Goal: Task Accomplishment & Management: Complete application form

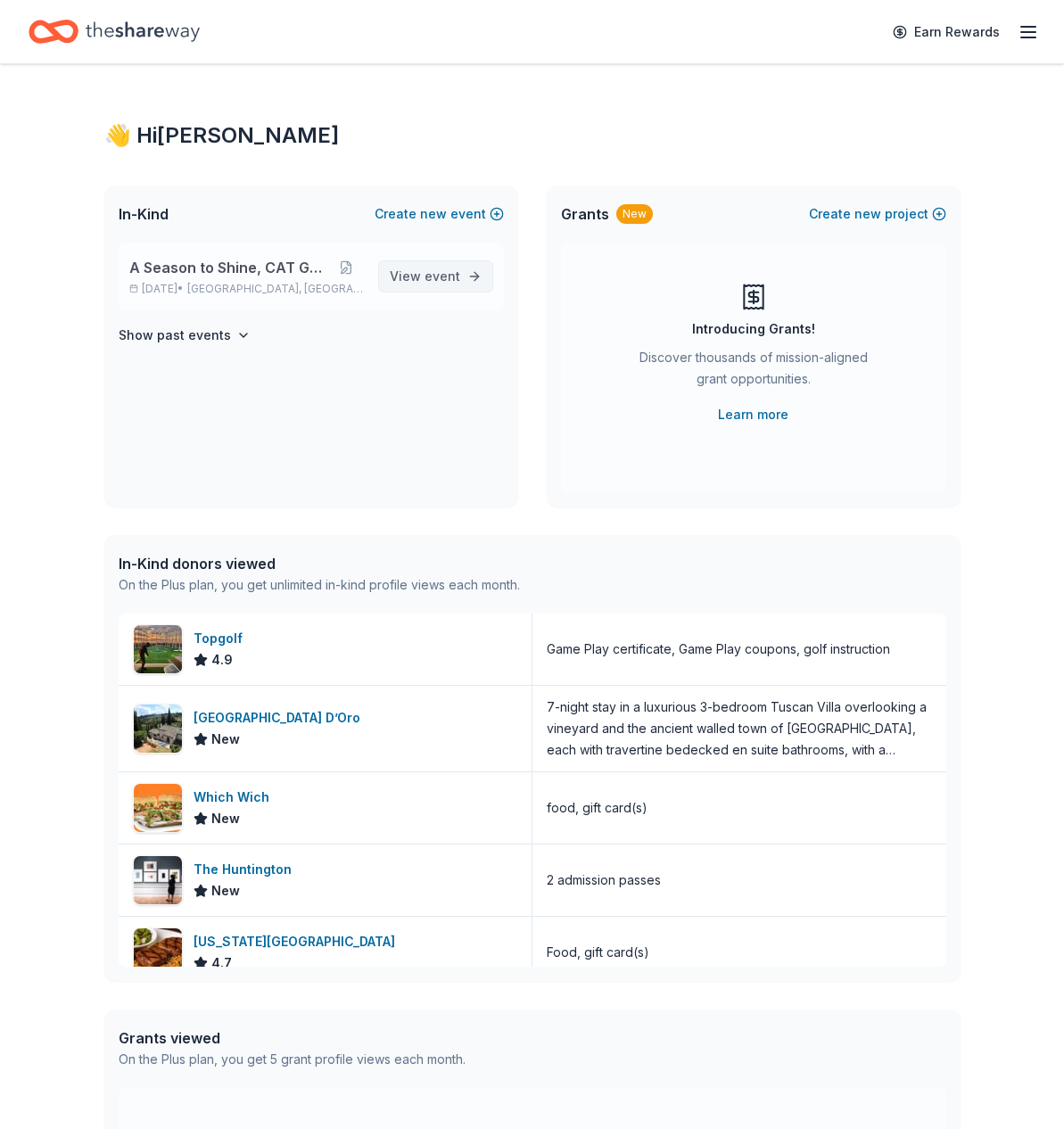
click at [421, 274] on span "View event" at bounding box center [425, 276] width 71 height 21
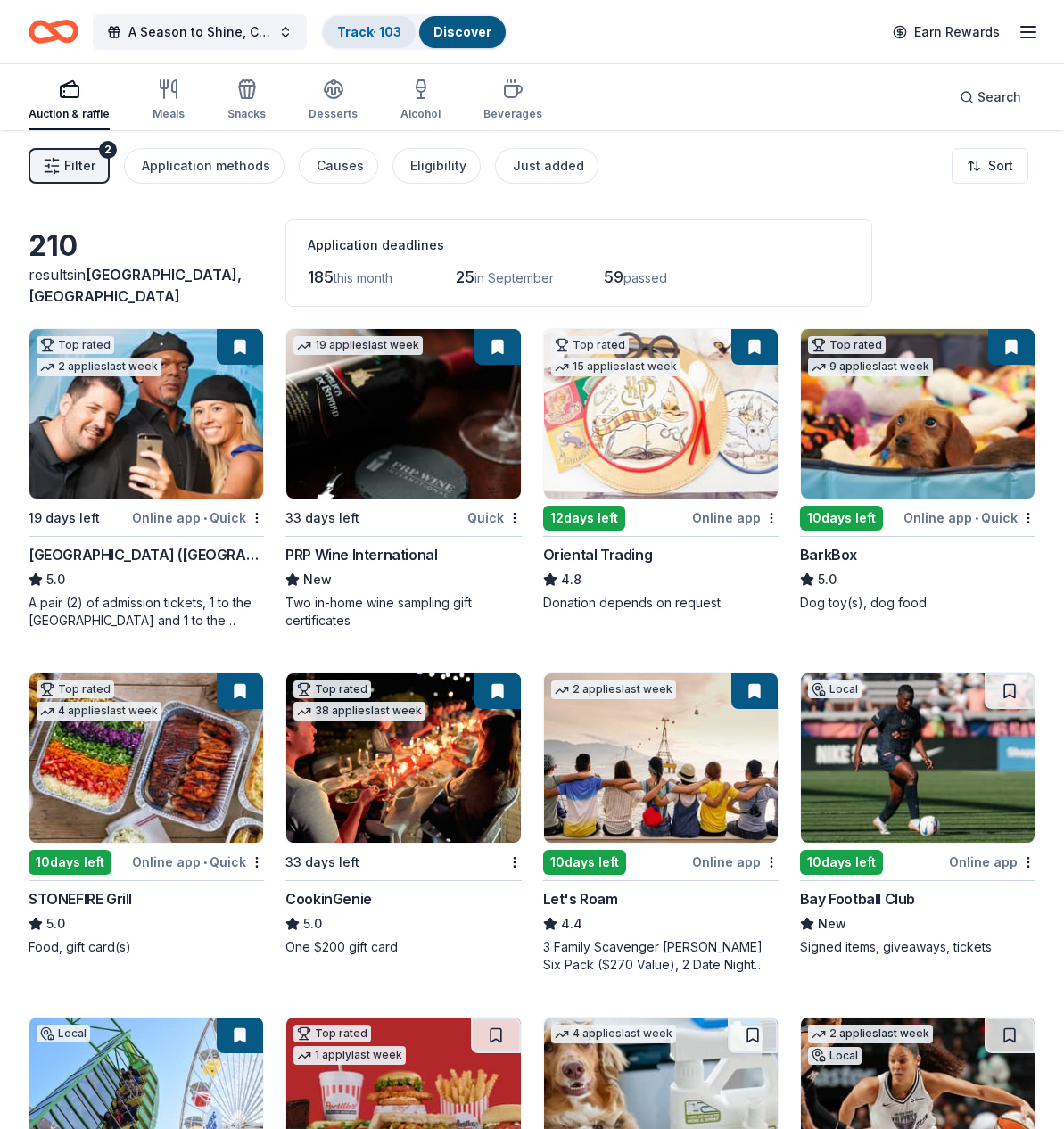
click at [373, 31] on link "Track · 103" at bounding box center [369, 32] width 64 height 15
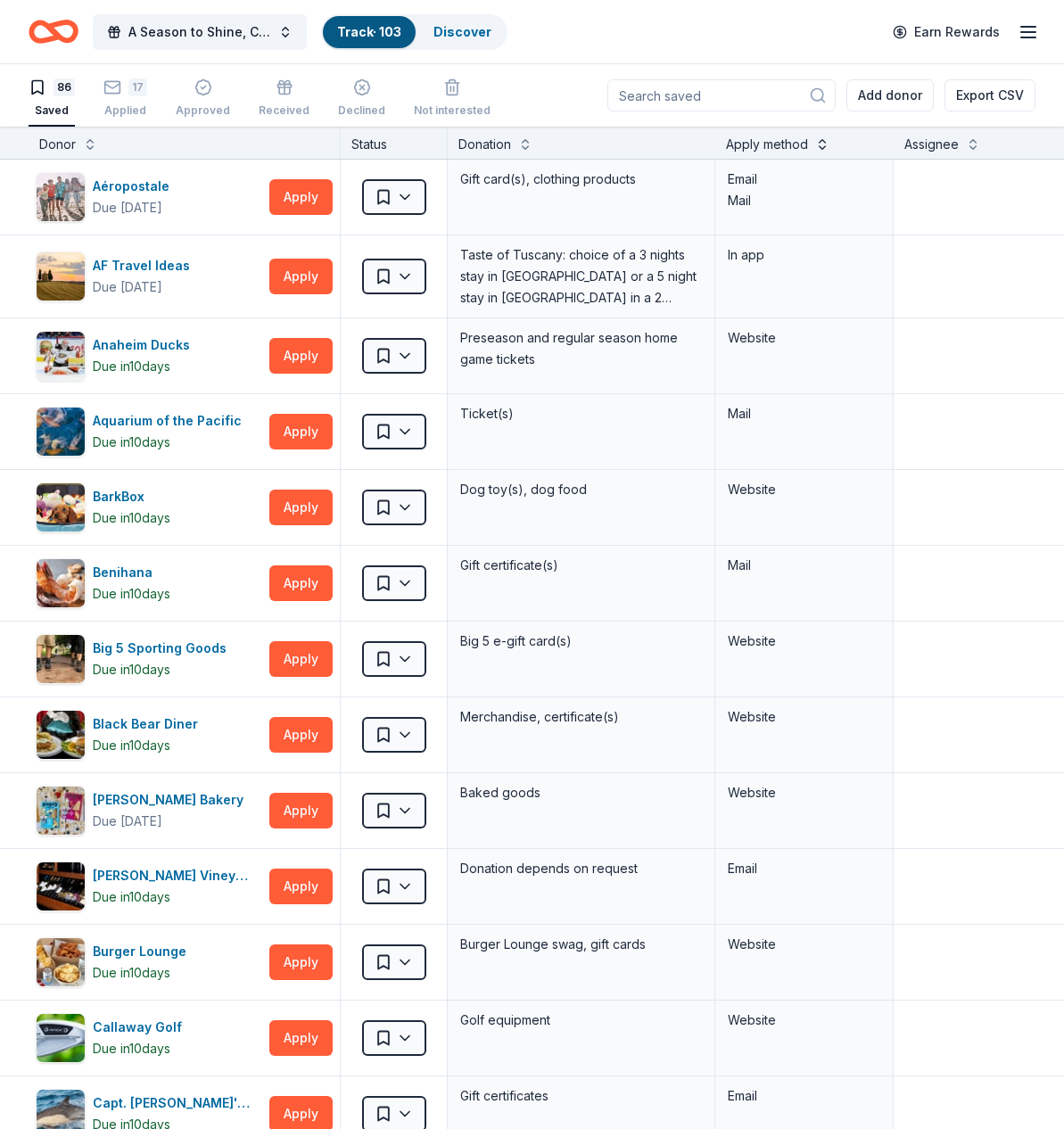
click at [823, 143] on button at bounding box center [822, 143] width 14 height 18
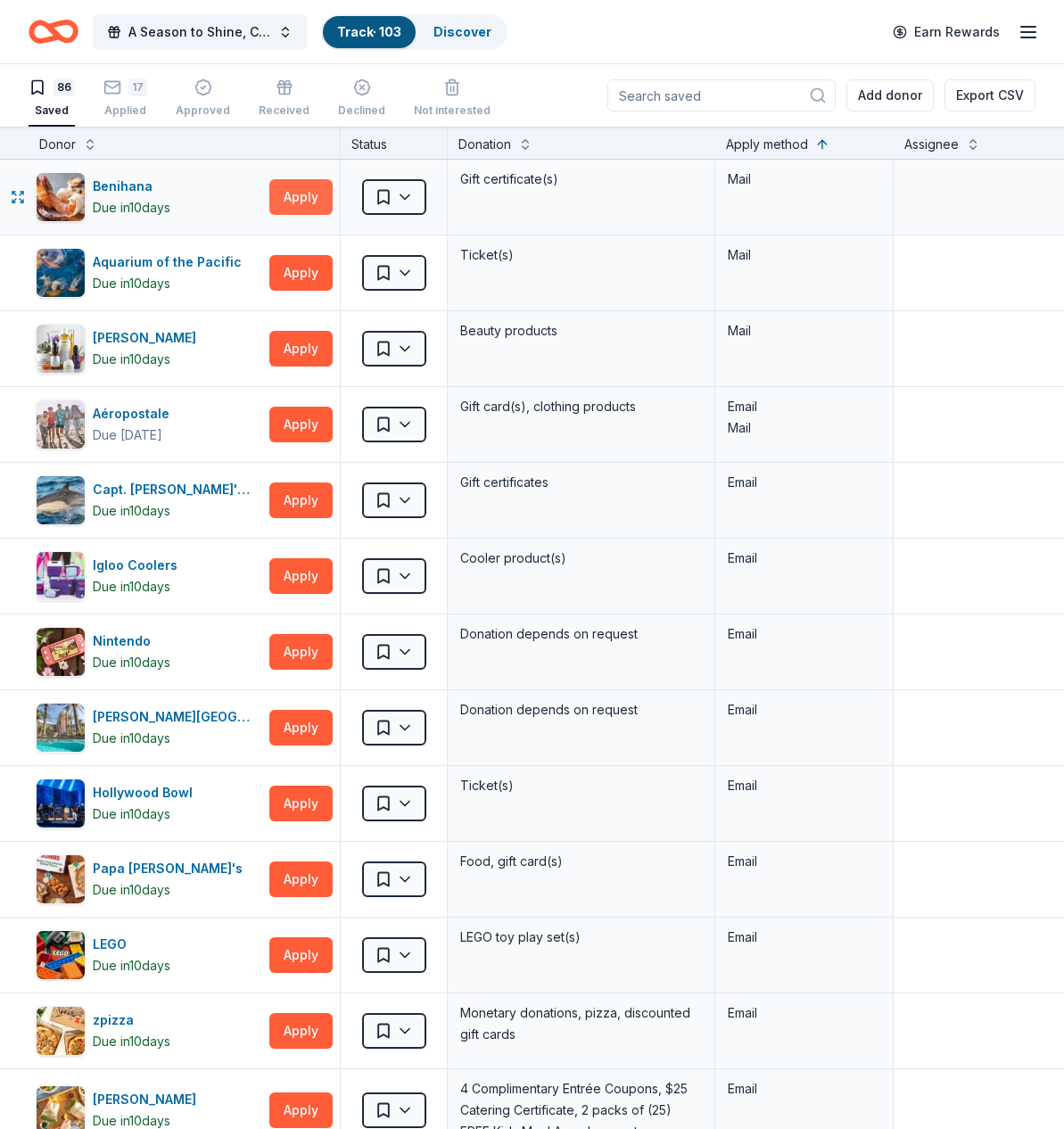
click at [291, 196] on button "Apply" at bounding box center [301, 196] width 63 height 35
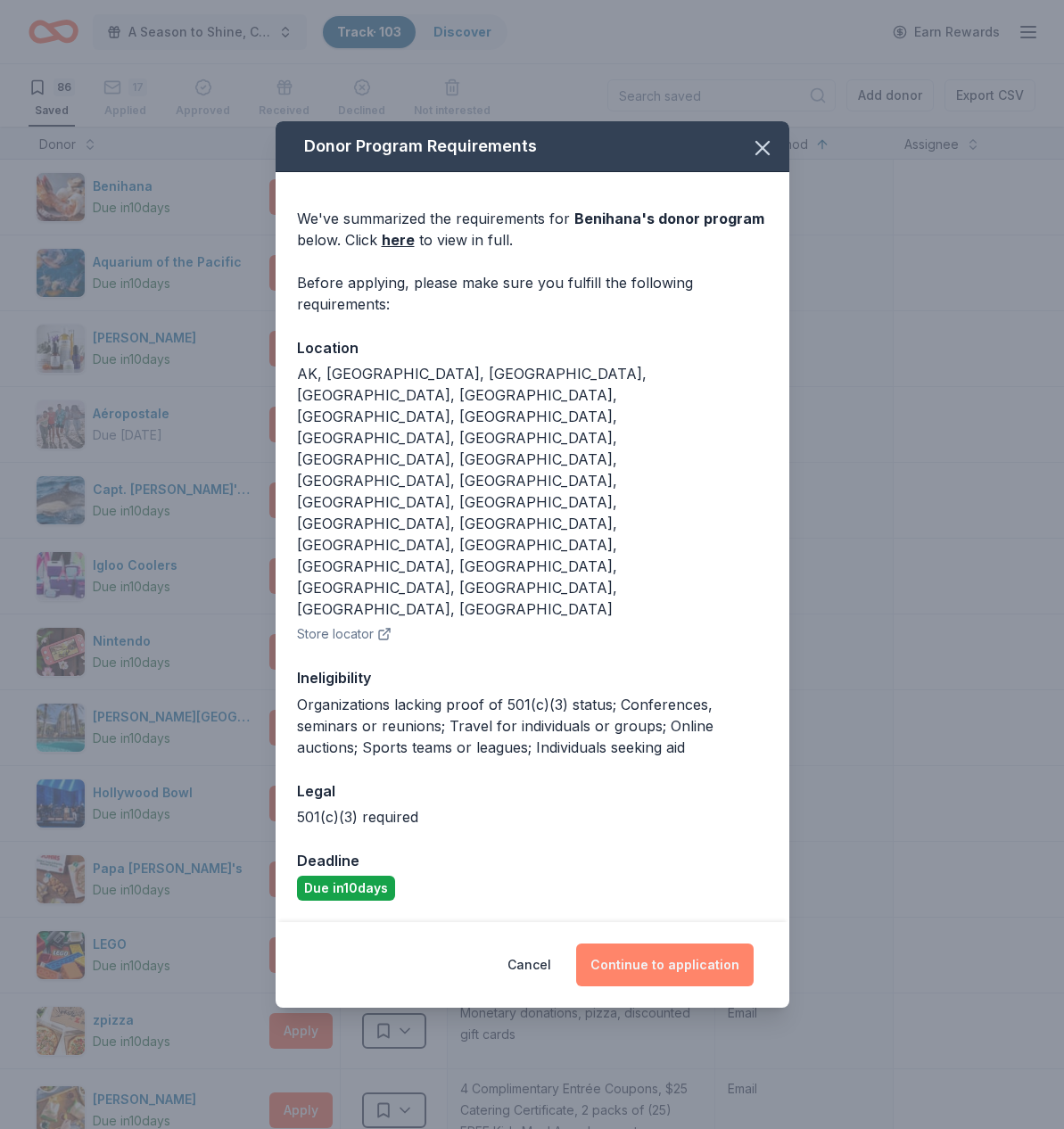
click at [680, 943] on button "Continue to application" at bounding box center [664, 964] width 177 height 43
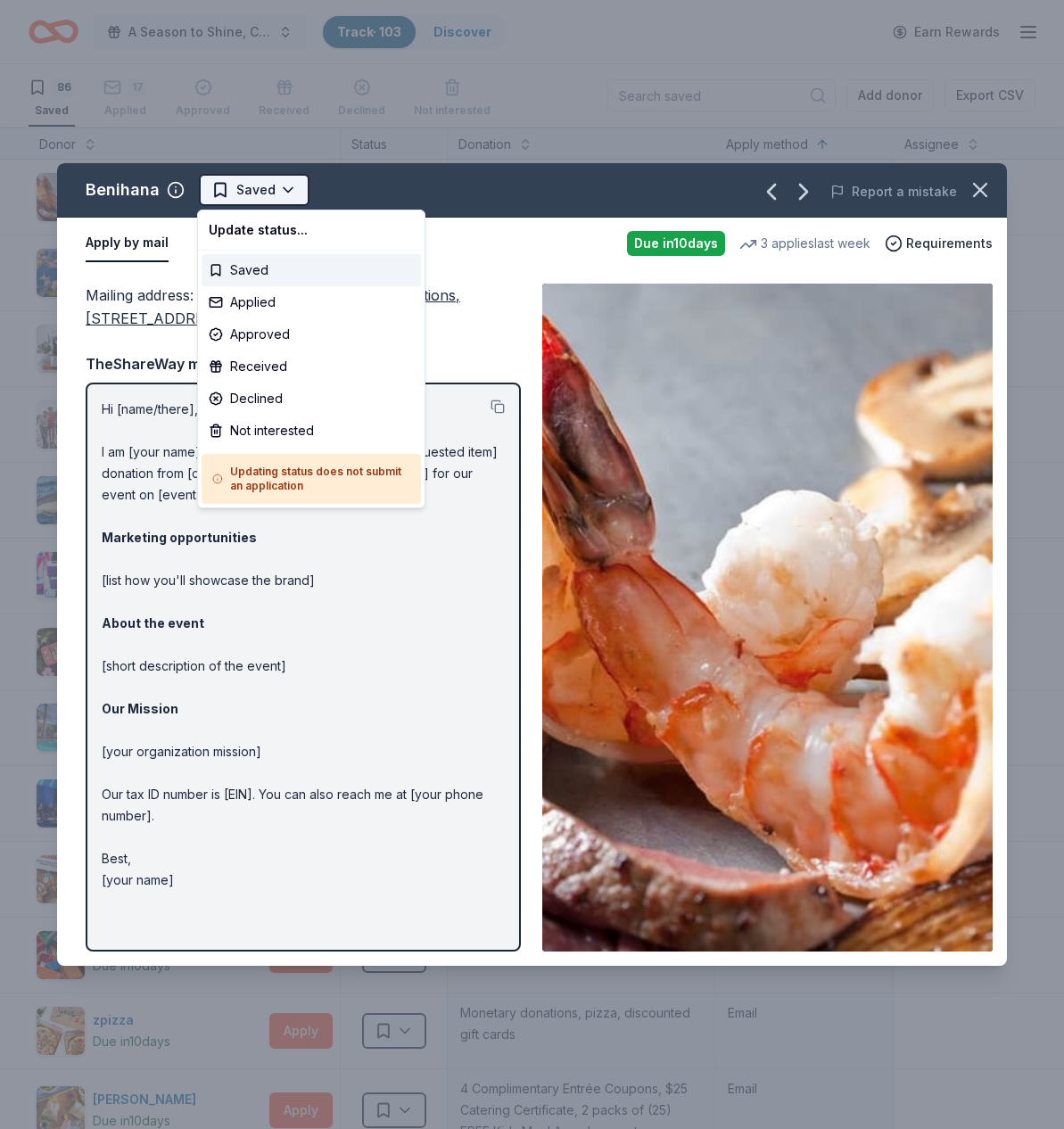
click at [284, 186] on html "A Season to Shine, CAT Gala Track · 103 Discover Earn Rewards 86 Saved 17 Appli…" at bounding box center [532, 564] width 1064 height 1129
click at [267, 294] on div "Applied" at bounding box center [310, 303] width 219 height 33
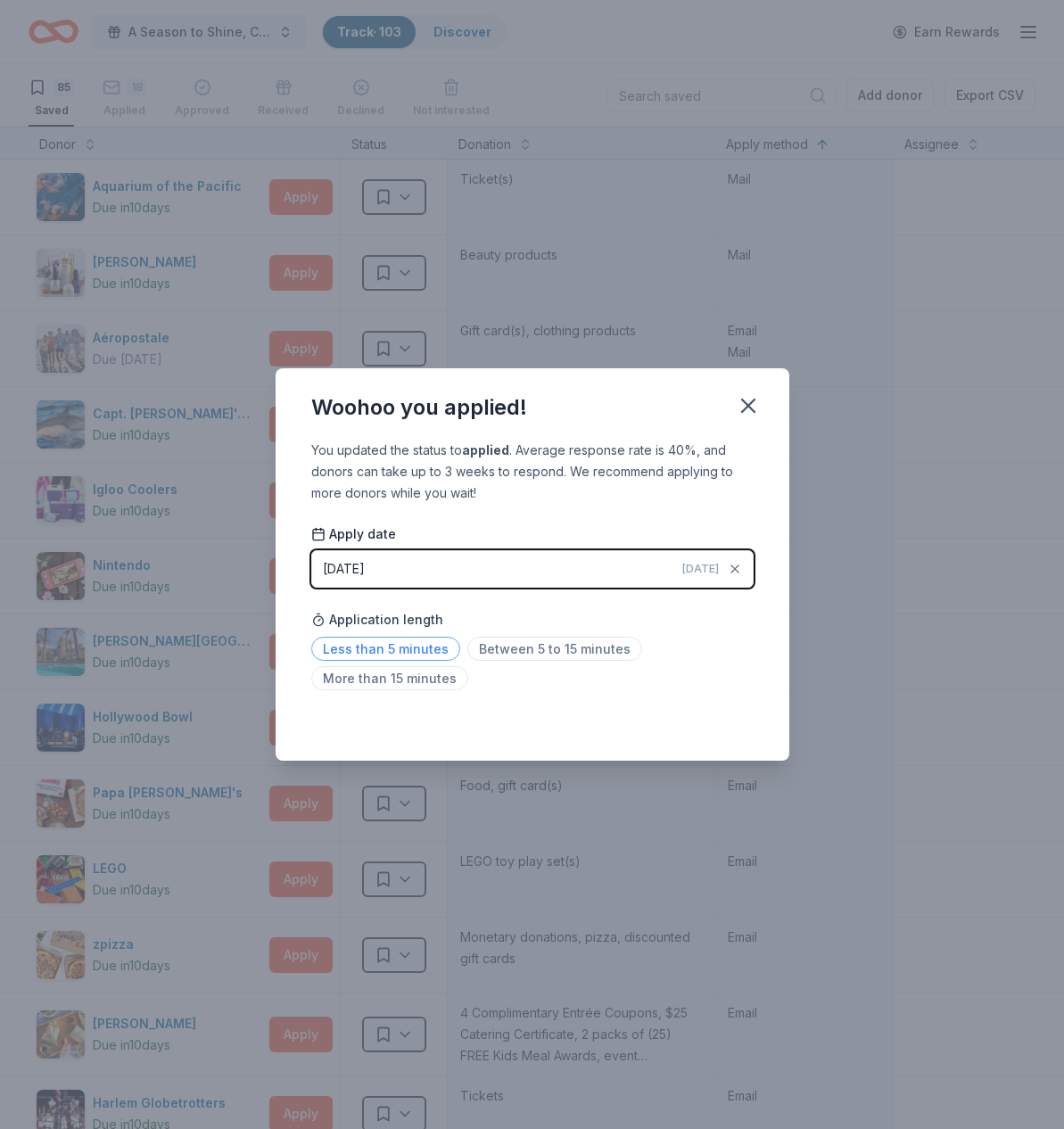
click at [427, 650] on span "Less than 5 minutes" at bounding box center [385, 648] width 148 height 24
click at [740, 403] on icon "button" at bounding box center [748, 406] width 25 height 25
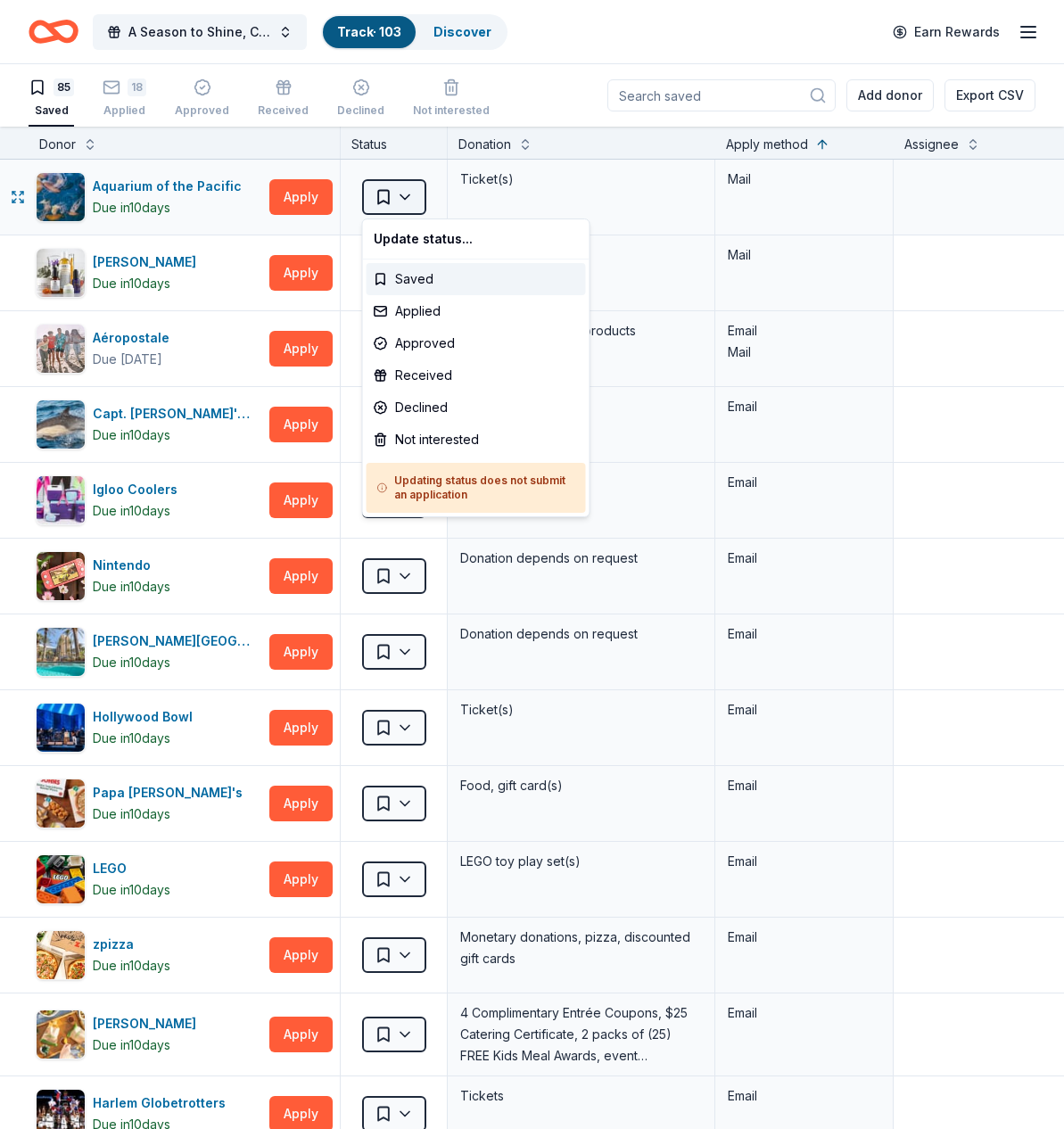
click at [407, 198] on html "A Season to Shine, CAT Gala Track · 103 Discover Earn Rewards 85 Saved 18 Appli…" at bounding box center [532, 564] width 1064 height 1129
click at [420, 441] on div "Not interested" at bounding box center [476, 440] width 219 height 33
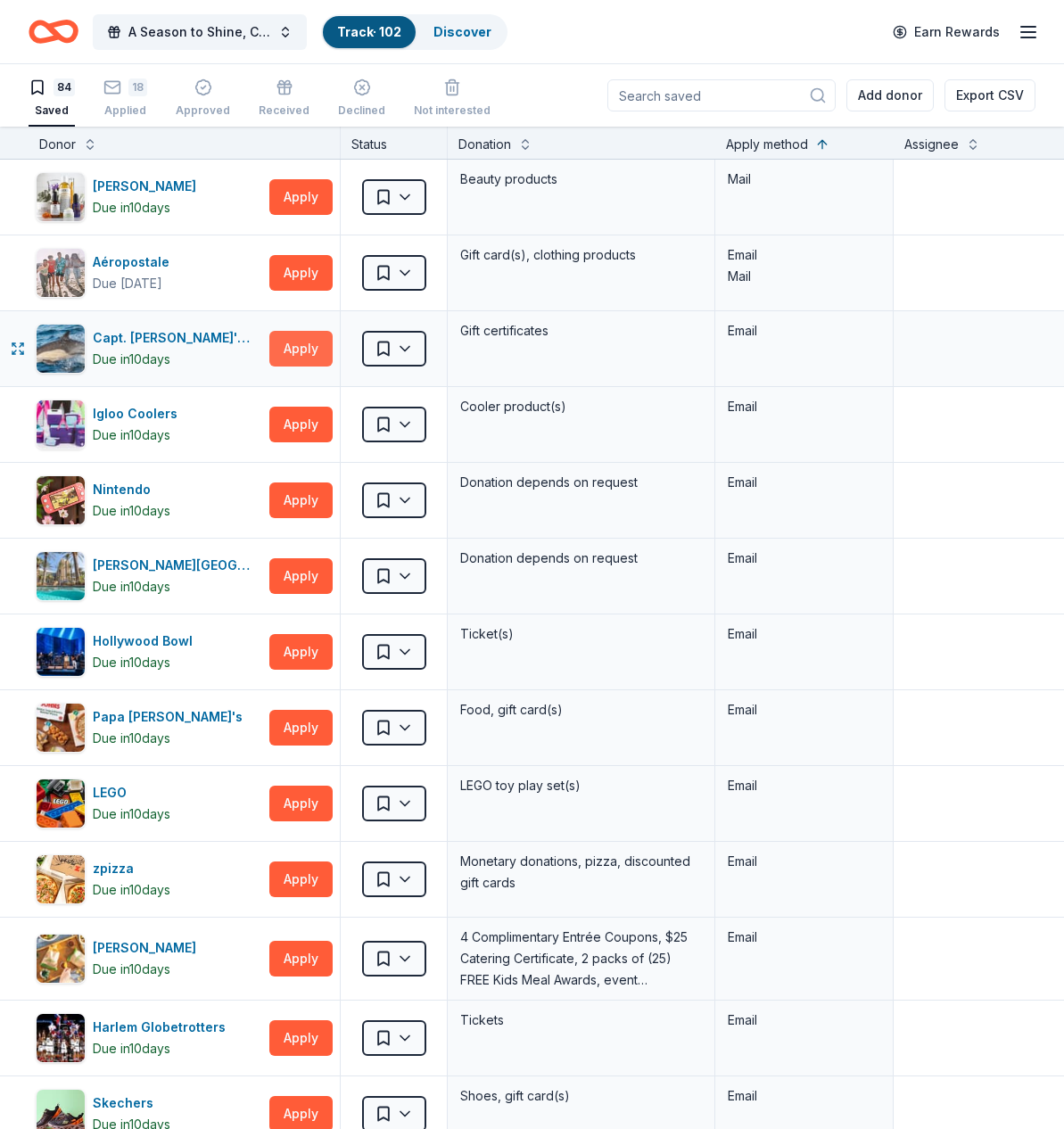
click at [319, 350] on button "Apply" at bounding box center [301, 348] width 63 height 35
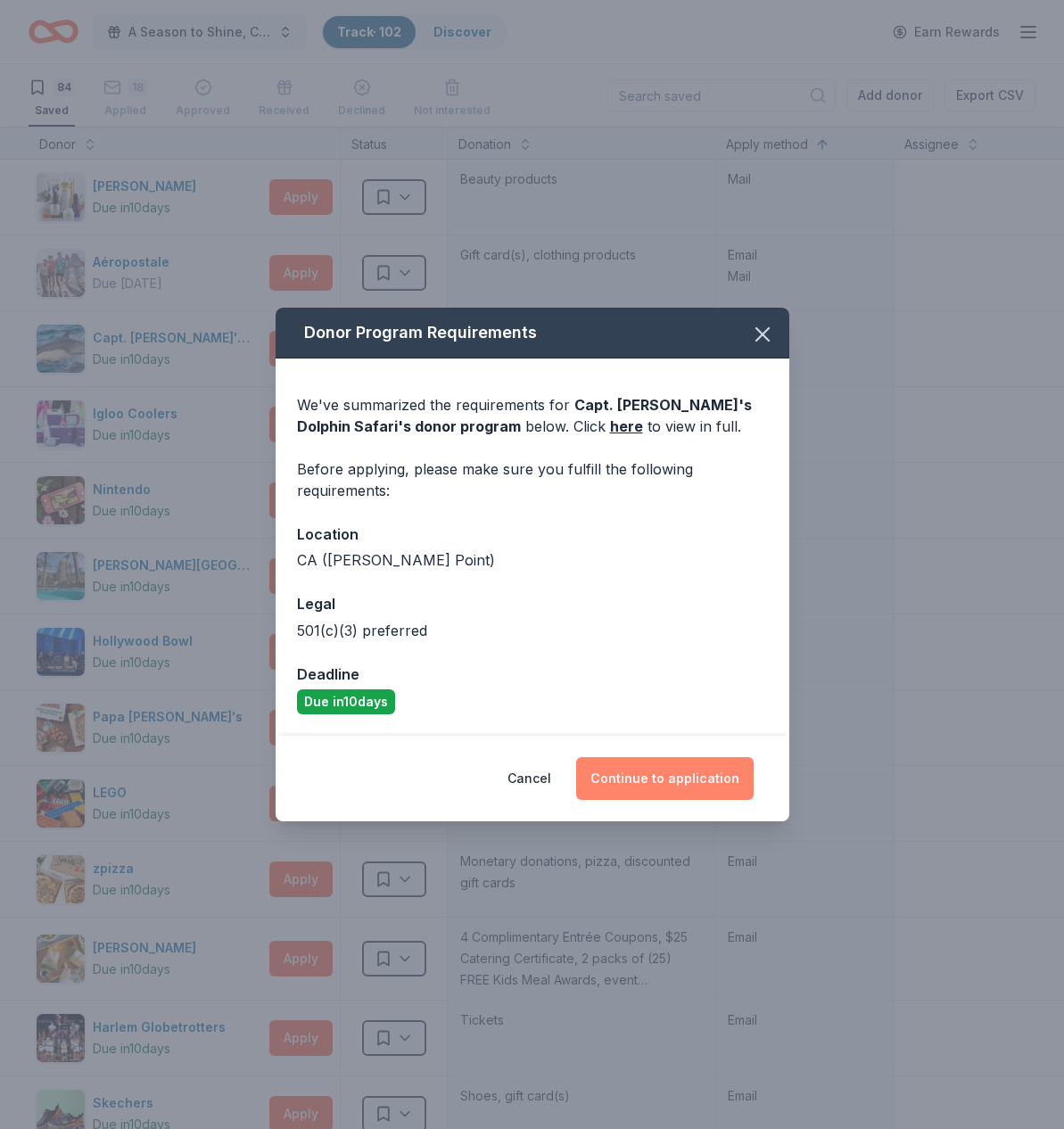
click at [656, 787] on button "Continue to application" at bounding box center [664, 779] width 177 height 43
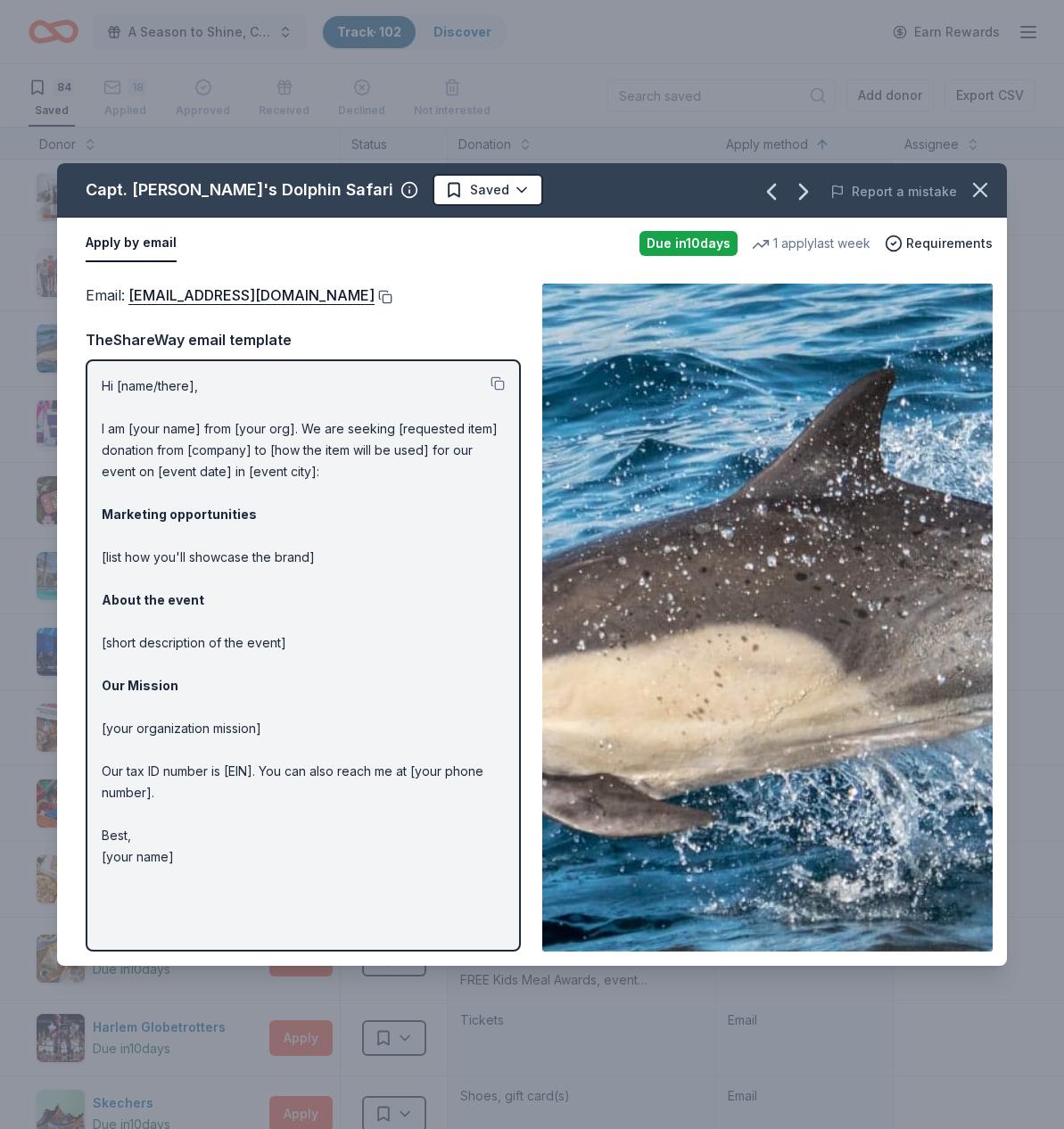
click at [388, 296] on button at bounding box center [383, 297] width 18 height 14
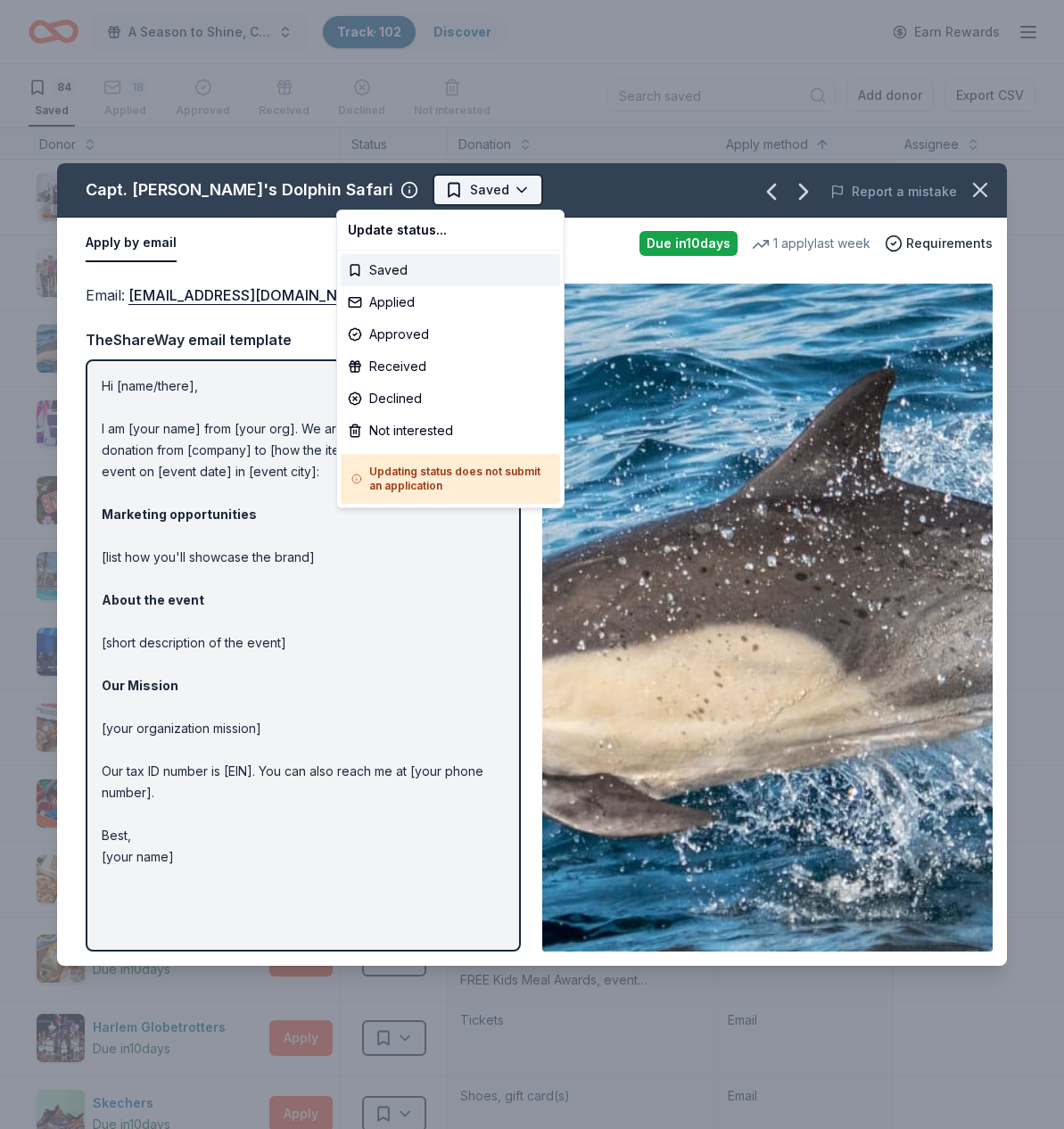
click at [420, 188] on html "A Season to Shine, CAT Gala Track · 102 Discover Earn Rewards 84 Saved 18 Appli…" at bounding box center [532, 564] width 1064 height 1129
click at [401, 305] on div "Applied" at bounding box center [450, 303] width 219 height 33
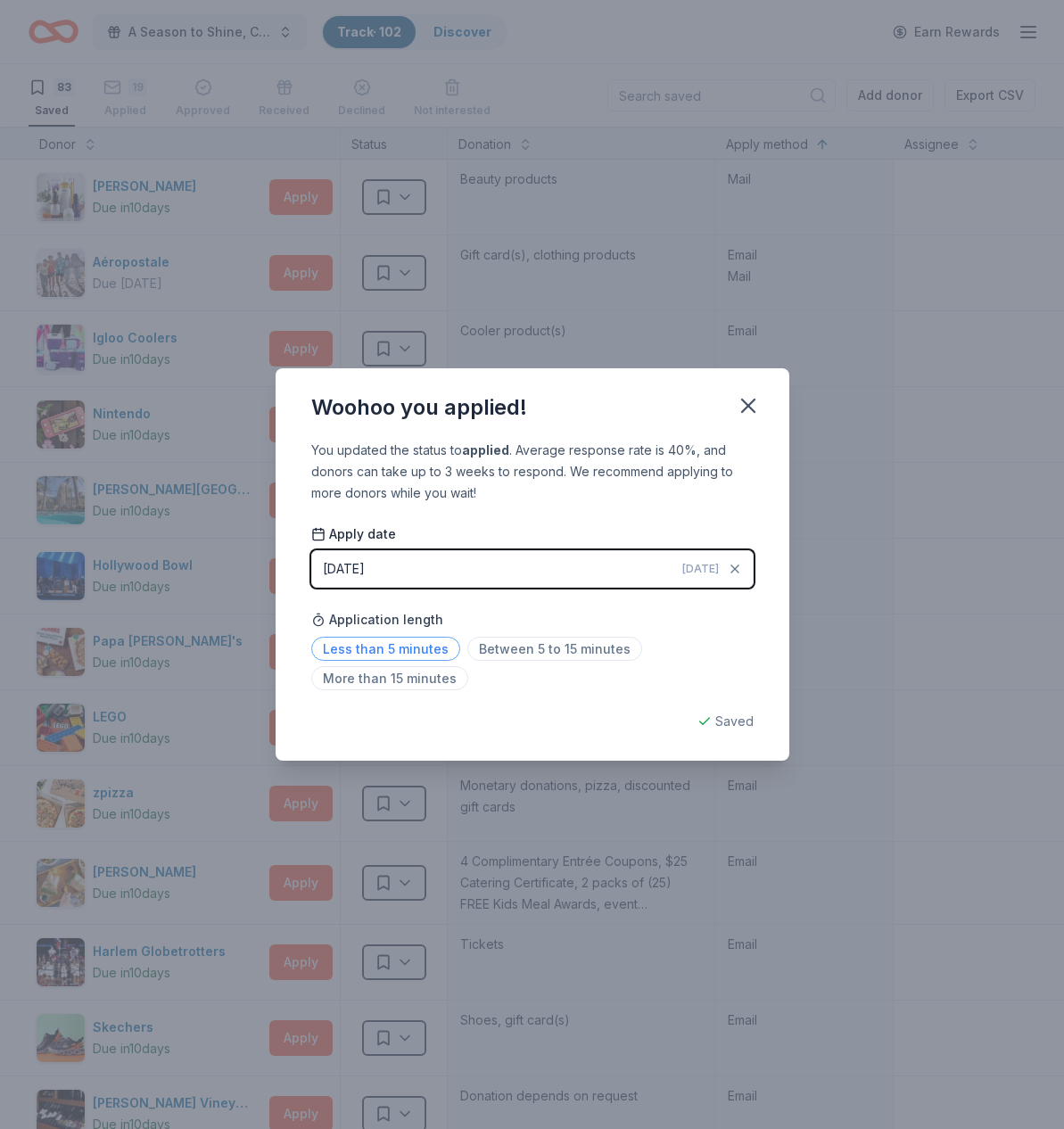
click at [405, 650] on span "Less than 5 minutes" at bounding box center [385, 648] width 148 height 24
drag, startPoint x: 755, startPoint y: 408, endPoint x: 746, endPoint y: 416, distance: 12.0
click at [755, 408] on icon "button" at bounding box center [748, 406] width 25 height 25
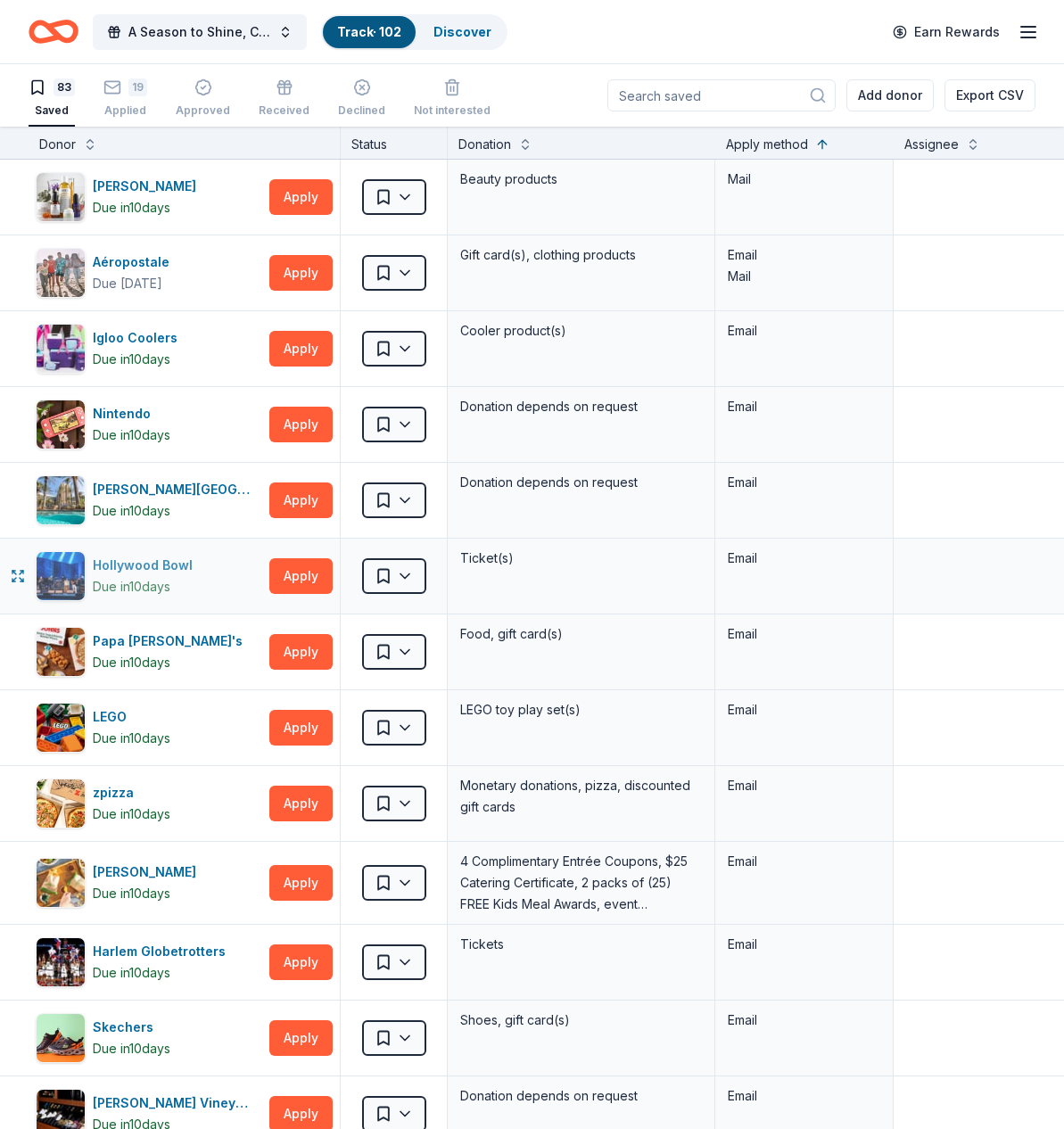
click at [259, 576] on div "Hollywood Bowl Due in 10 days" at bounding box center [148, 576] width 226 height 50
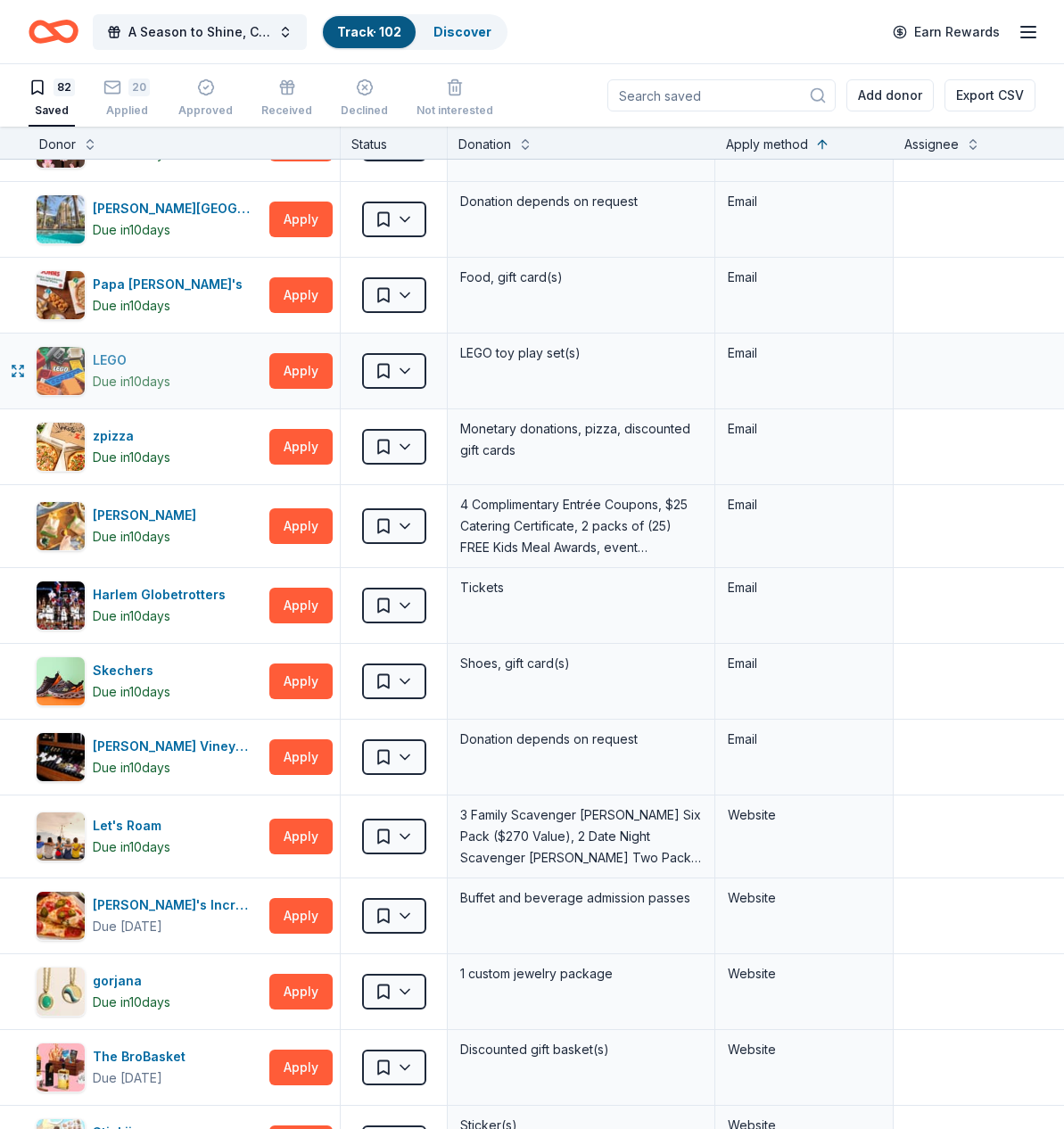
scroll to position [283, 0]
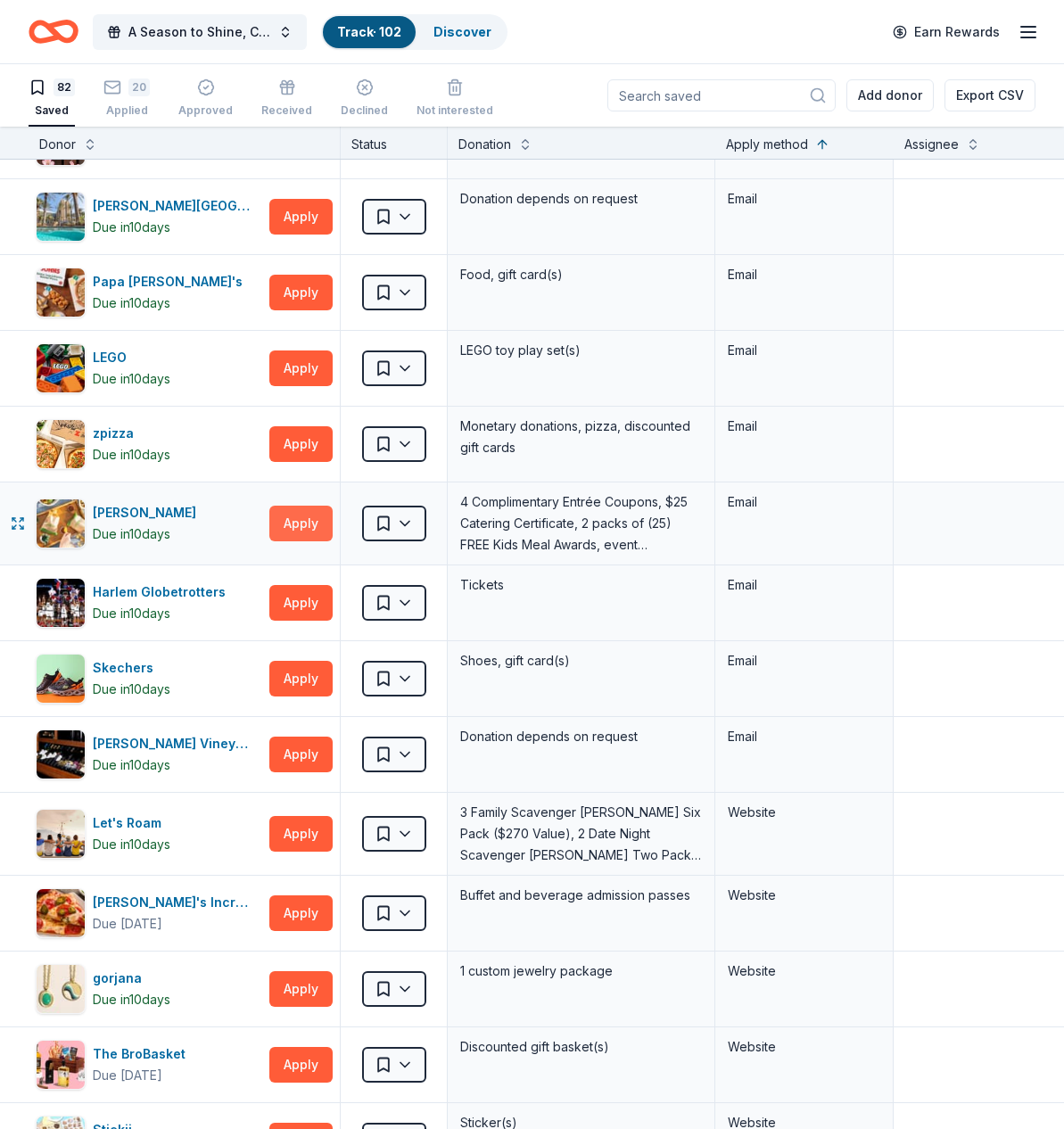
click at [298, 526] on button "Apply" at bounding box center [301, 523] width 63 height 35
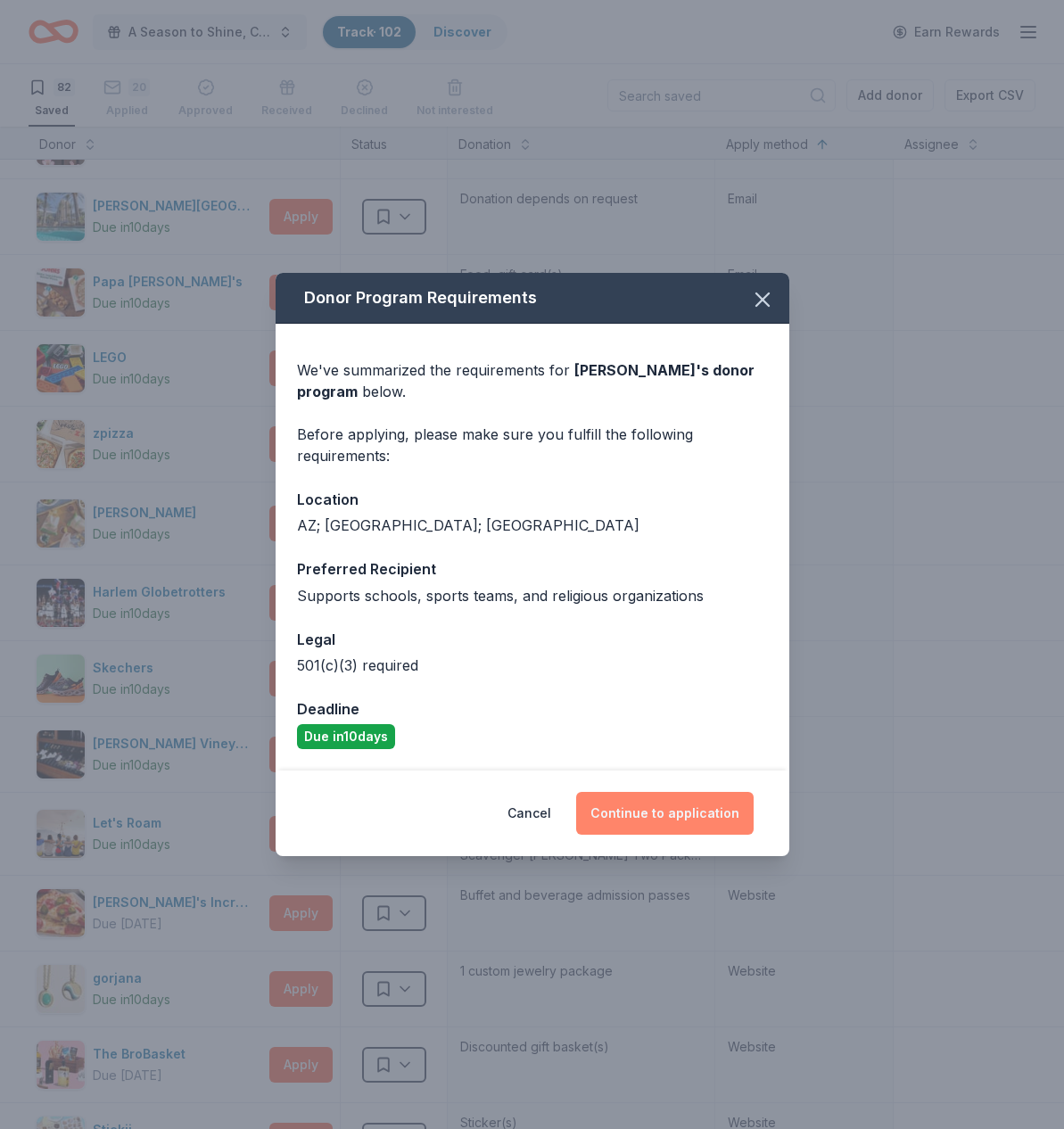
click at [631, 825] on button "Continue to application" at bounding box center [664, 813] width 177 height 43
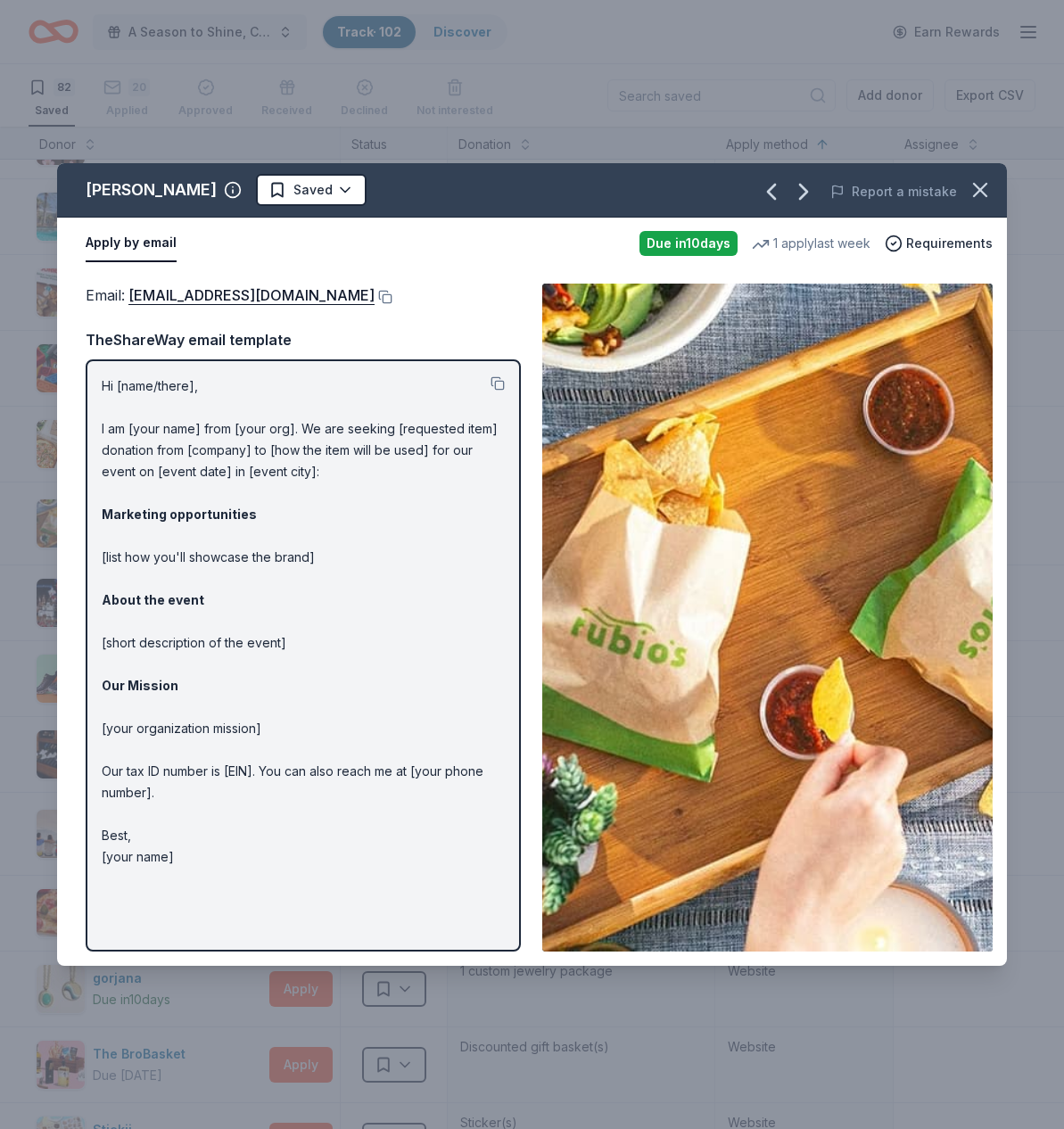
click at [105, 195] on div "[PERSON_NAME]" at bounding box center [150, 190] width 131 height 29
click at [982, 194] on icon "button" at bounding box center [980, 190] width 25 height 25
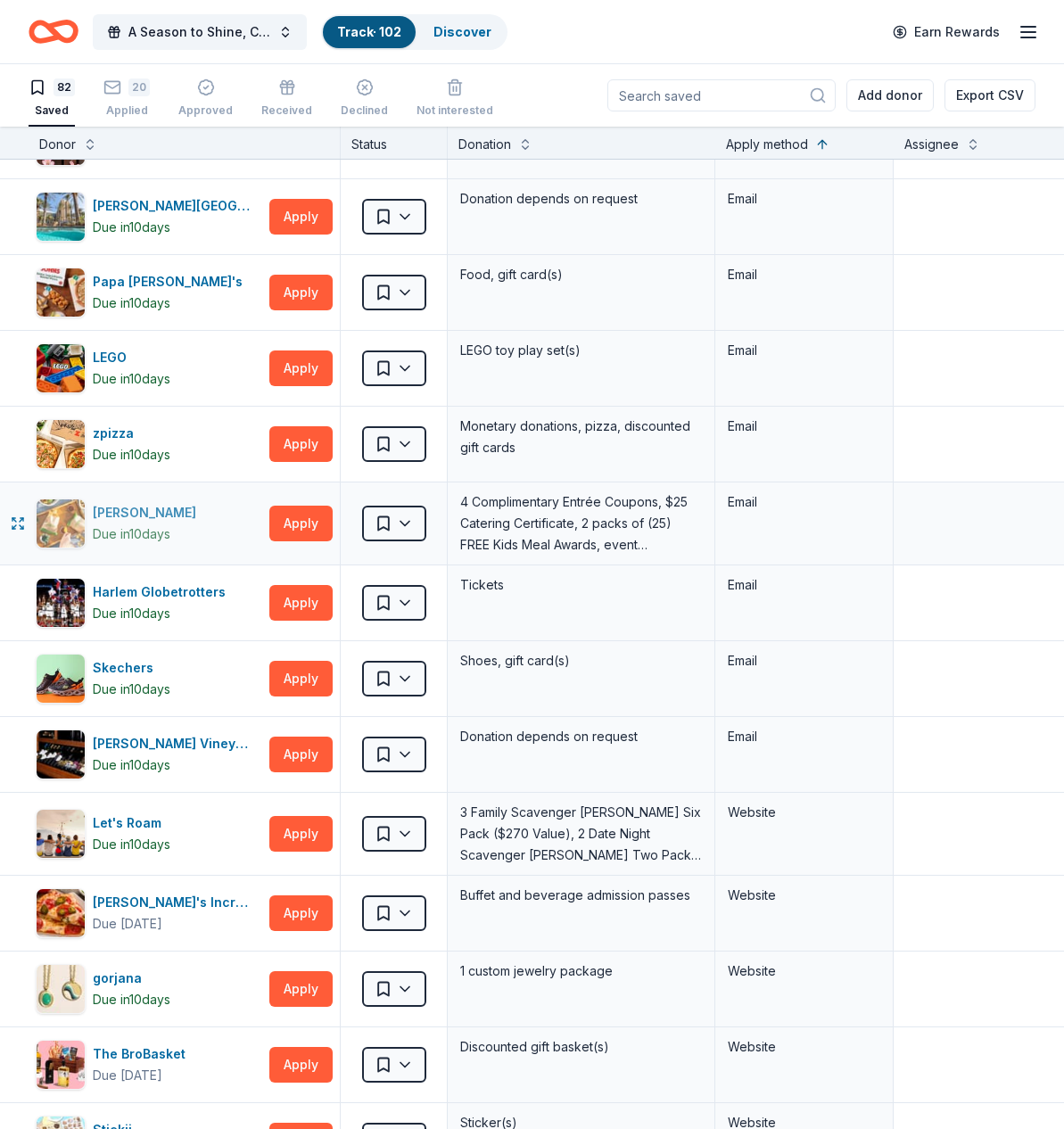
click at [110, 506] on div "[PERSON_NAME]" at bounding box center [147, 512] width 110 height 21
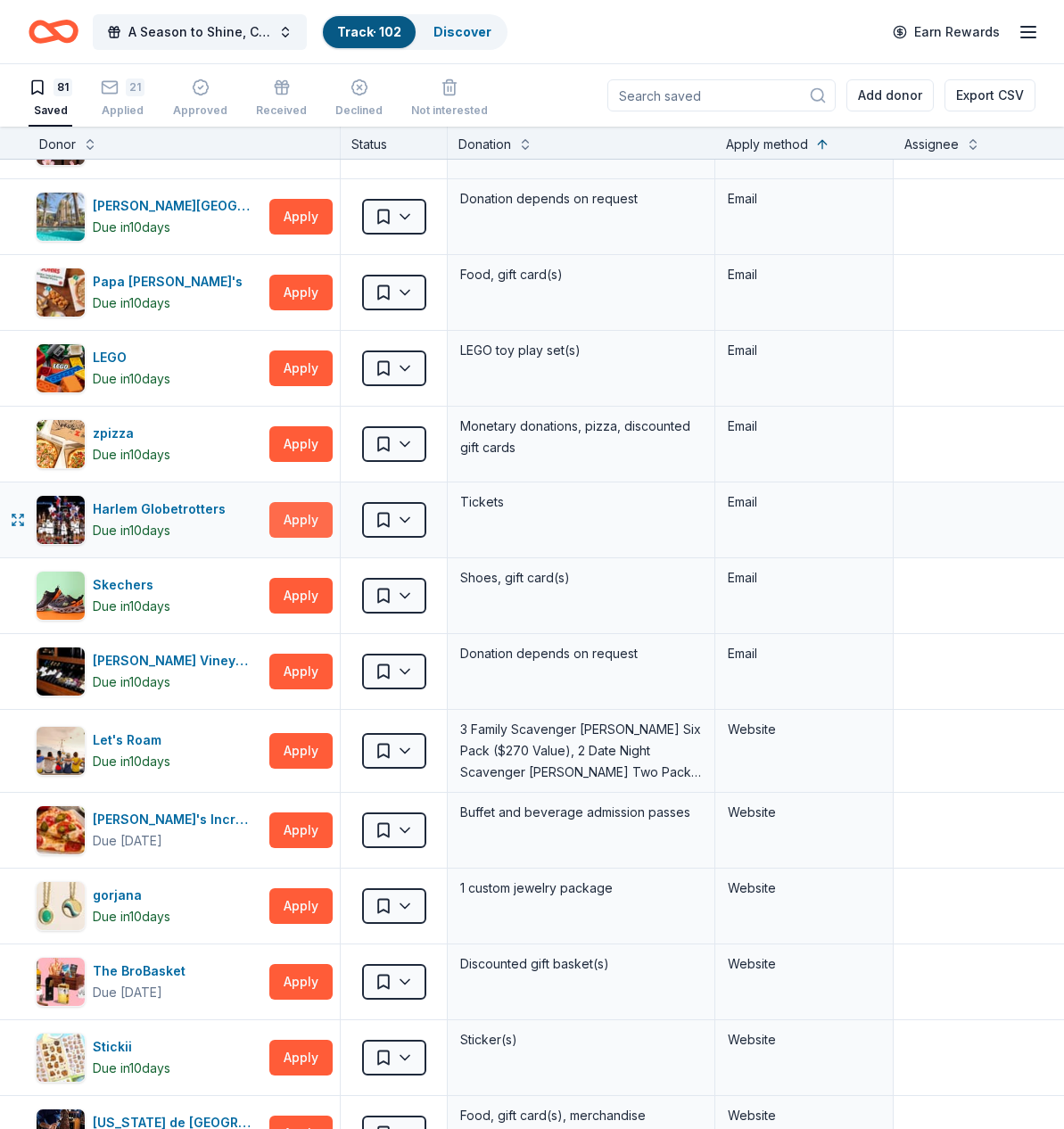
click at [298, 524] on button "Apply" at bounding box center [301, 519] width 63 height 35
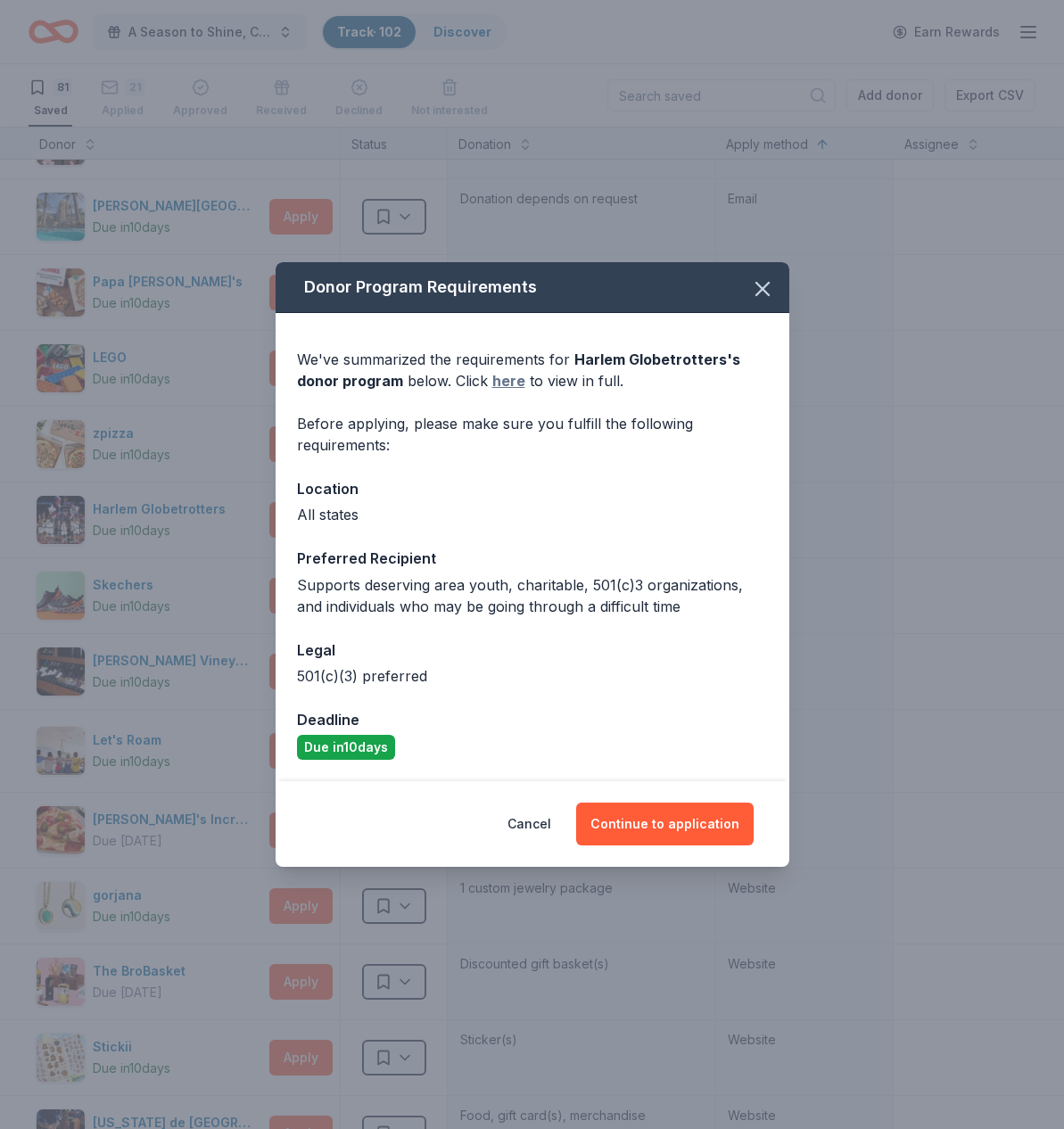
click at [500, 386] on link "here" at bounding box center [509, 380] width 33 height 21
click at [656, 827] on button "Continue to application" at bounding box center [664, 824] width 177 height 43
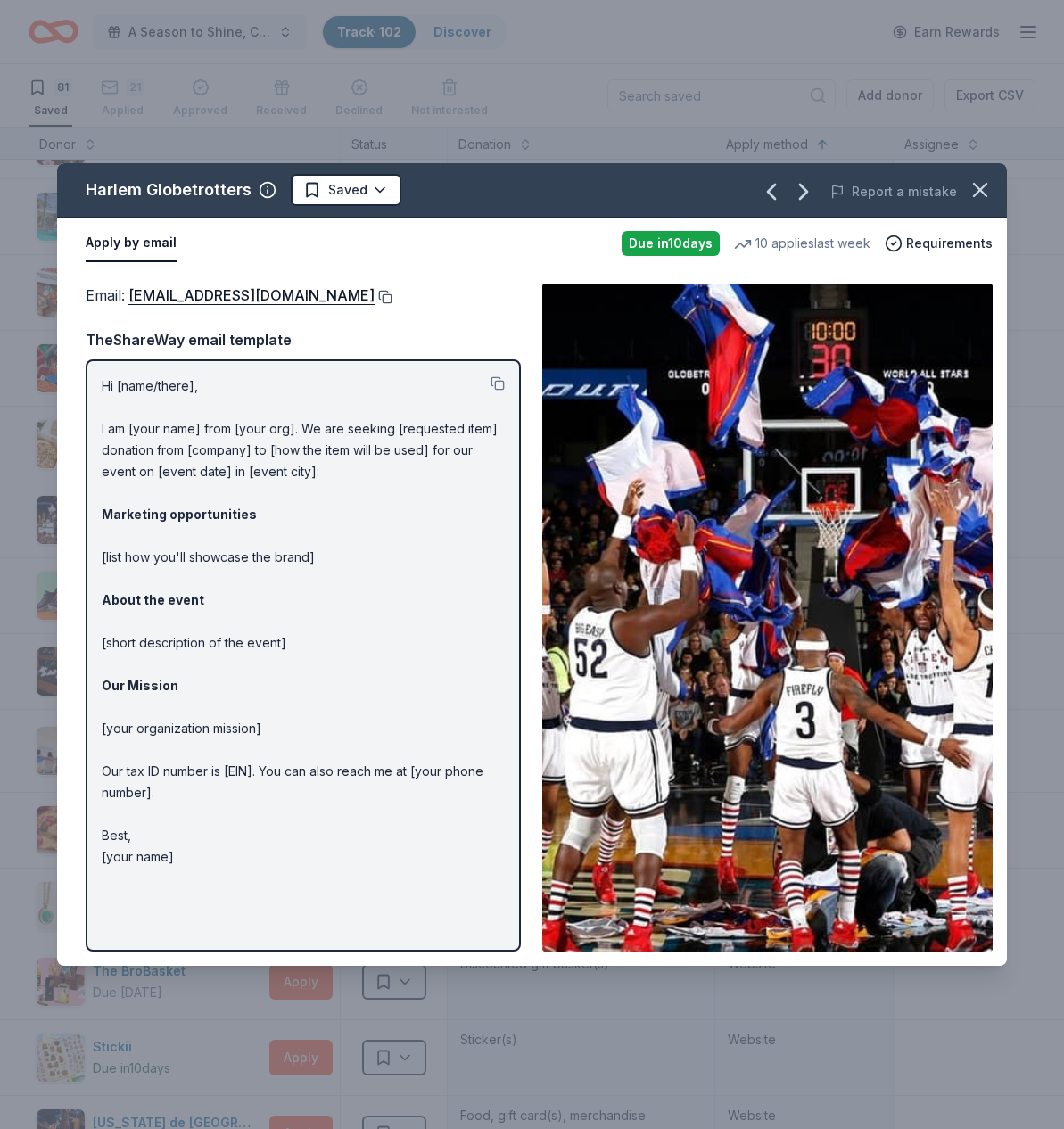
click at [374, 297] on button at bounding box center [383, 297] width 18 height 14
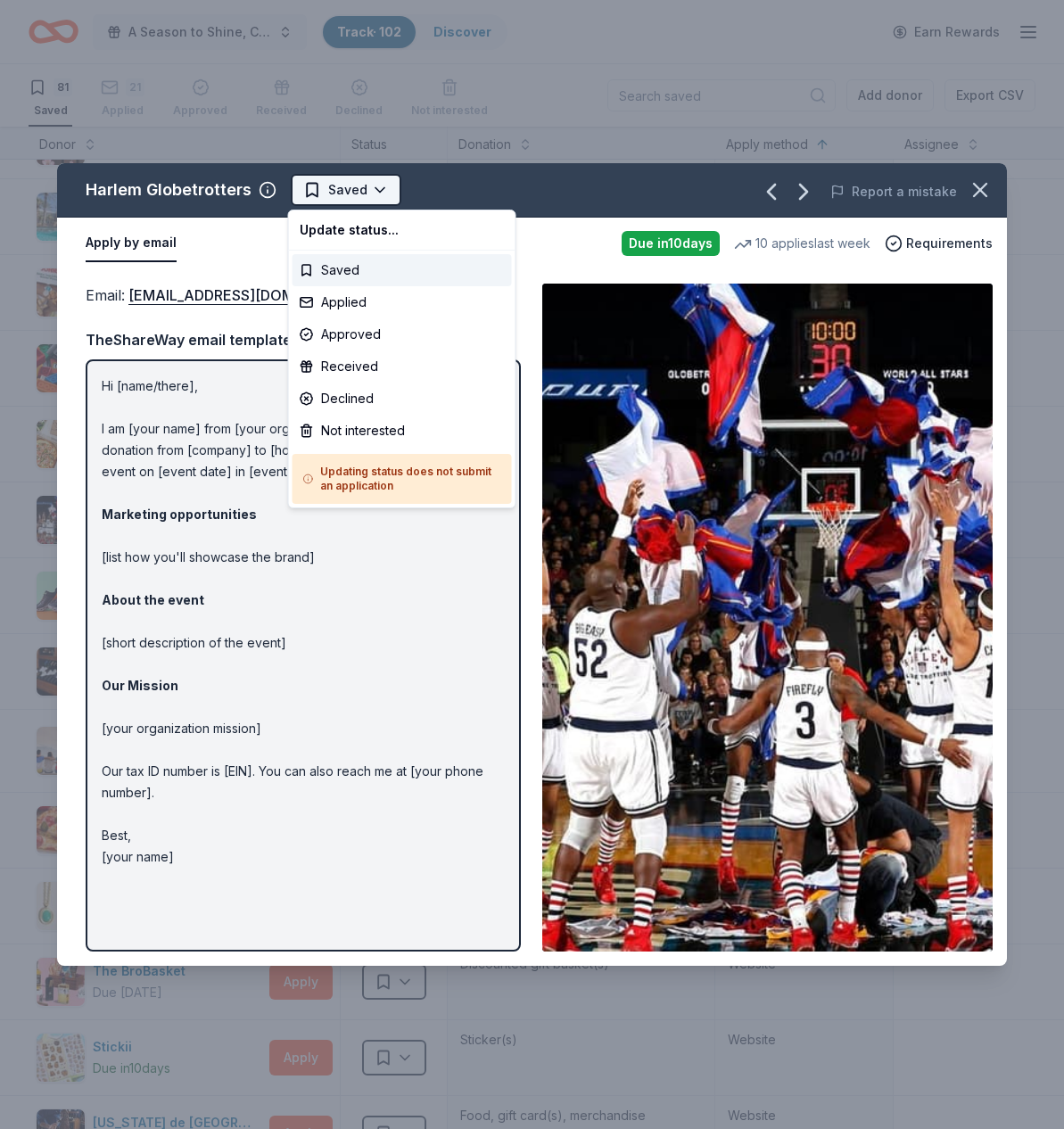
click at [382, 192] on html "A Season to Shine, CAT Gala Track · 102 Discover Earn Rewards 81 Saved 21 Appli…" at bounding box center [532, 564] width 1064 height 1129
click at [345, 304] on div "Applied" at bounding box center [401, 303] width 219 height 33
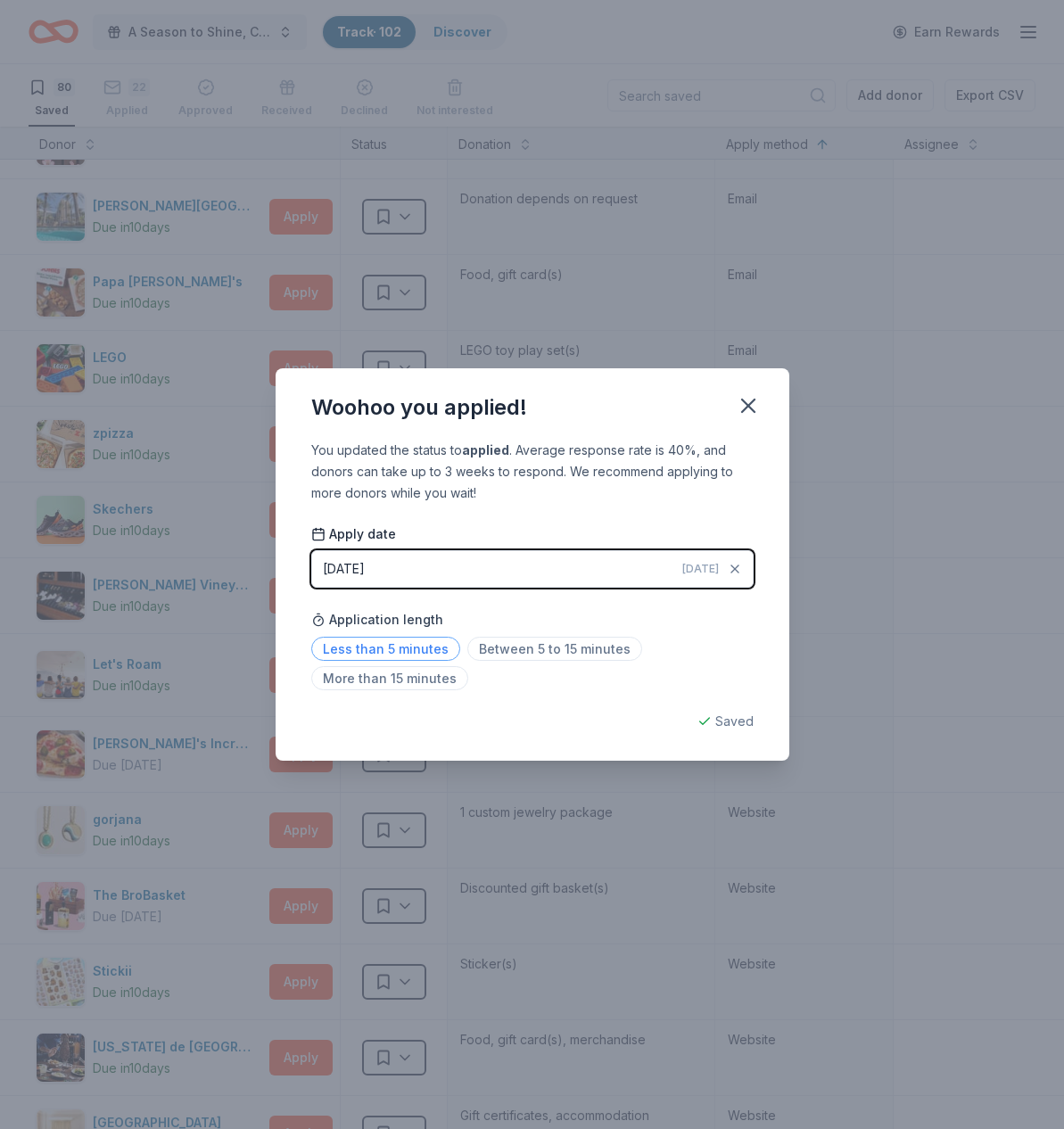
click at [351, 651] on span "Less than 5 minutes" at bounding box center [385, 648] width 148 height 24
click at [718, 720] on div "Saved" at bounding box center [532, 721] width 442 height 21
click at [754, 402] on icon "button" at bounding box center [748, 406] width 25 height 25
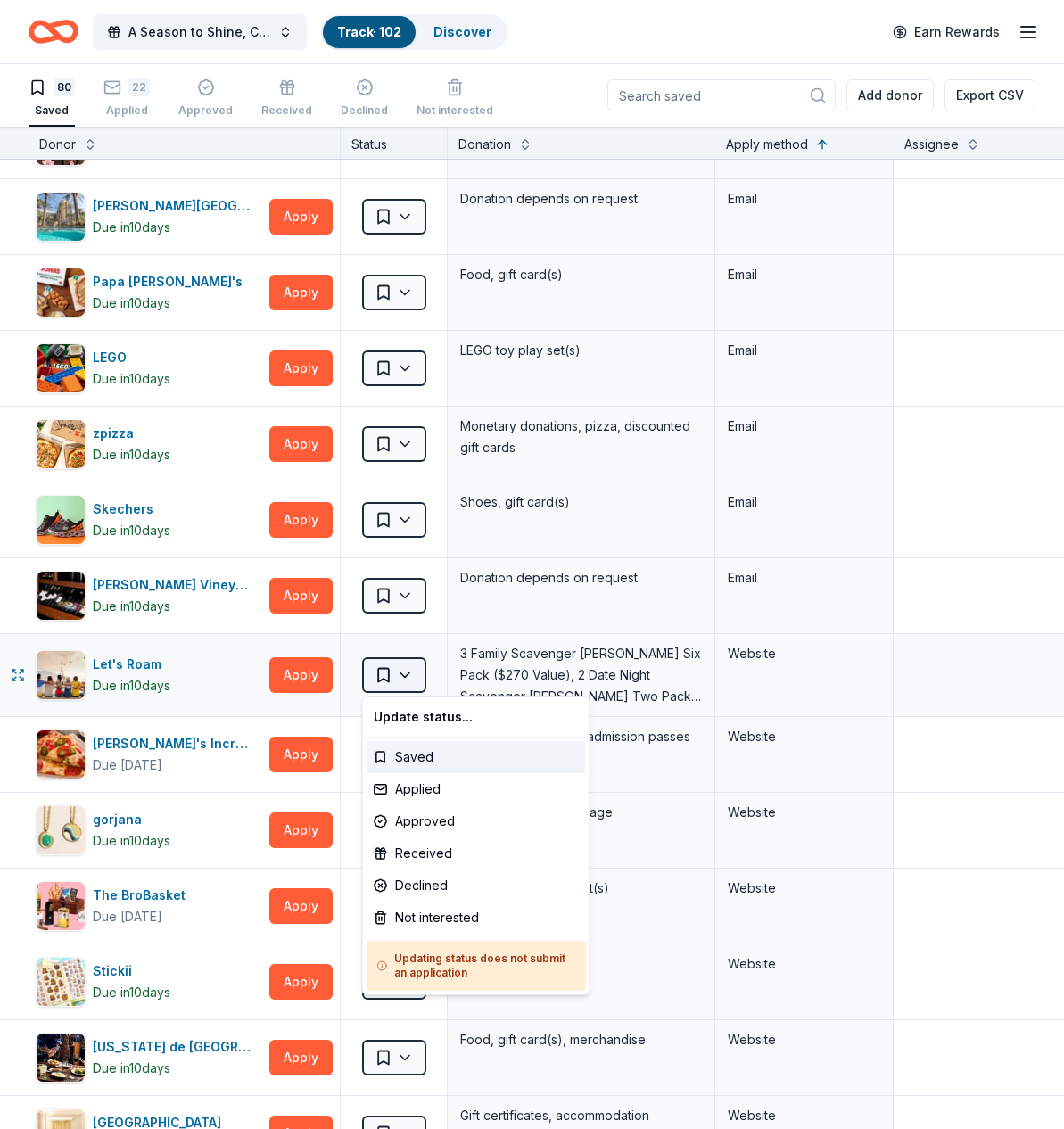
click at [402, 676] on html "A Season to Shine, CAT Gala Track · 102 Discover Earn Rewards 80 Saved 22 Appli…" at bounding box center [532, 564] width 1064 height 1129
click at [438, 913] on div "Not interested" at bounding box center [476, 917] width 219 height 33
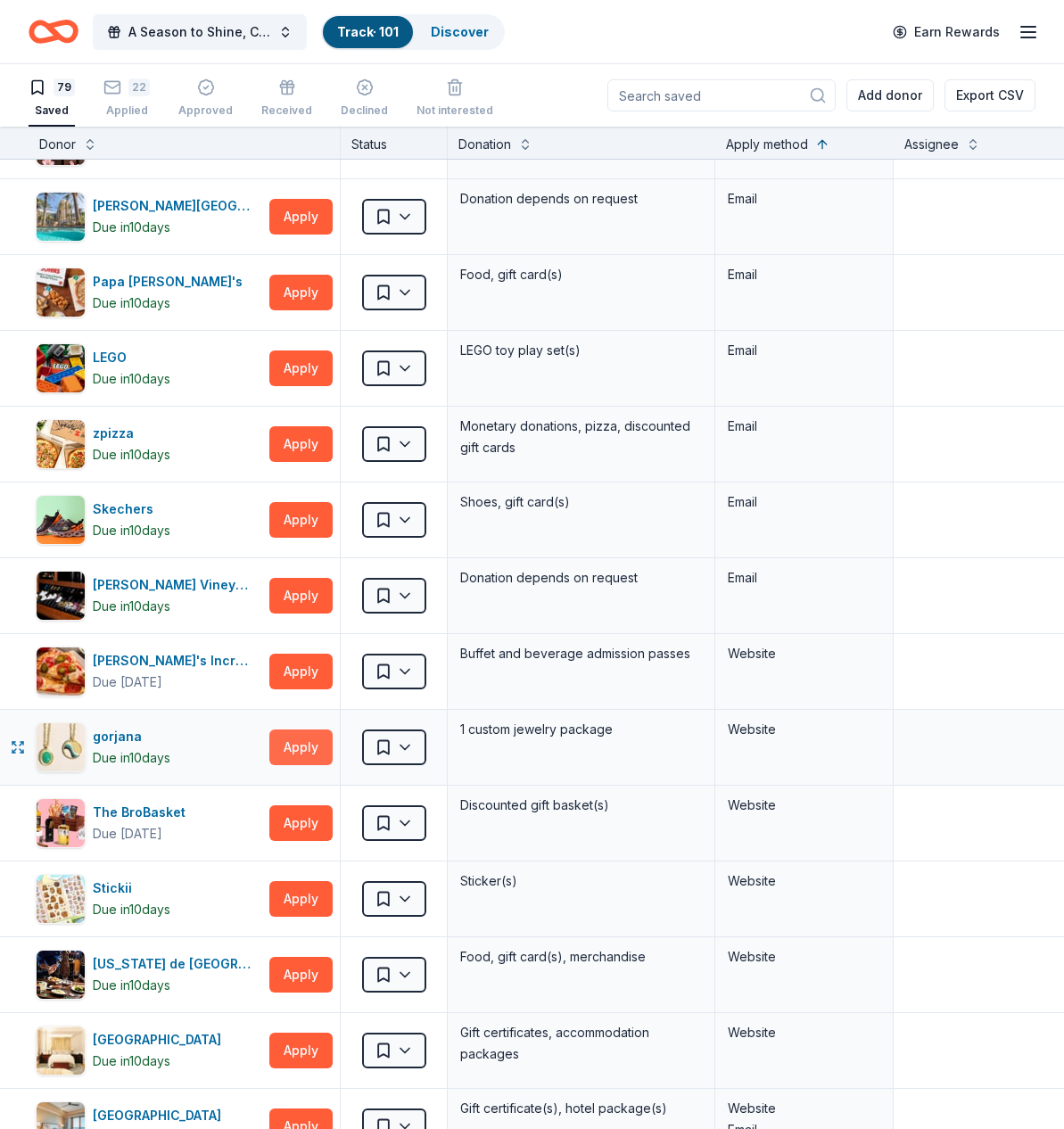
click at [291, 751] on button "Apply" at bounding box center [301, 747] width 63 height 35
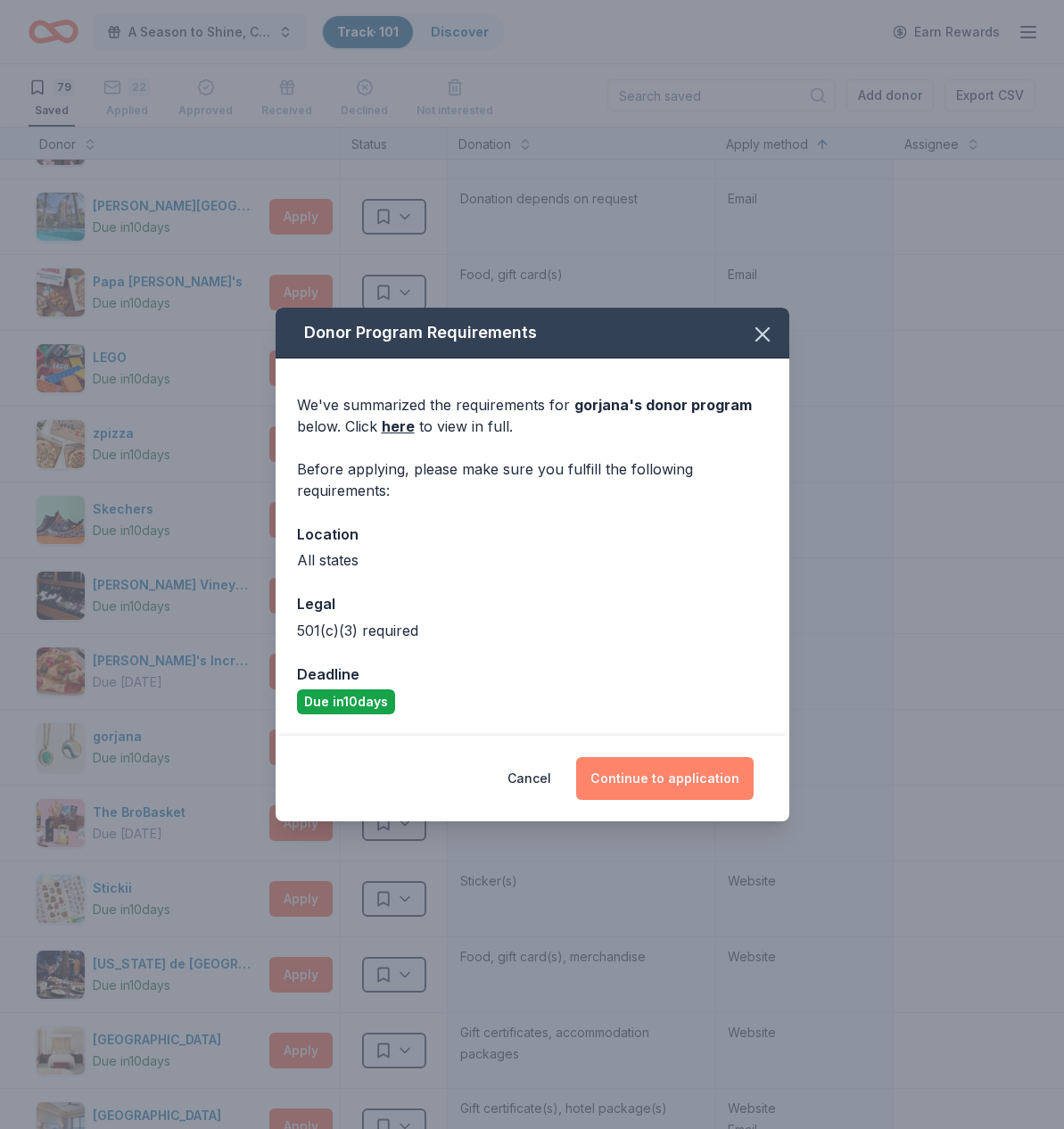
click at [669, 781] on button "Continue to application" at bounding box center [664, 779] width 177 height 43
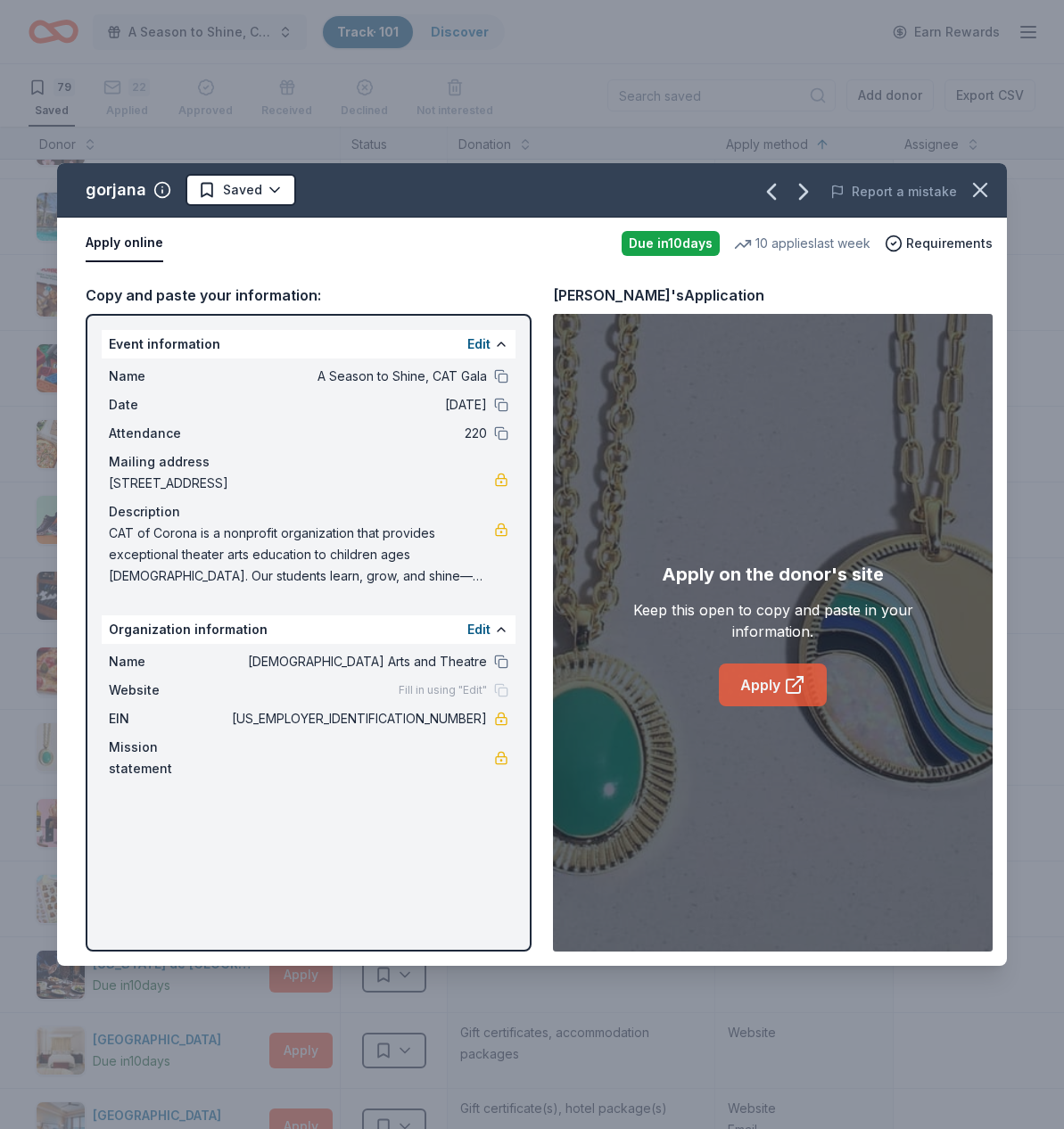
click at [761, 691] on link "Apply" at bounding box center [772, 685] width 108 height 43
click at [982, 196] on icon "button" at bounding box center [980, 190] width 25 height 25
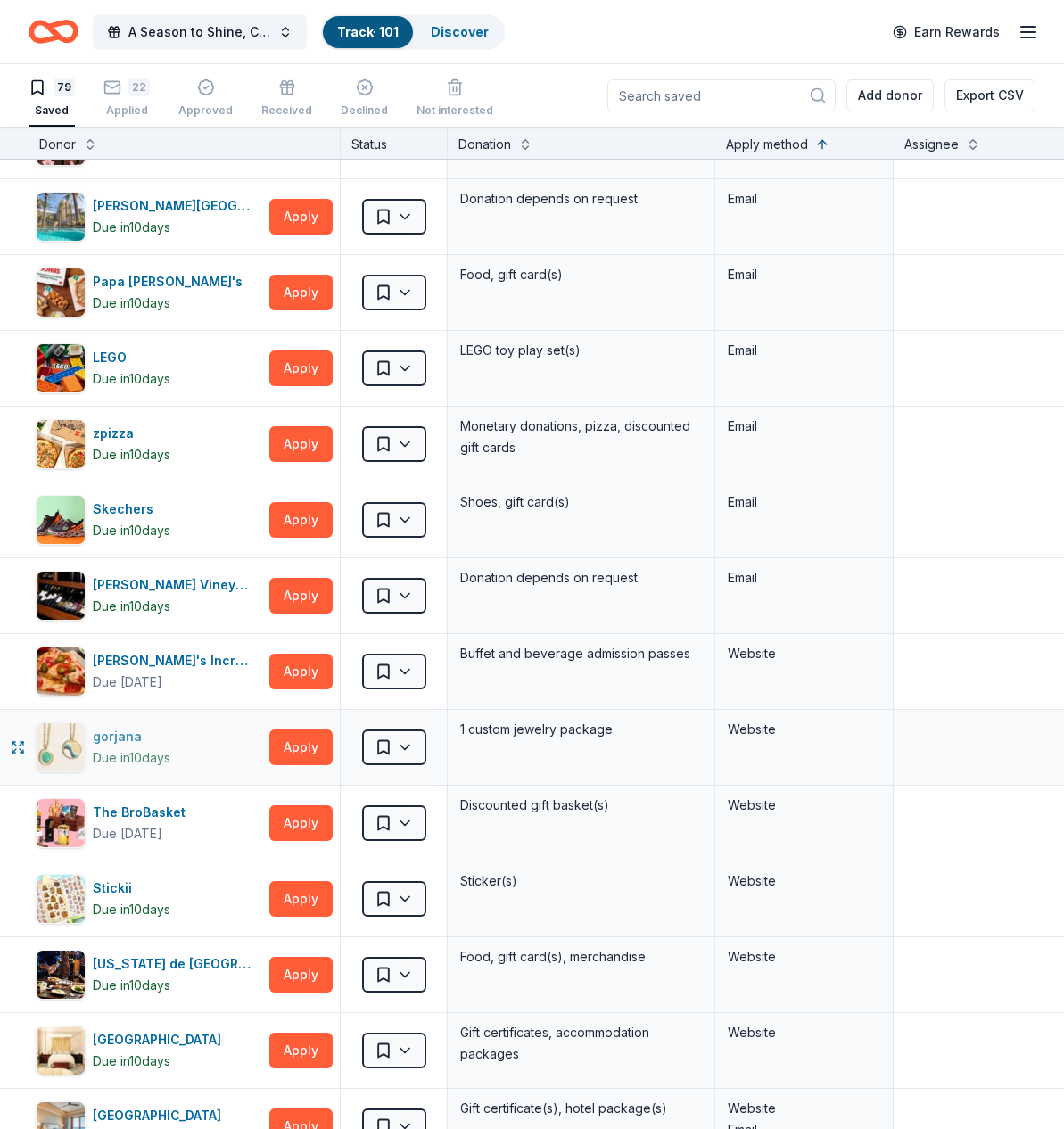
click at [113, 734] on div "gorjana" at bounding box center [131, 736] width 78 height 21
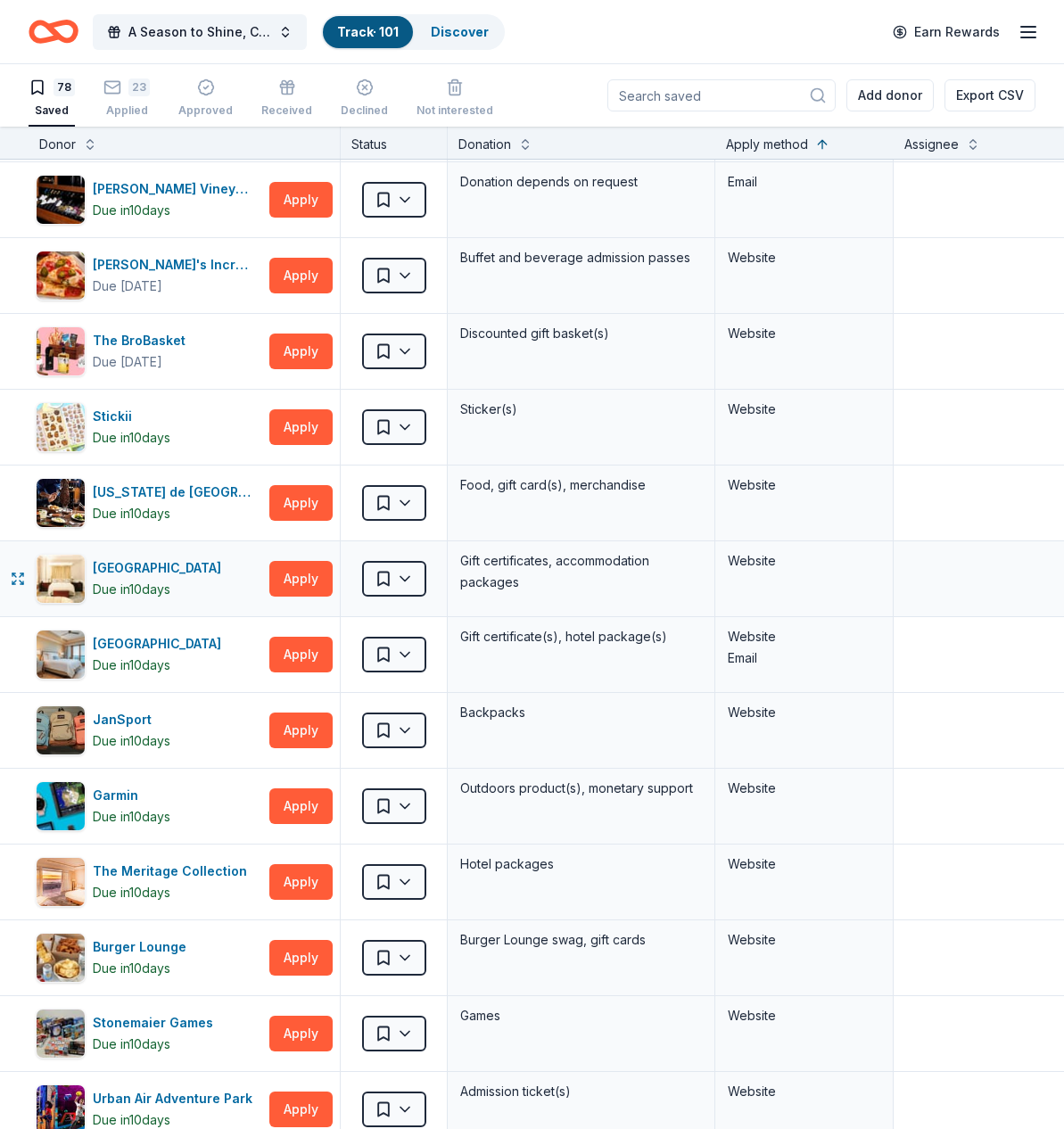
scroll to position [697, 0]
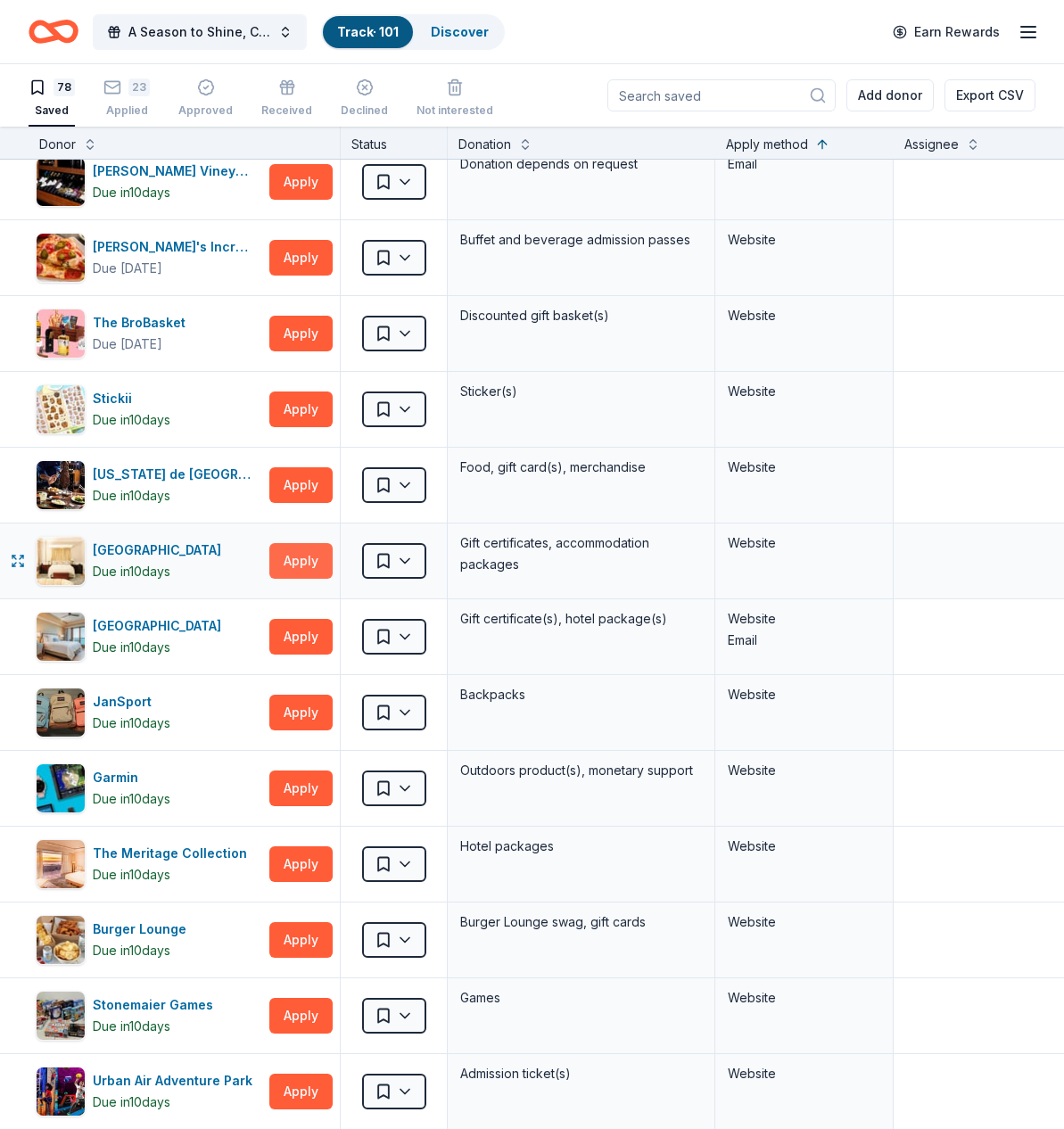
click at [303, 562] on button "Apply" at bounding box center [301, 560] width 63 height 35
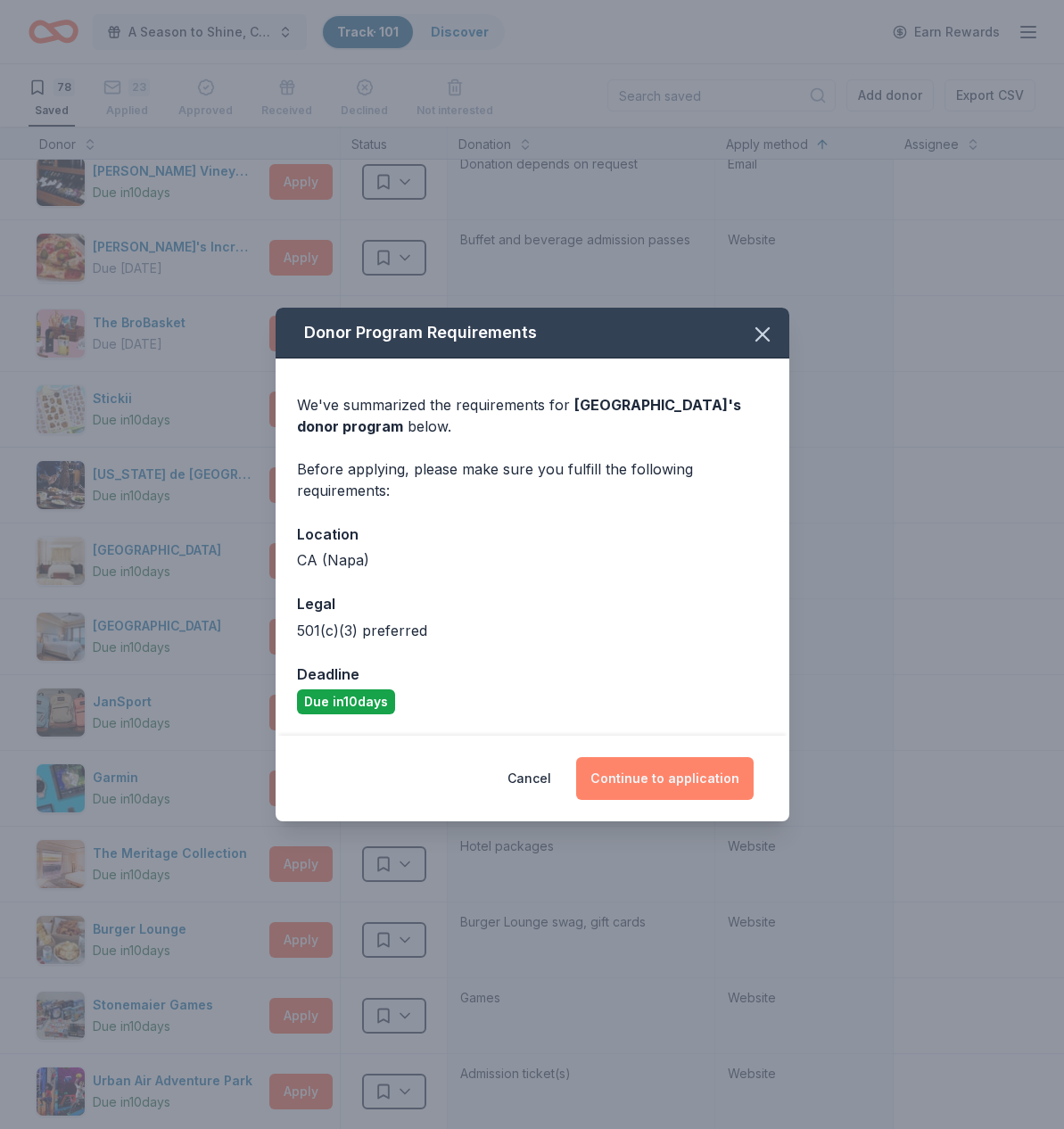
click at [699, 779] on button "Continue to application" at bounding box center [664, 779] width 177 height 43
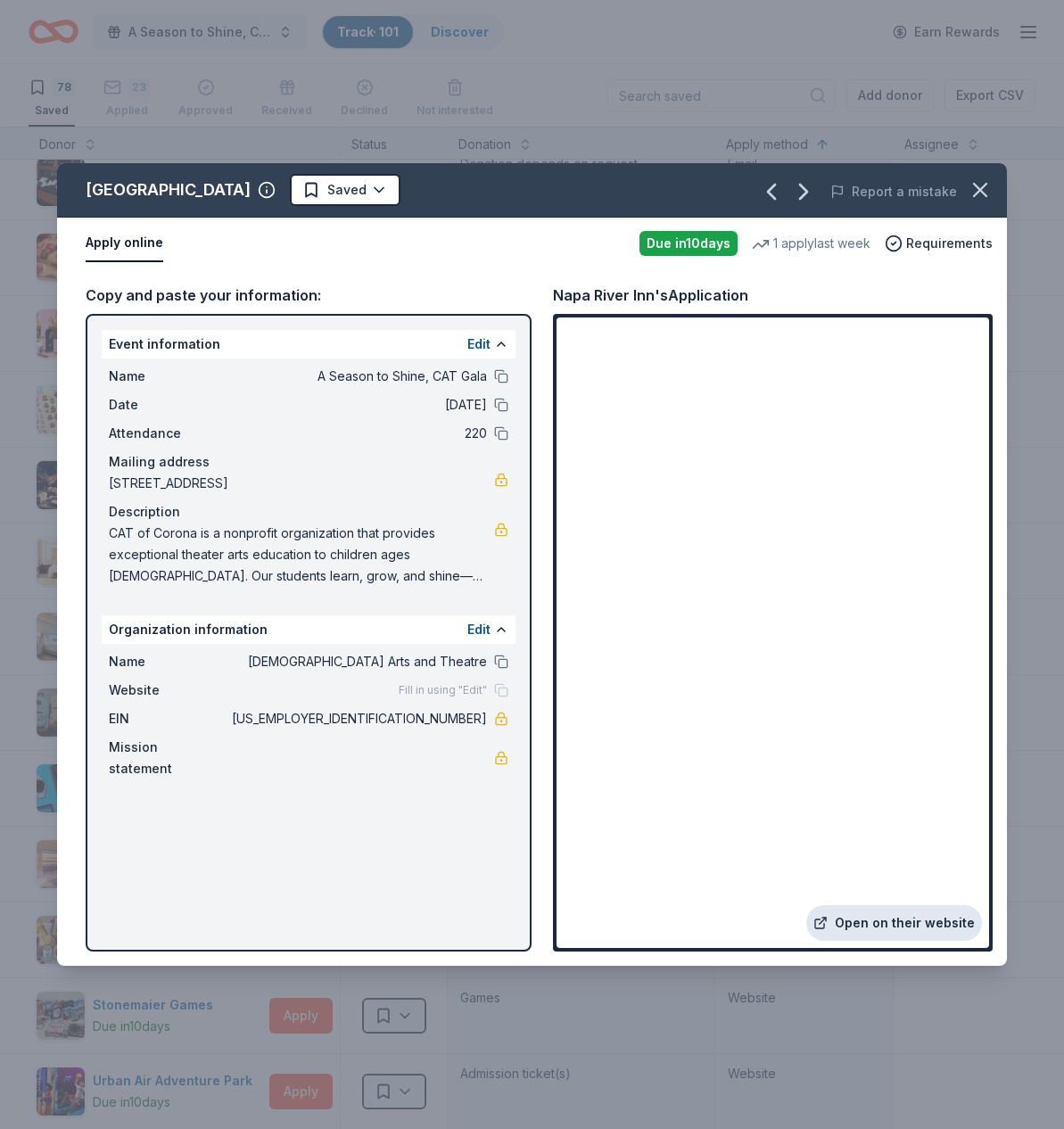
click at [894, 934] on link "Open on their website" at bounding box center [894, 922] width 175 height 35
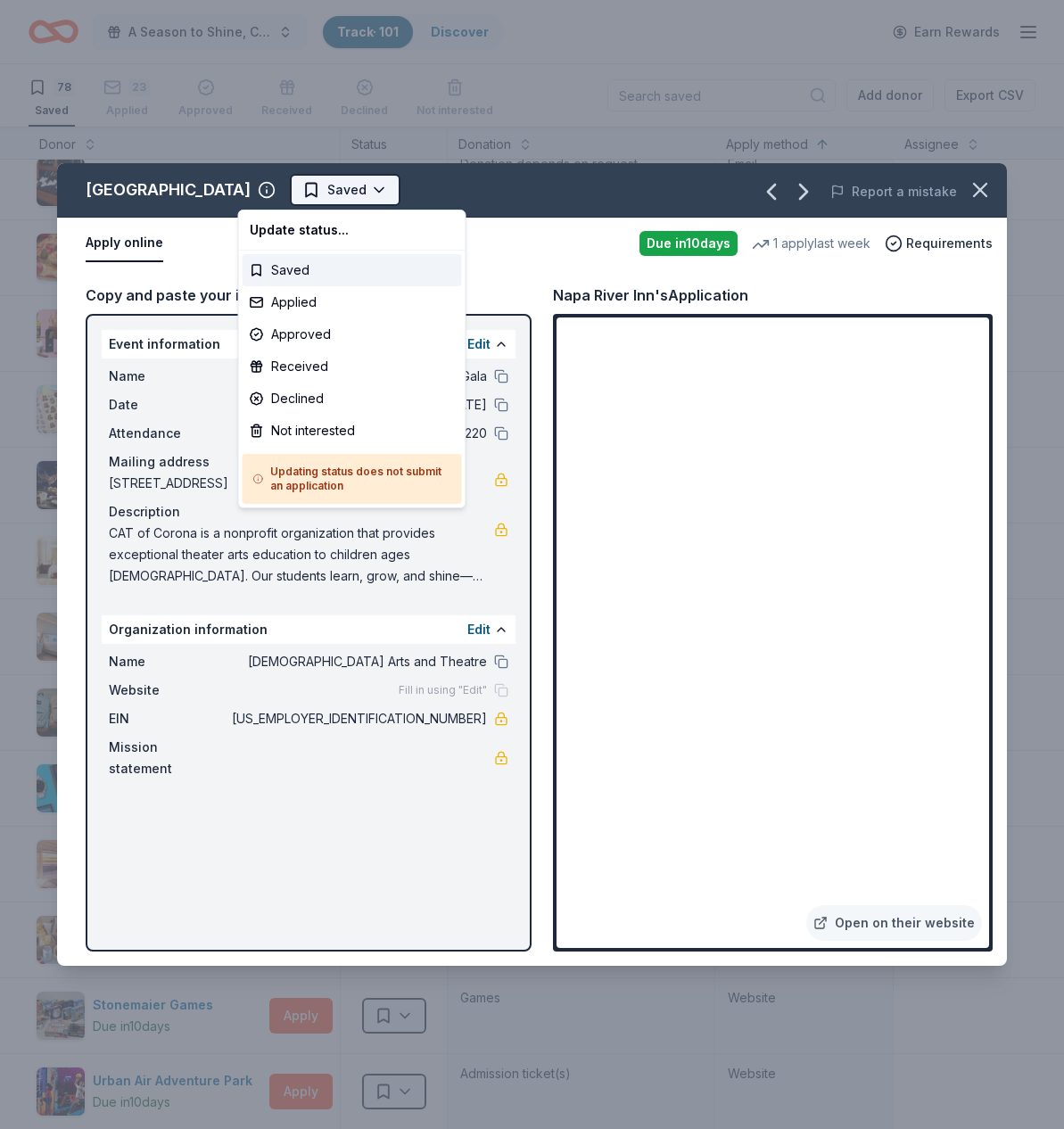
click at [317, 189] on html "A Season to Shine, CAT Gala Track · 101 Discover Earn Rewards 78 Saved 23 Appli…" at bounding box center [532, 564] width 1064 height 1129
click at [305, 429] on div "Not interested" at bounding box center [351, 431] width 219 height 33
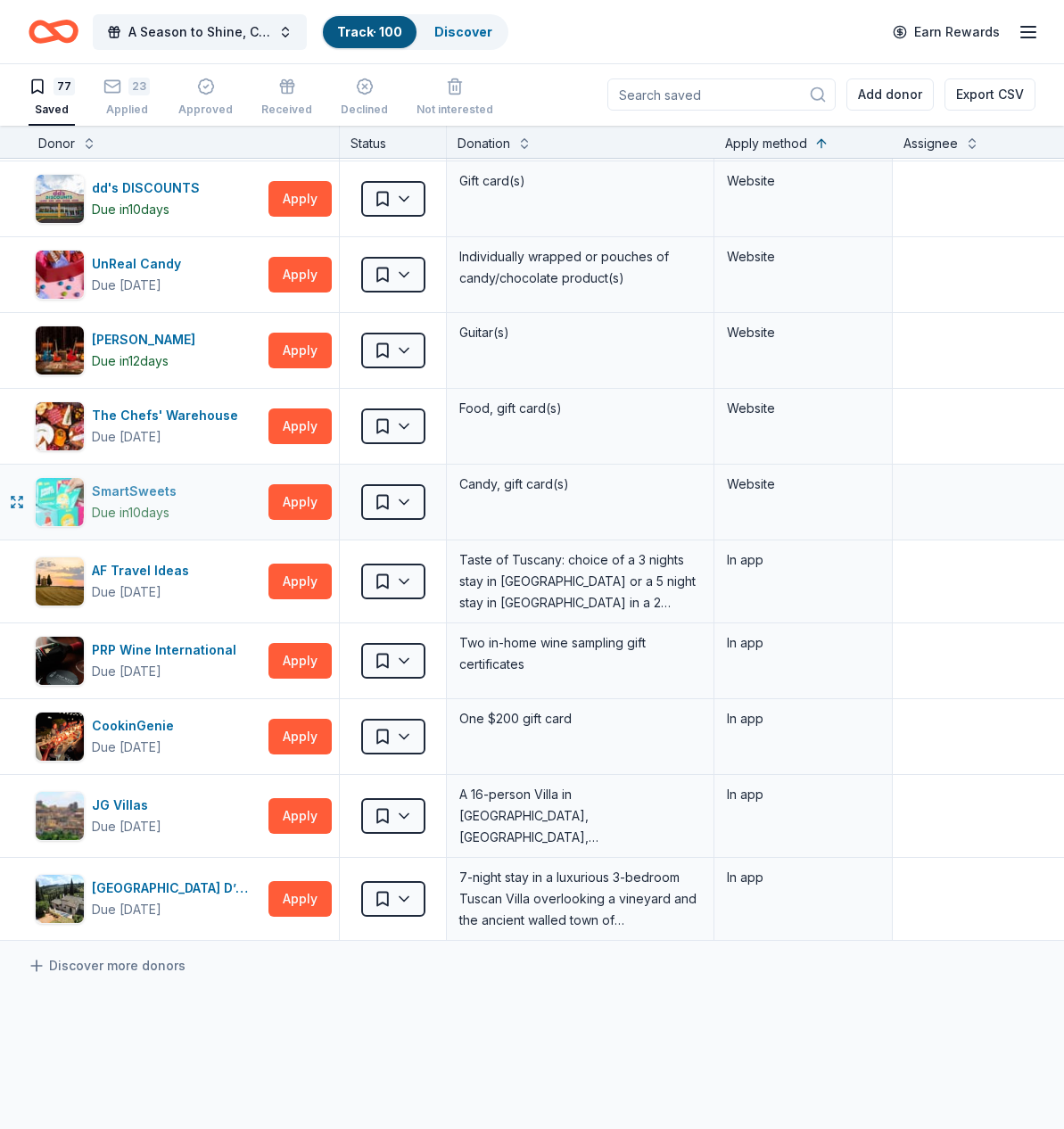
scroll to position [5048, 1]
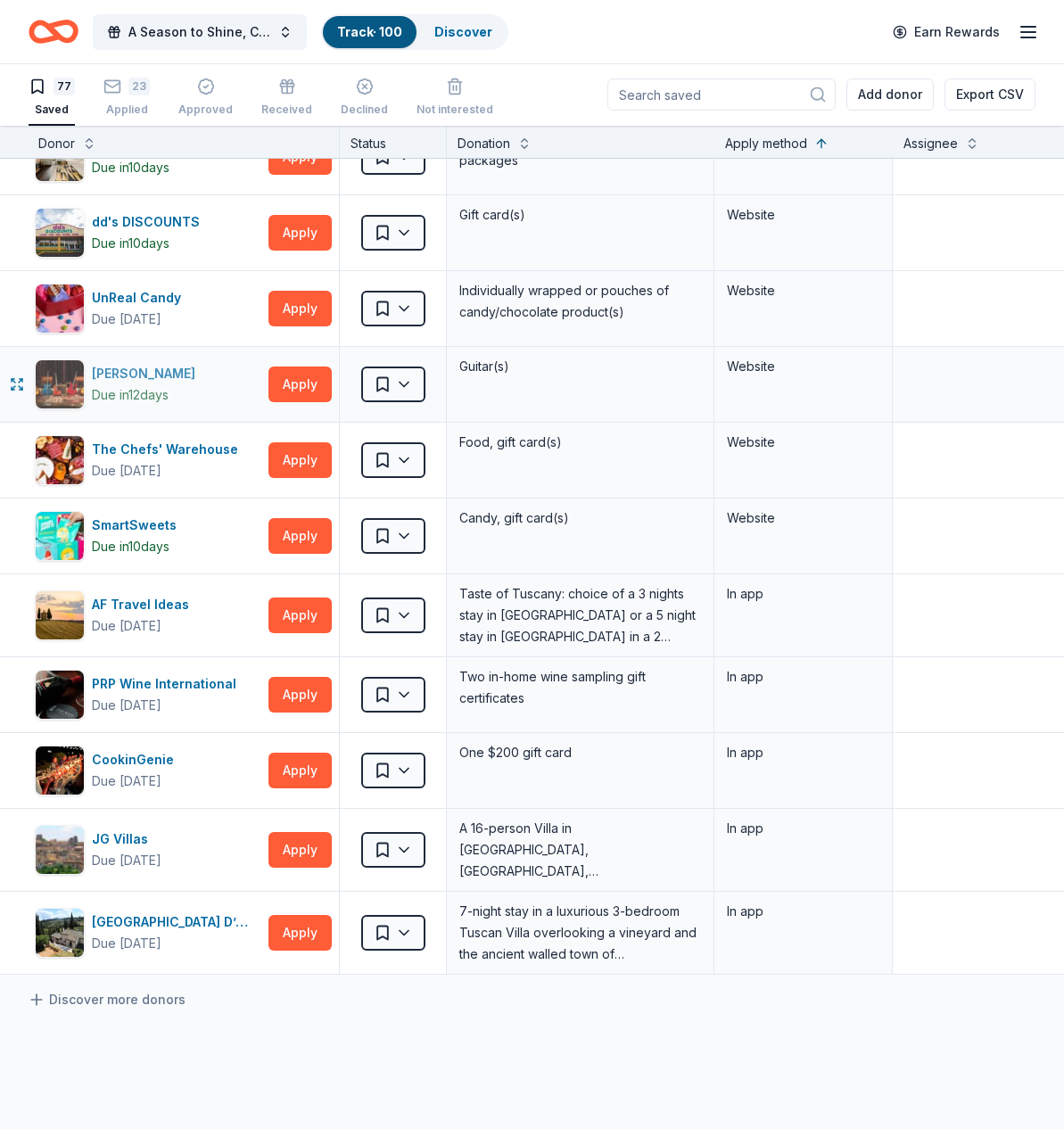
click at [125, 373] on div "[PERSON_NAME]" at bounding box center [147, 373] width 110 height 21
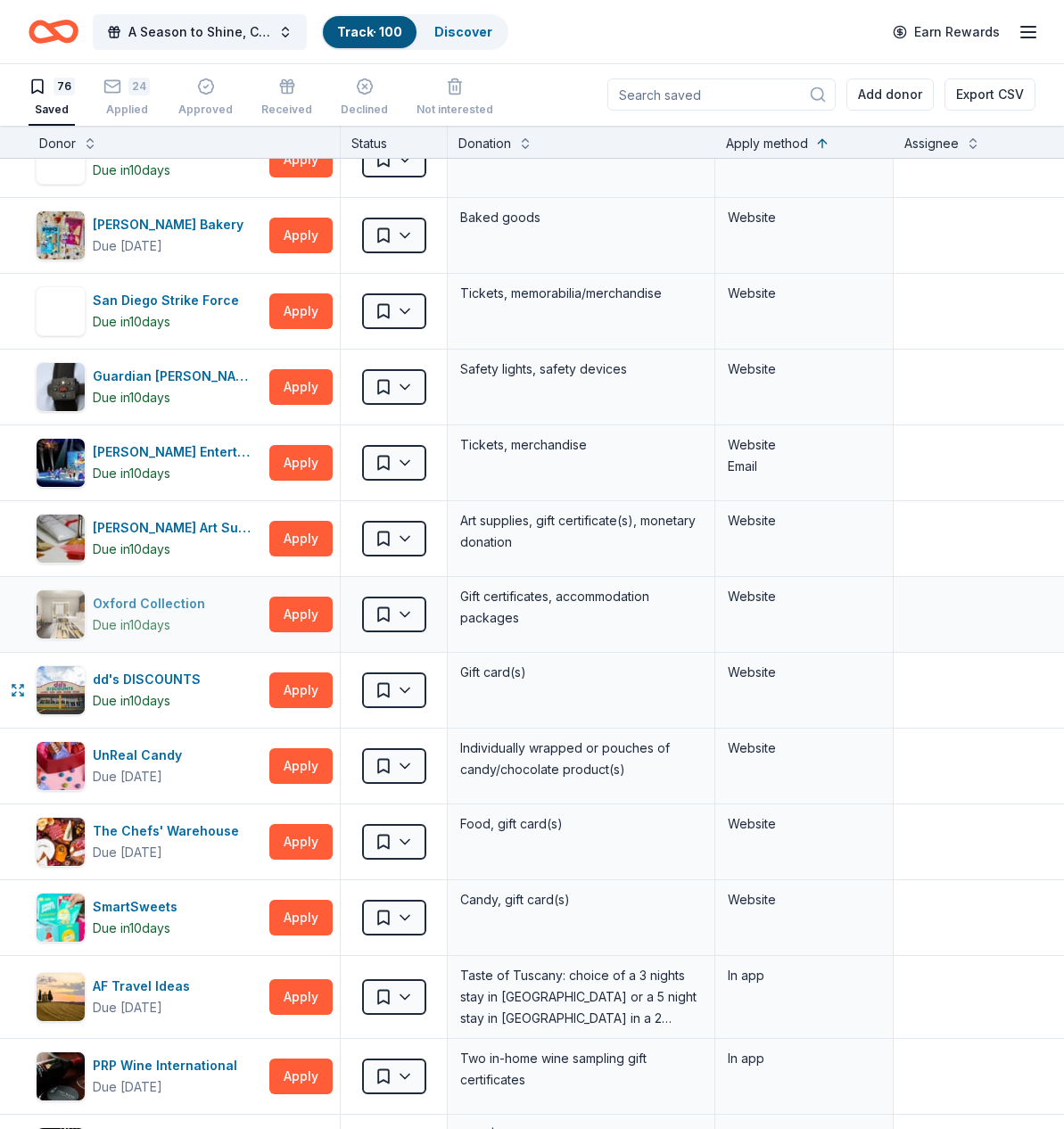
scroll to position [4589, 0]
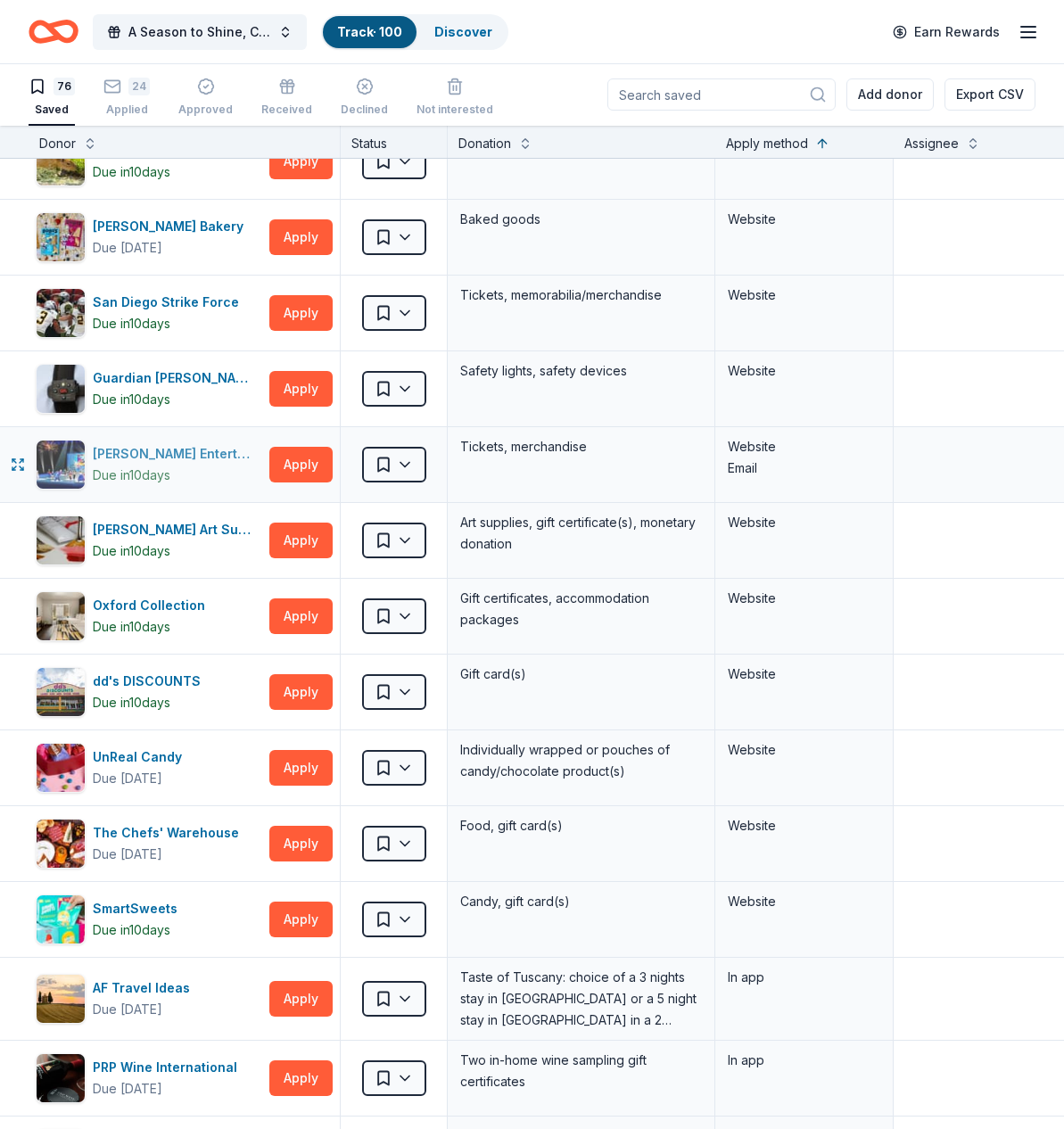
click at [154, 448] on div "[PERSON_NAME] Entertainment" at bounding box center [177, 454] width 170 height 21
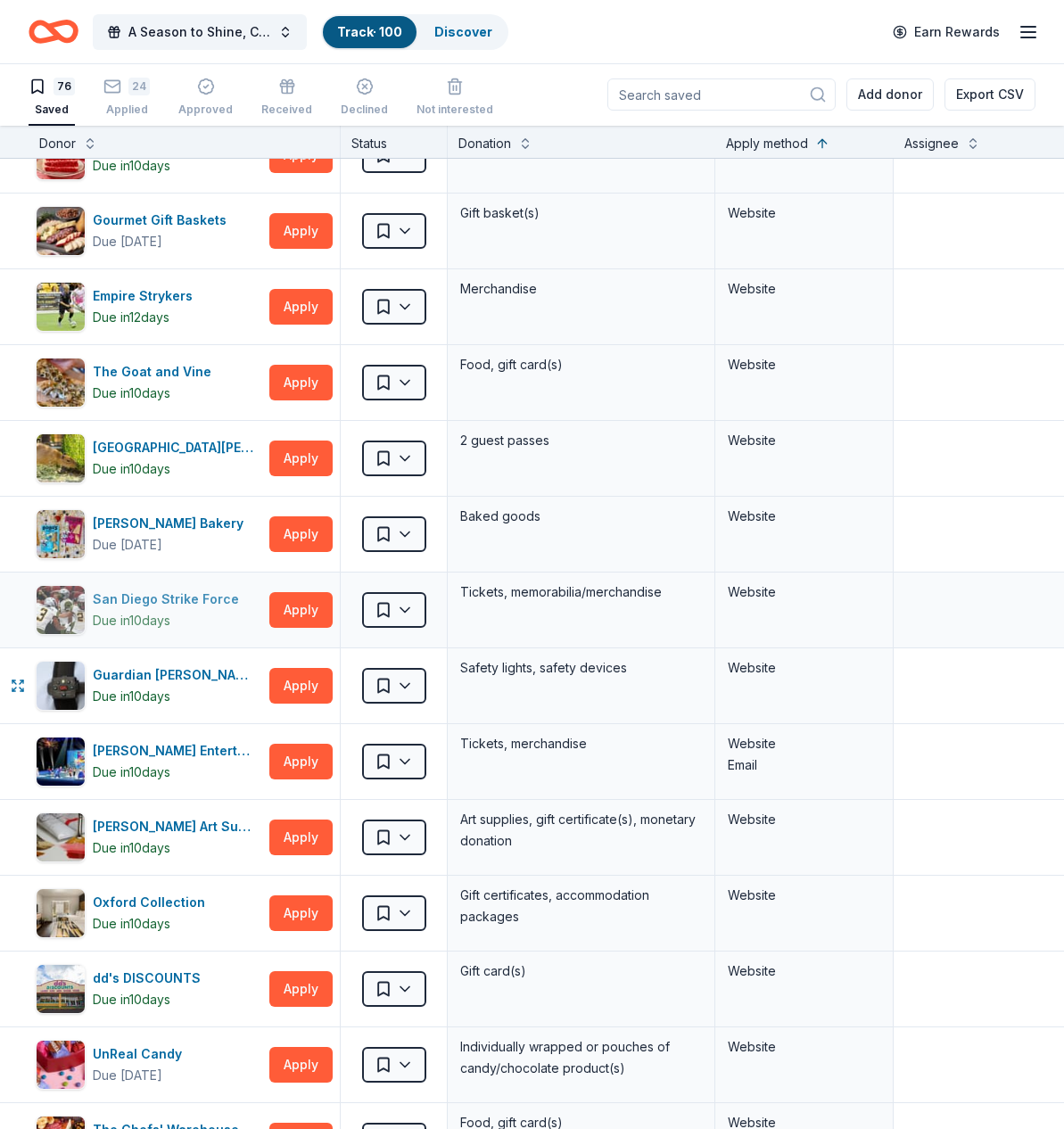
scroll to position [4276, 0]
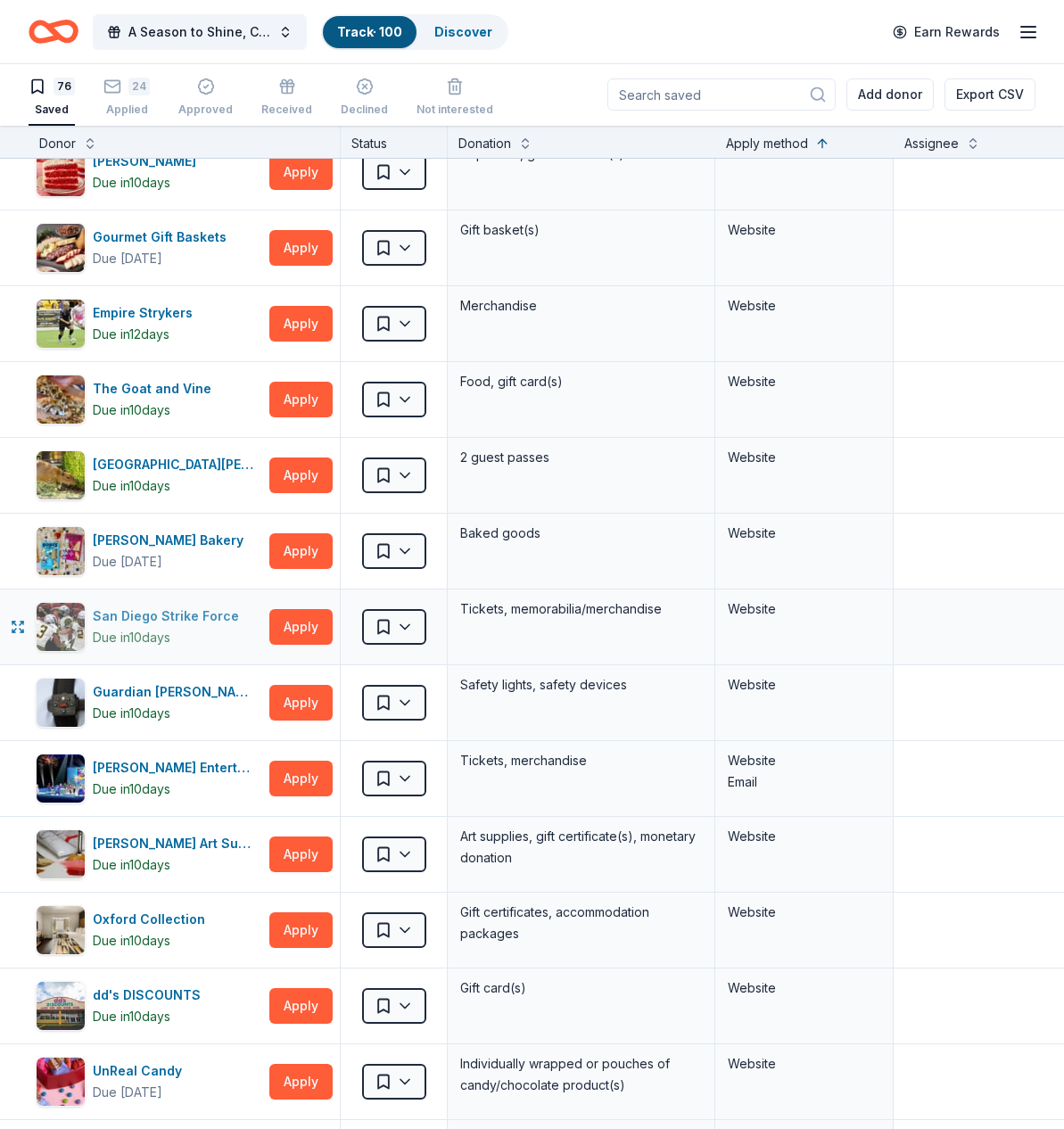
click at [202, 613] on div "San Diego Strike Force" at bounding box center [170, 616] width 153 height 21
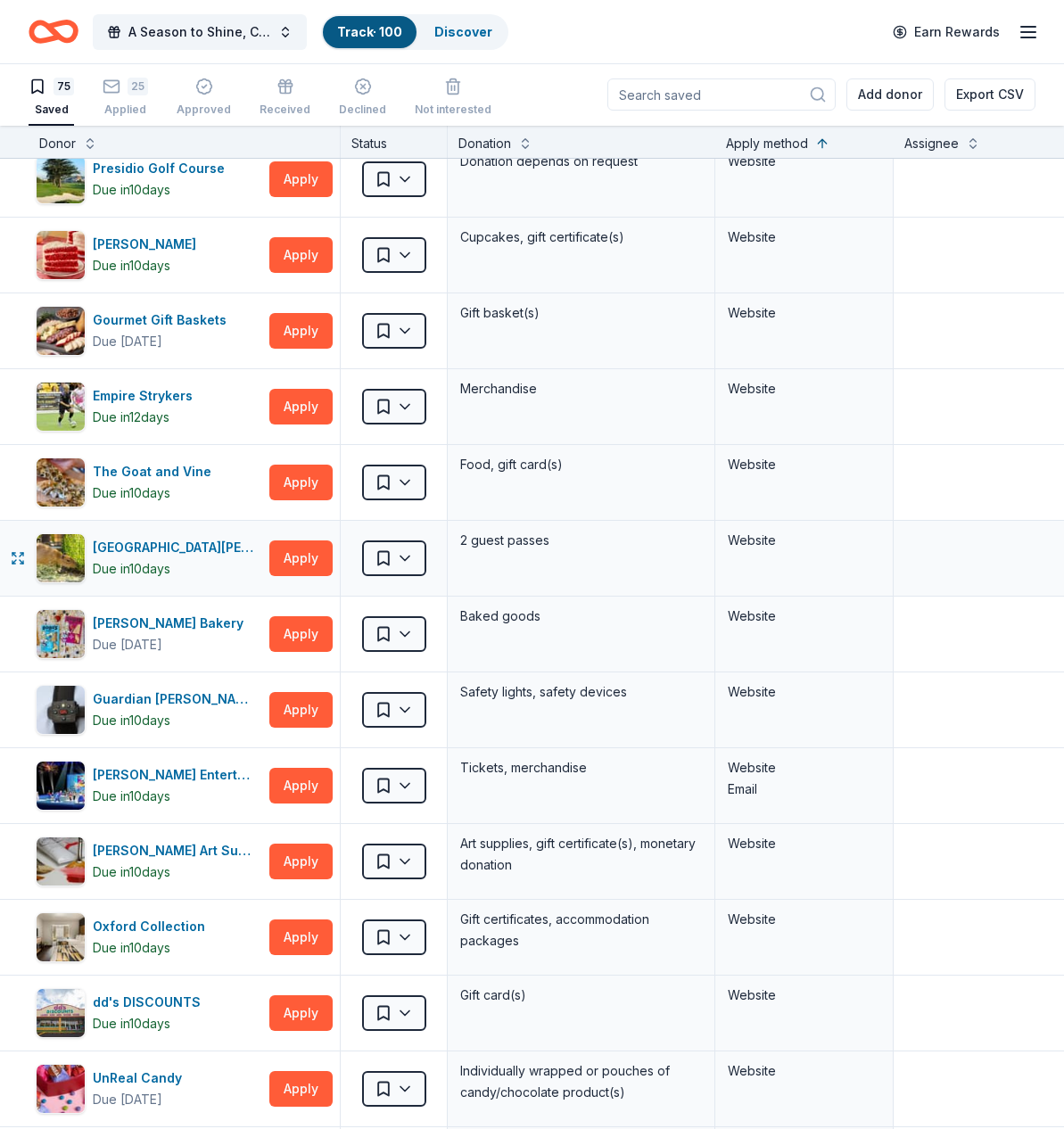
scroll to position [4185, 0]
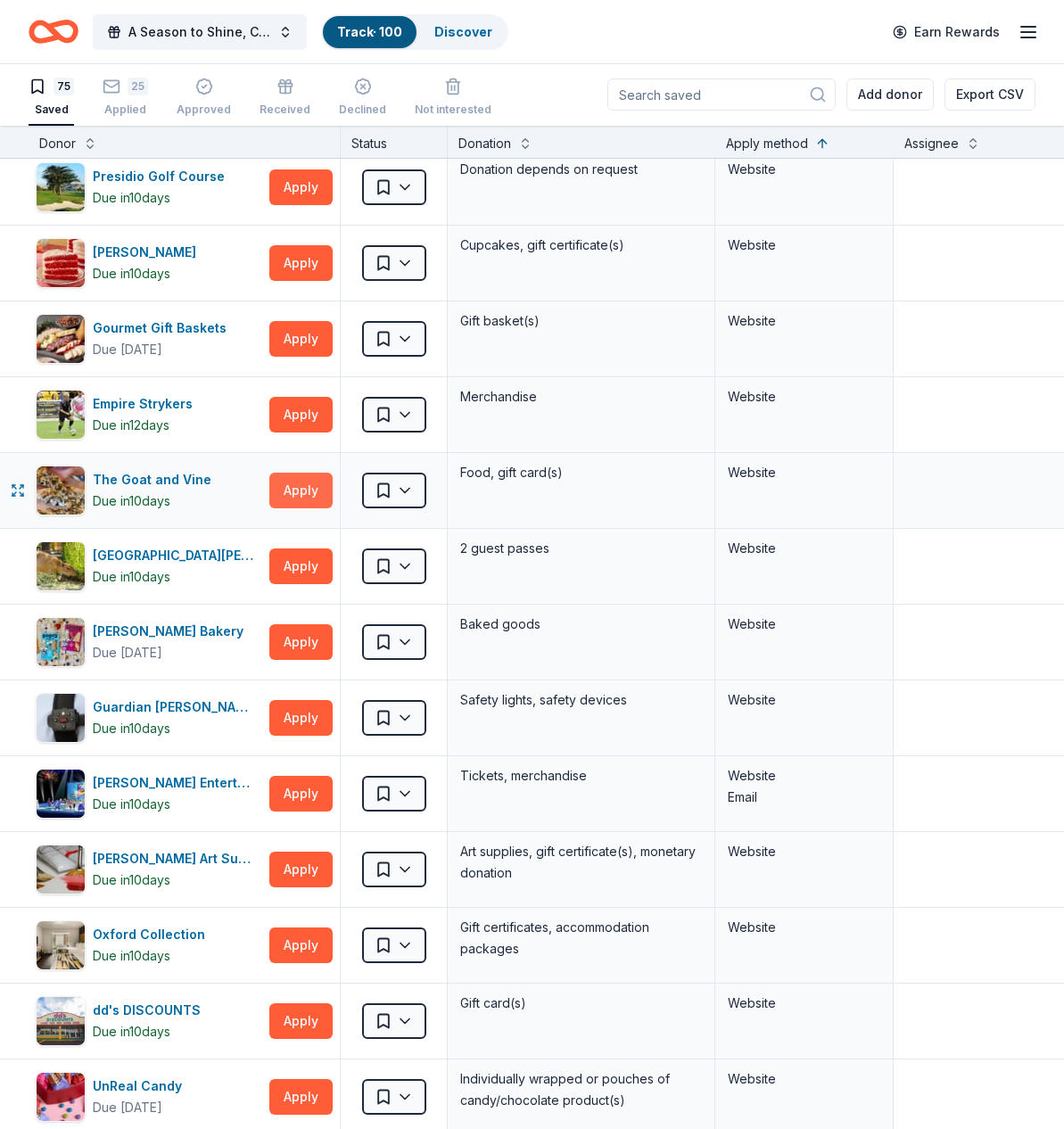
click at [311, 485] on button "Apply" at bounding box center [301, 489] width 63 height 35
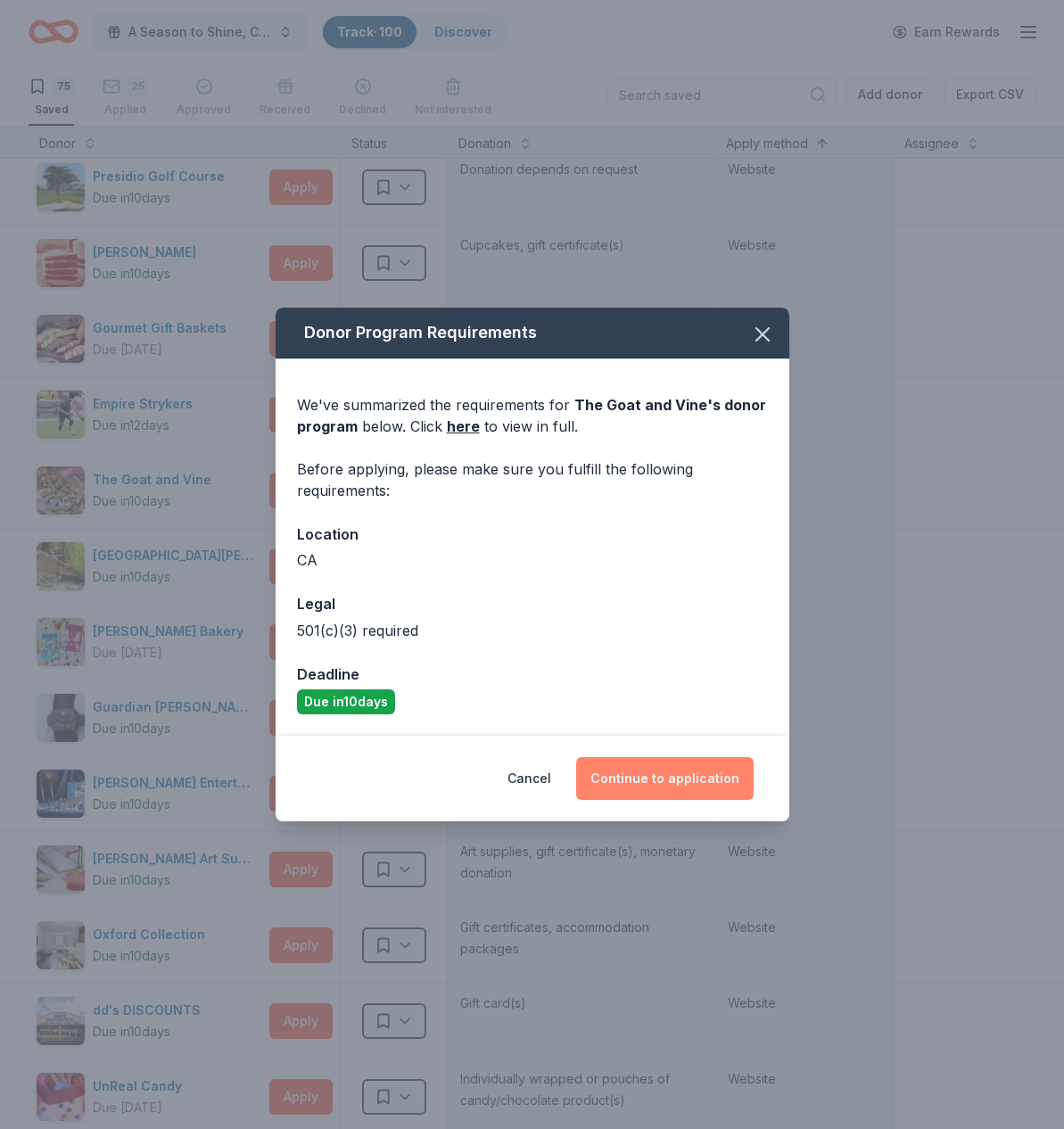
click at [654, 779] on button "Continue to application" at bounding box center [664, 779] width 177 height 43
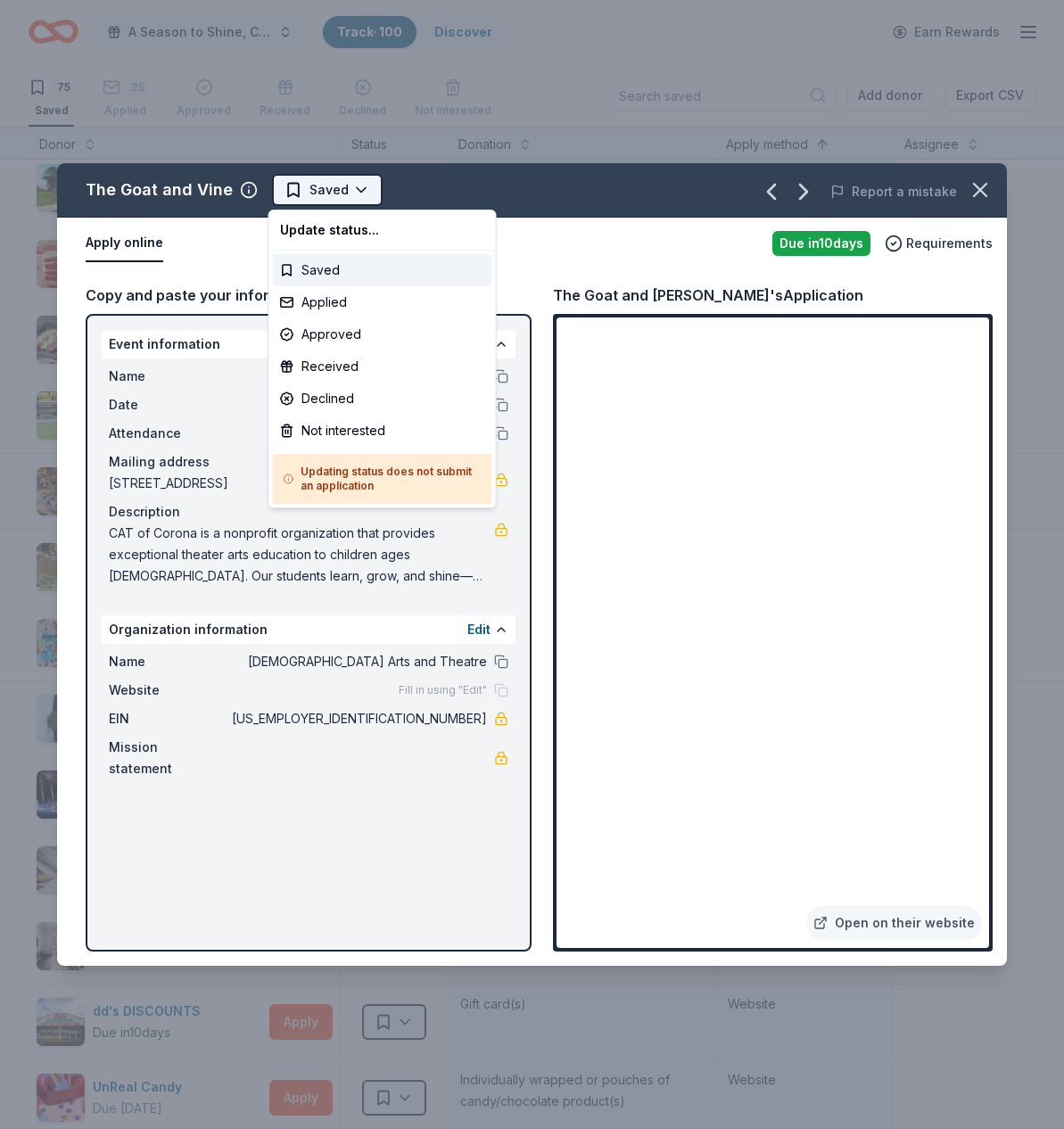
click at [356, 187] on html "A Season to Shine, CAT Gala Track · 100 Discover Earn Rewards 75 Saved 25 Appli…" at bounding box center [532, 564] width 1064 height 1129
click at [337, 301] on div "Applied" at bounding box center [382, 303] width 219 height 33
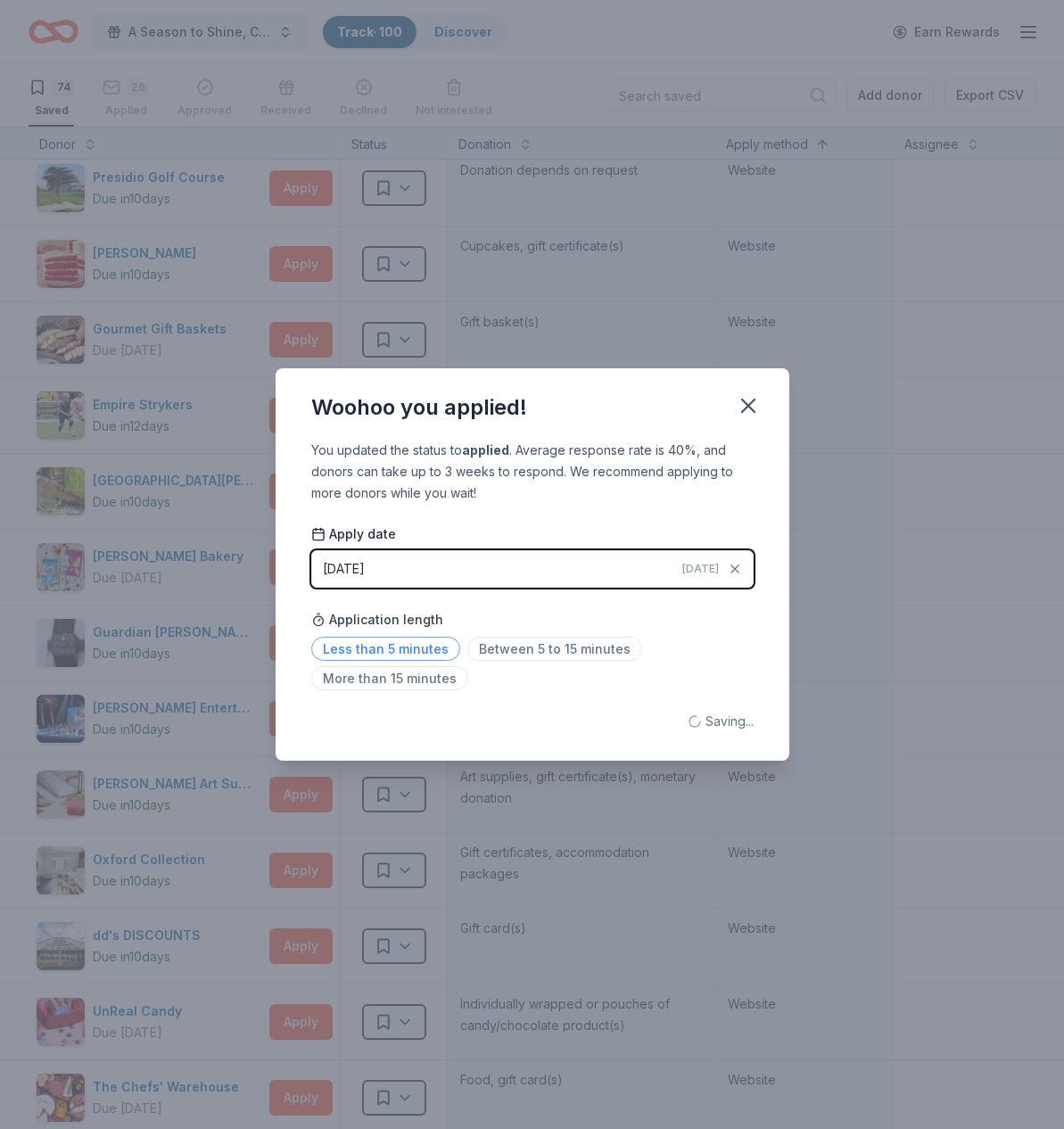
click at [421, 647] on span "Less than 5 minutes" at bounding box center [385, 648] width 148 height 24
click at [742, 408] on icon "button" at bounding box center [748, 406] width 25 height 25
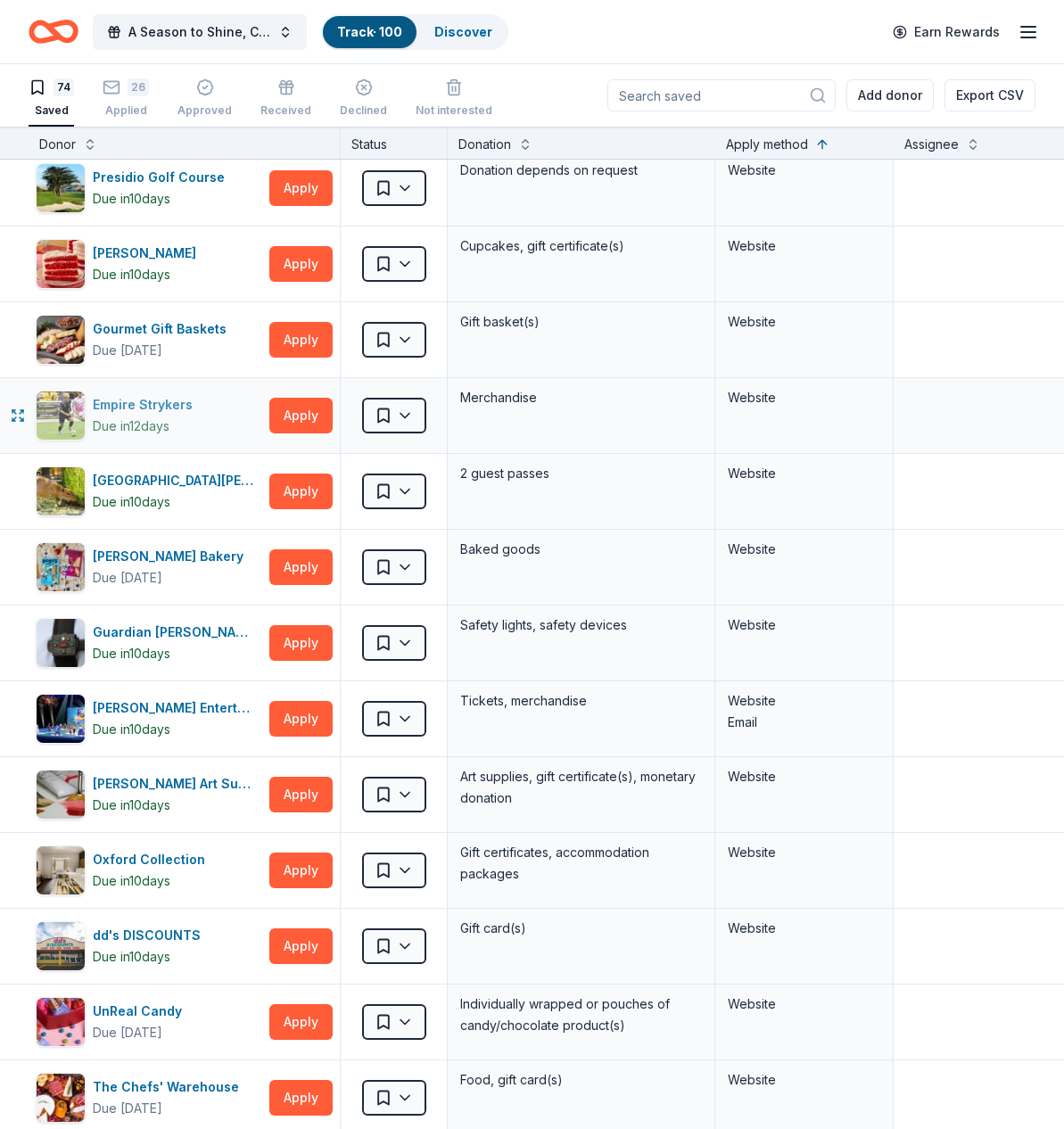
click at [139, 405] on div "Empire Strykers" at bounding box center [147, 405] width 107 height 21
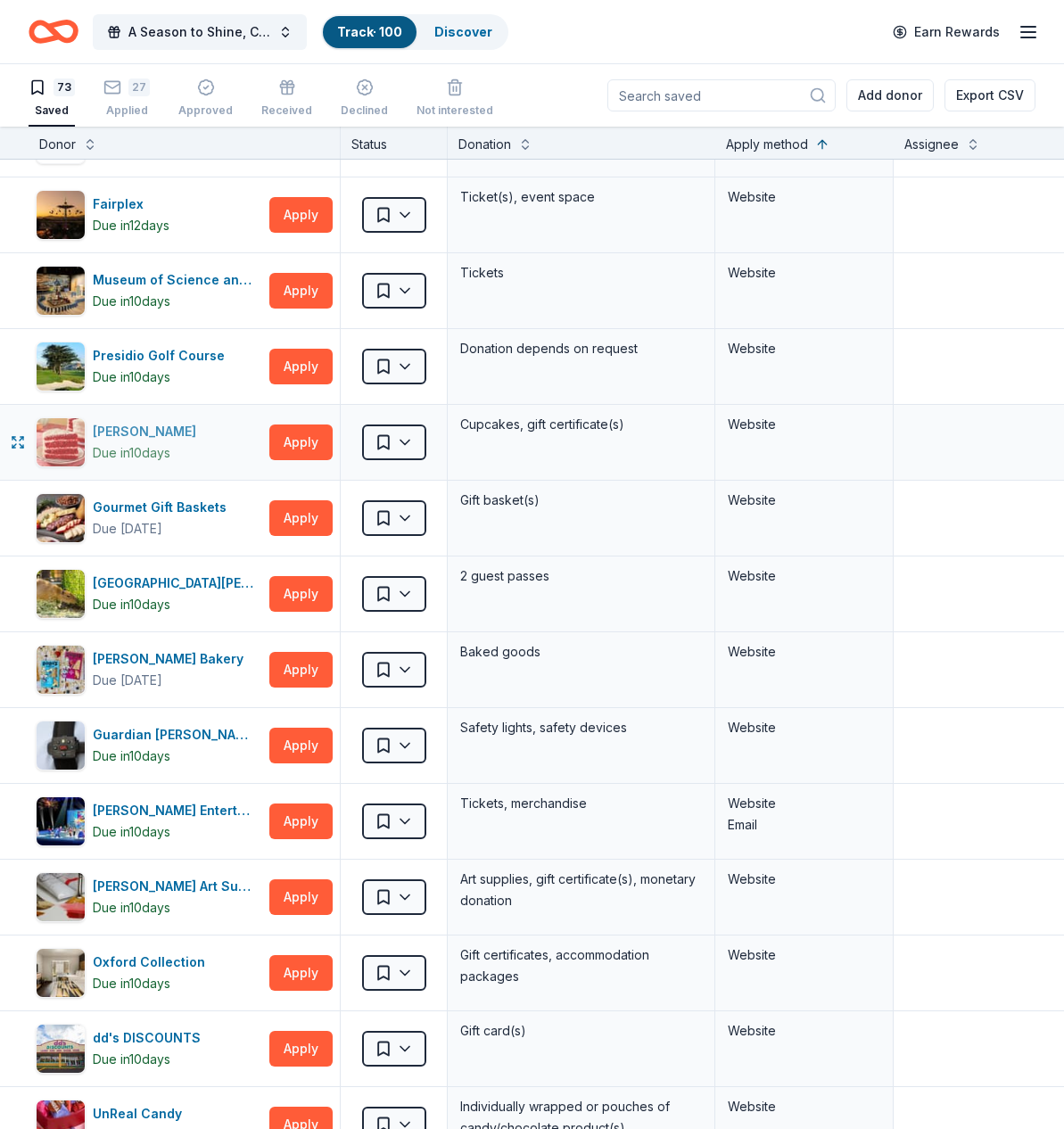
scroll to position [4005, 0]
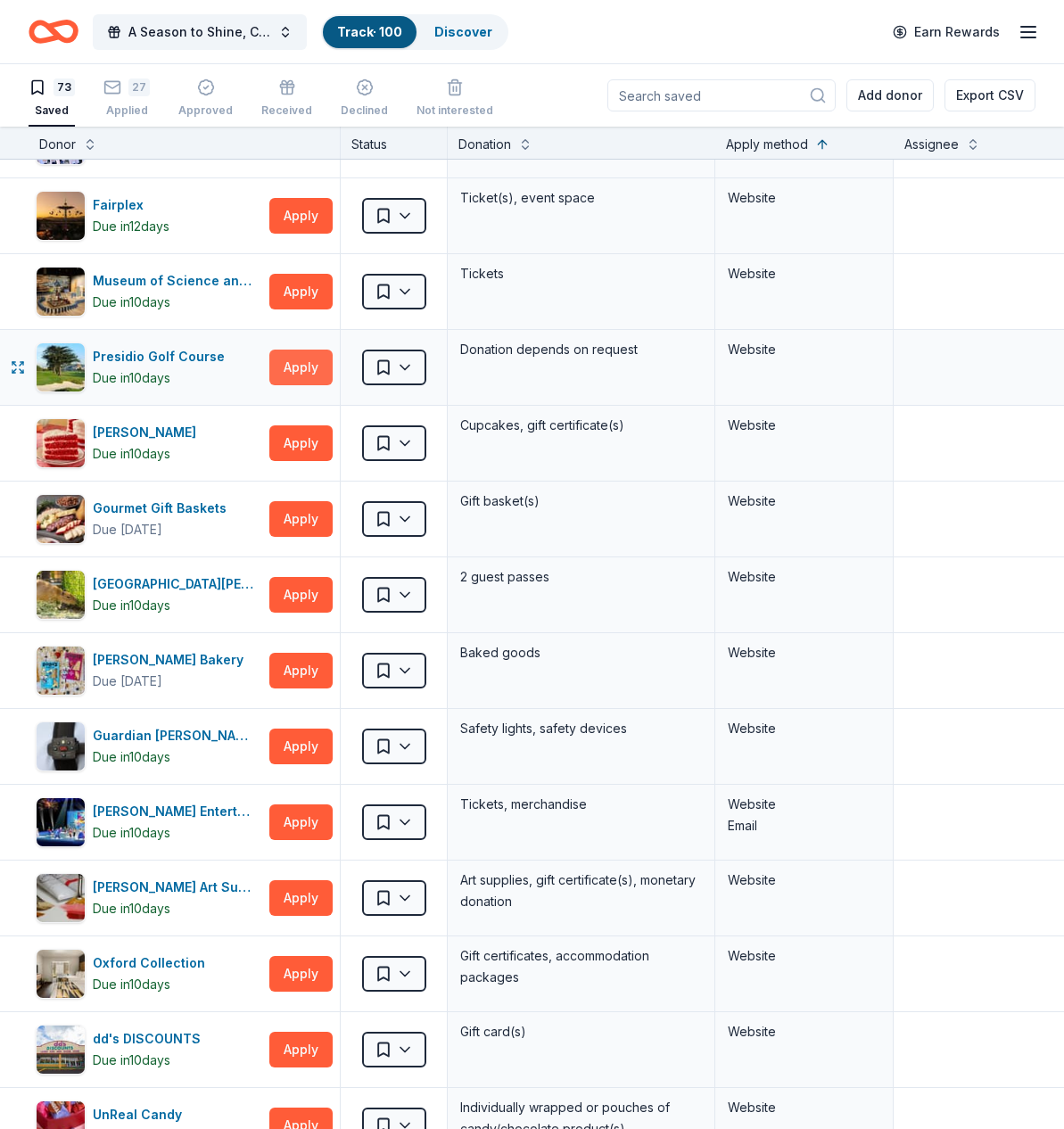
click at [300, 368] on button "Apply" at bounding box center [301, 367] width 63 height 35
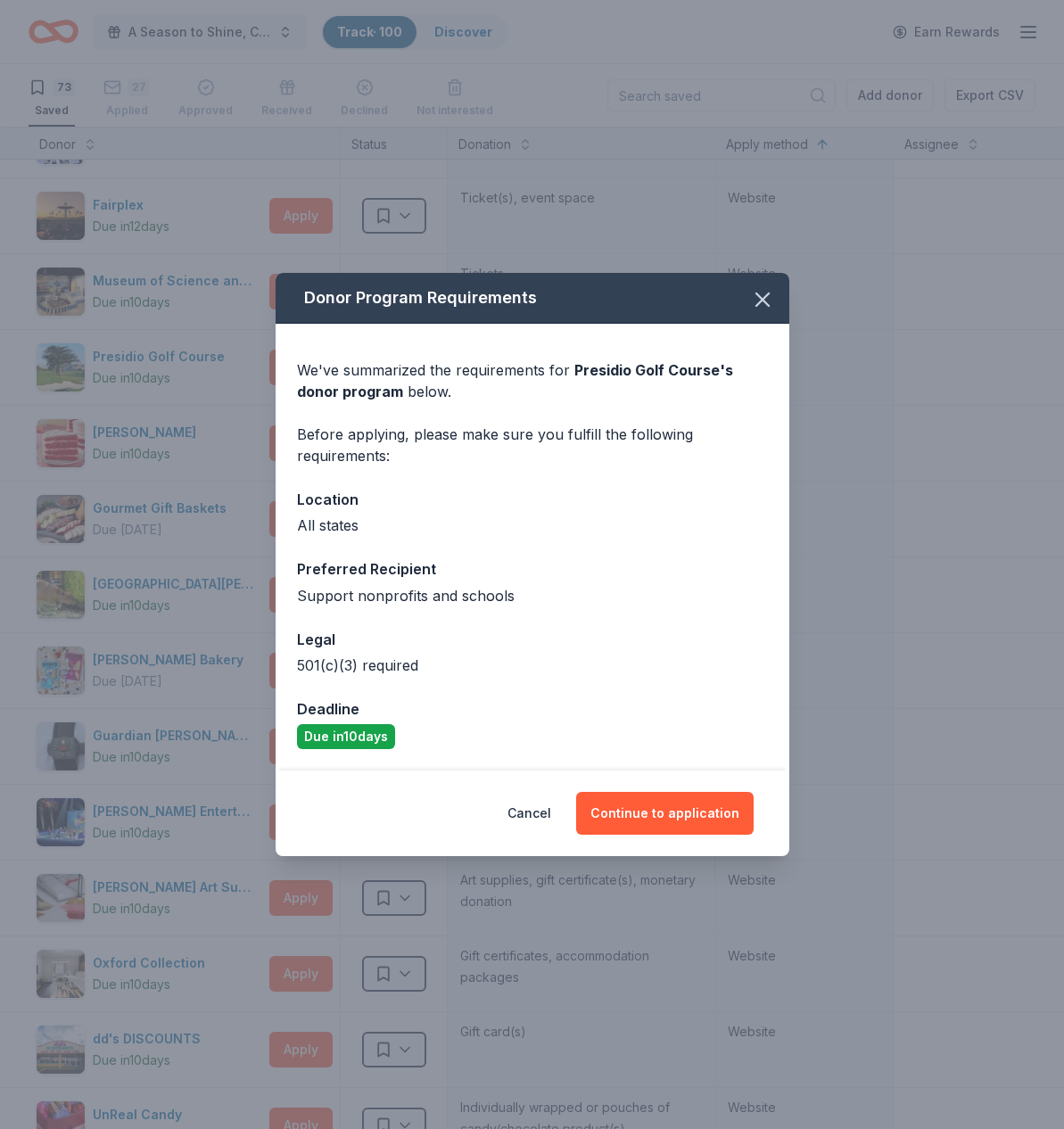
click at [600, 370] on span "Presidio Golf Course 's donor program" at bounding box center [514, 380] width 436 height 39
click at [752, 296] on icon "button" at bounding box center [762, 300] width 25 height 25
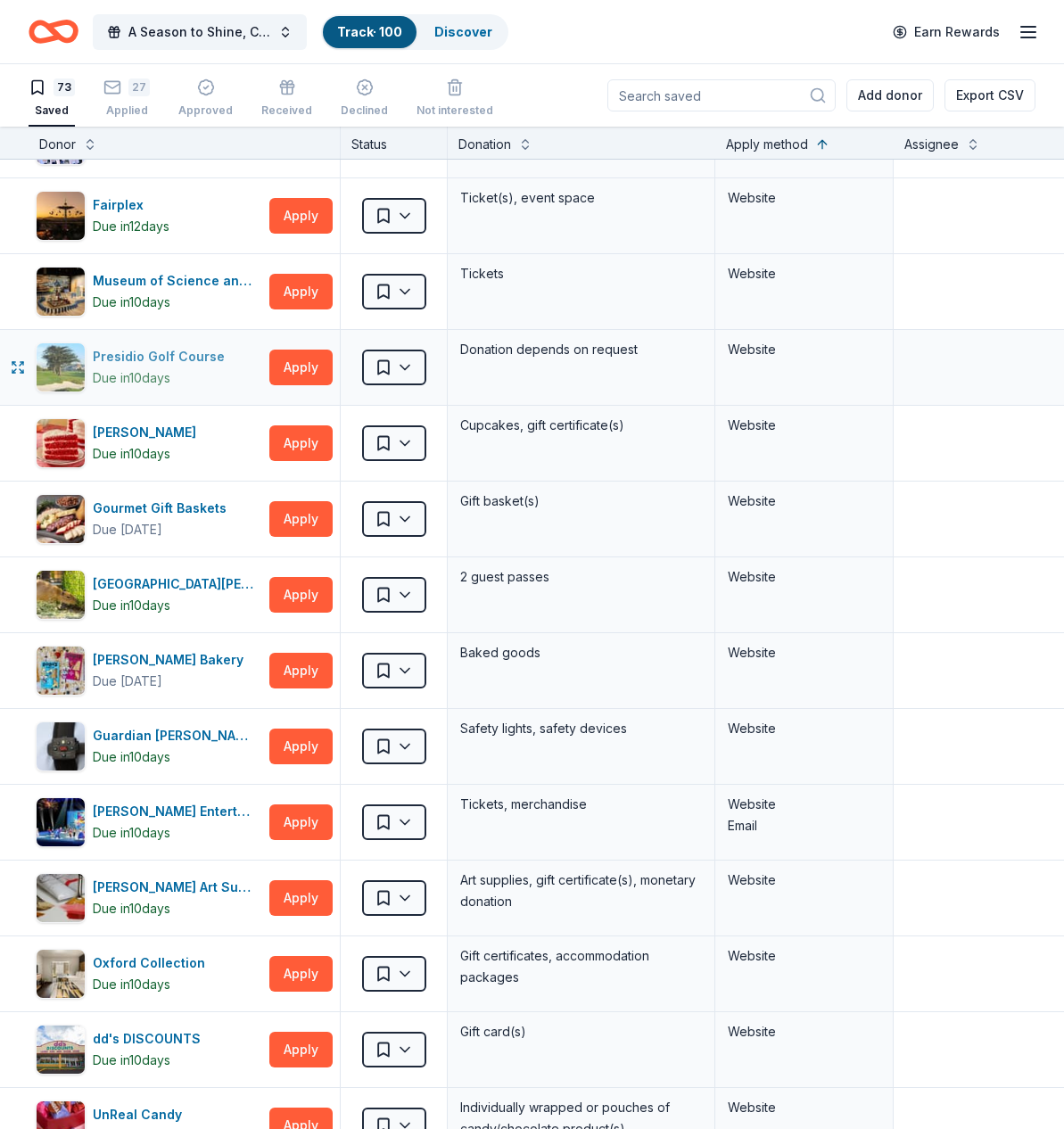
click at [72, 357] on img "button" at bounding box center [60, 367] width 48 height 48
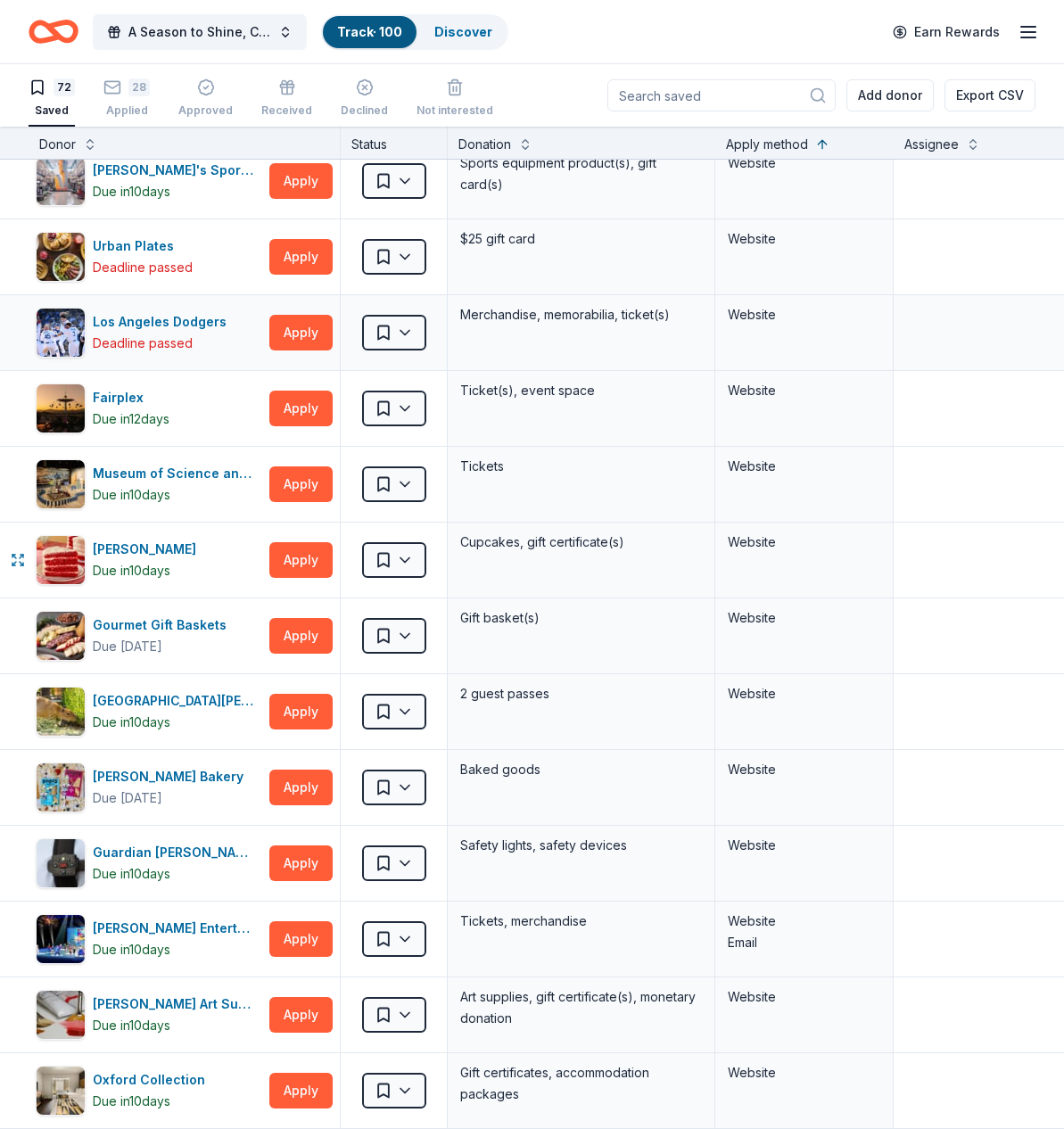
scroll to position [3809, 0]
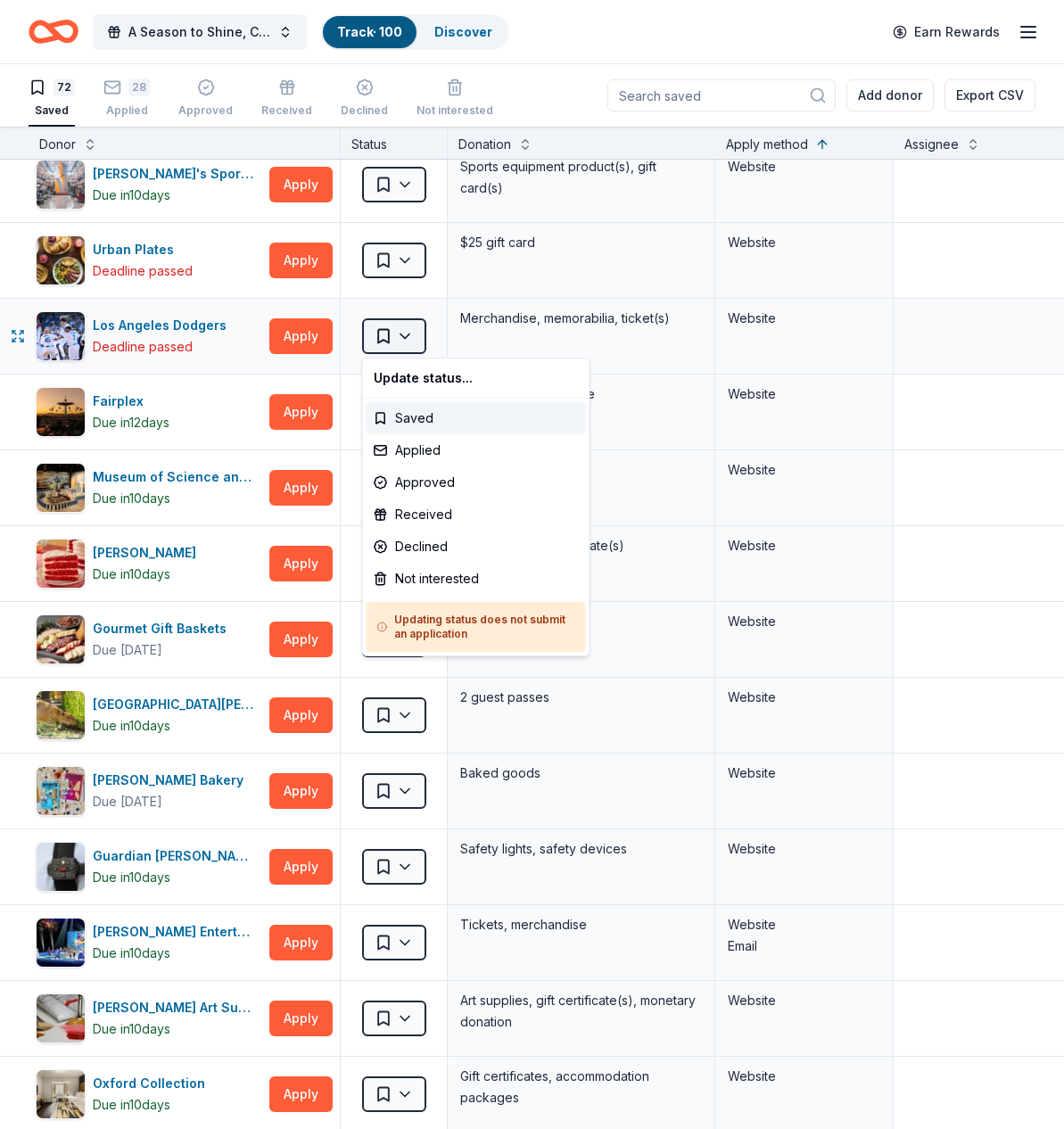
click at [398, 338] on html "A Season to Shine, CAT Gala Track · 100 Discover Earn Rewards 72 Saved 28 Appli…" at bounding box center [532, 564] width 1064 height 1129
click at [424, 576] on div "Not interested" at bounding box center [476, 579] width 219 height 33
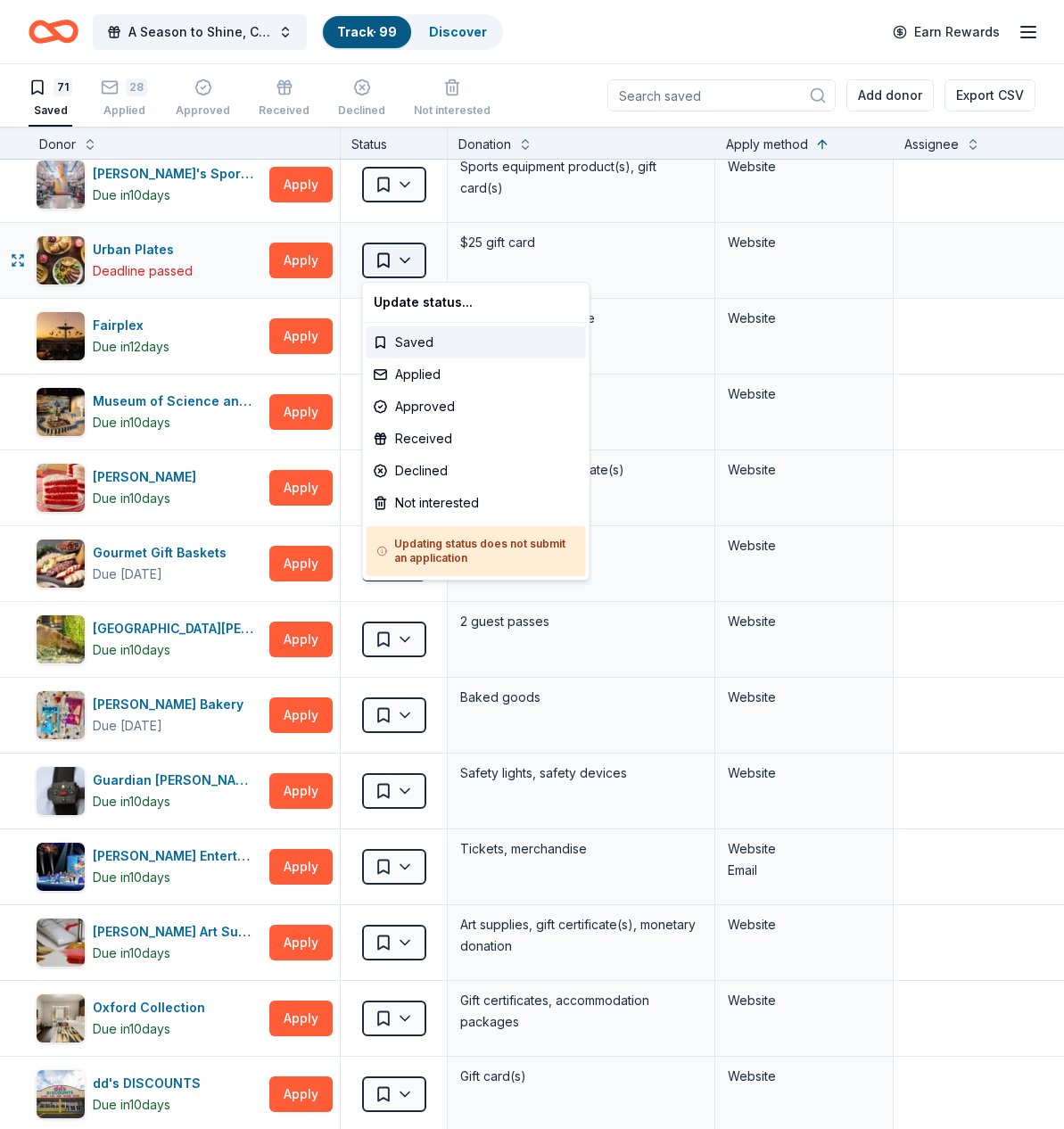
click at [415, 261] on html "A Season to Shine, CAT Gala Track · 99 Discover Earn Rewards 71 Saved 28 Applie…" at bounding box center [532, 564] width 1064 height 1129
click at [438, 497] on div "Not interested" at bounding box center [476, 503] width 219 height 33
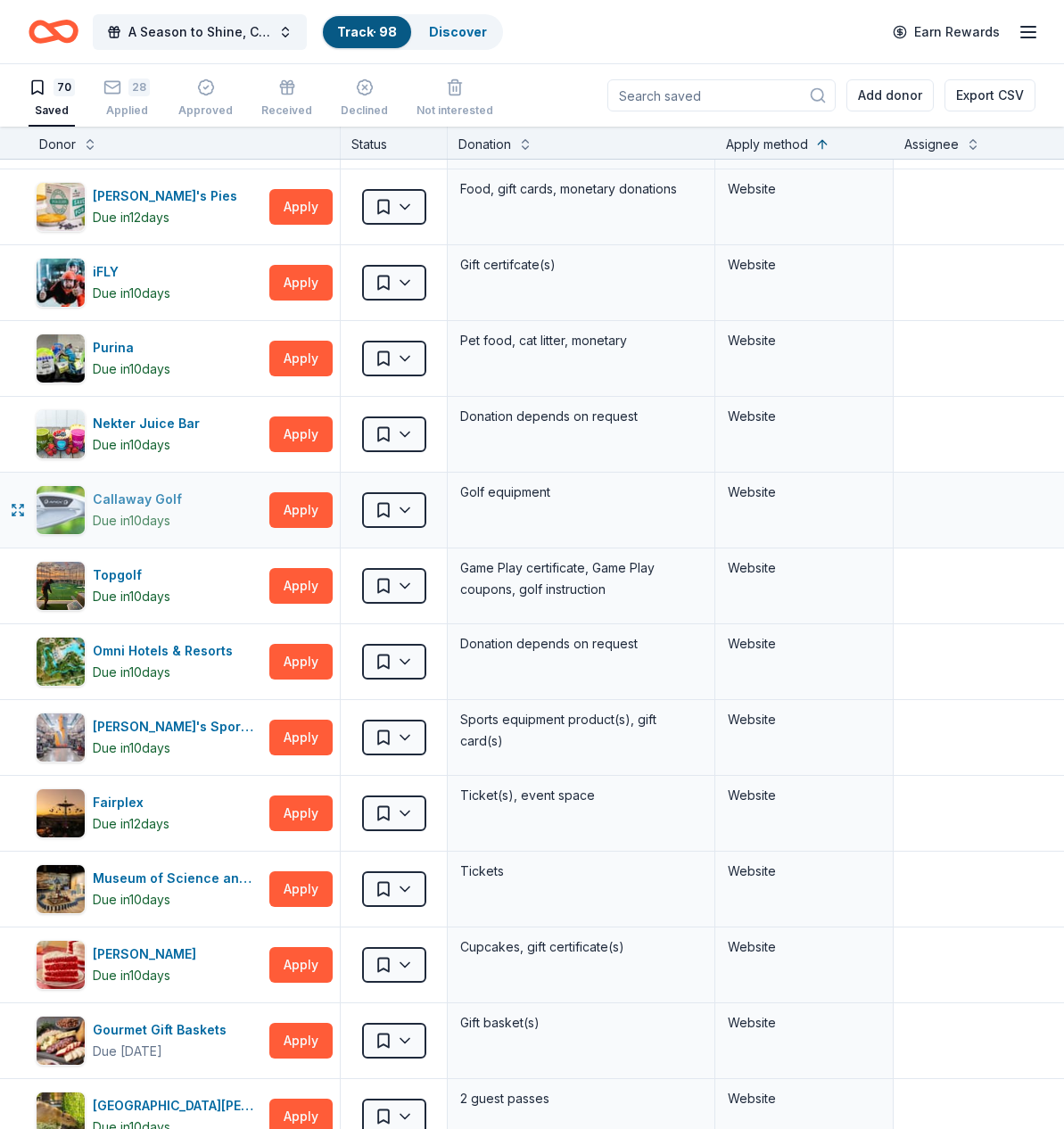
scroll to position [3255, 0]
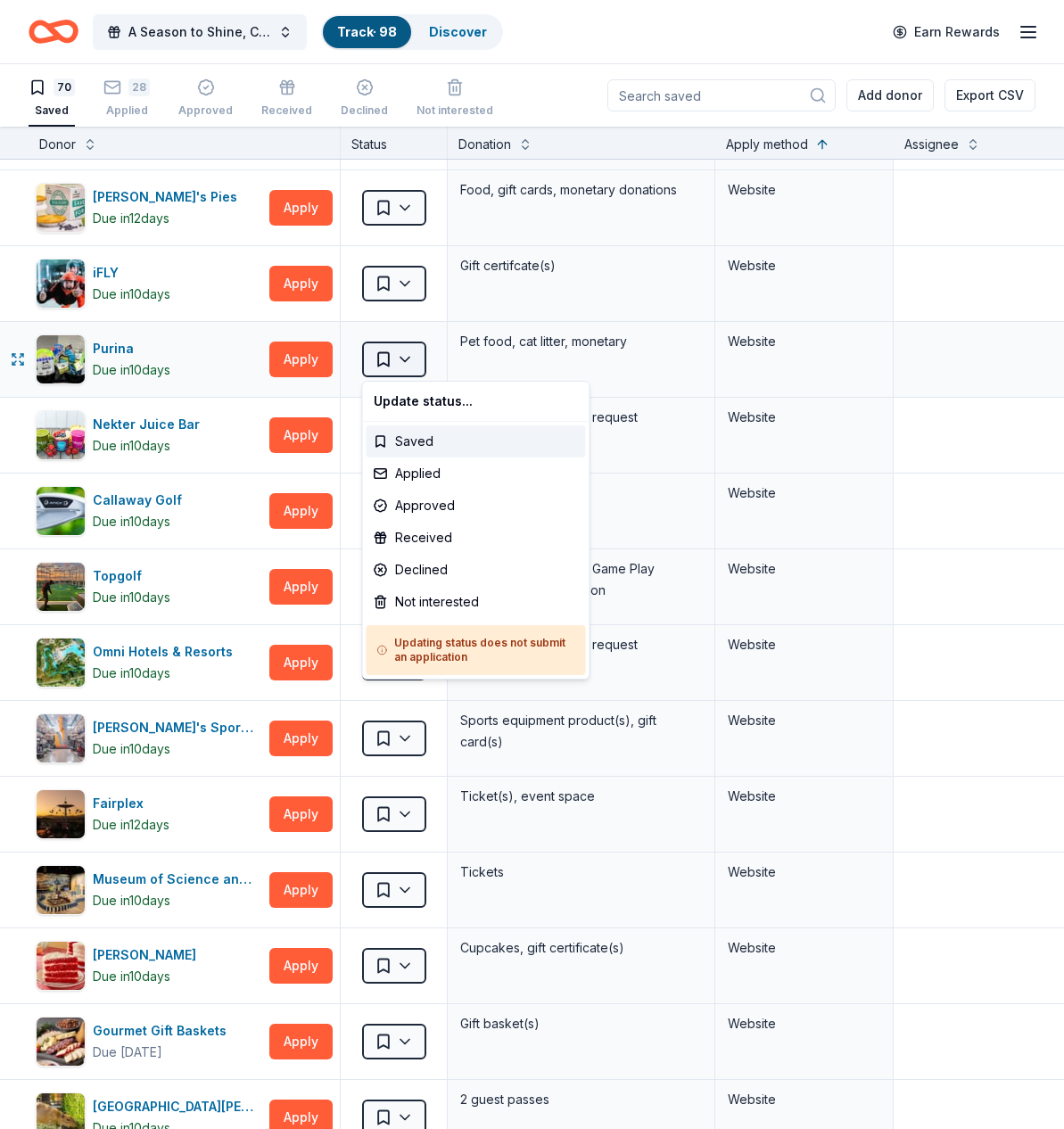
click at [401, 356] on html "A Season to Shine, CAT Gala Track · 98 Discover Earn Rewards 70 Saved 28 Applie…" at bounding box center [532, 564] width 1064 height 1129
click at [452, 606] on div "Not interested" at bounding box center [476, 602] width 219 height 33
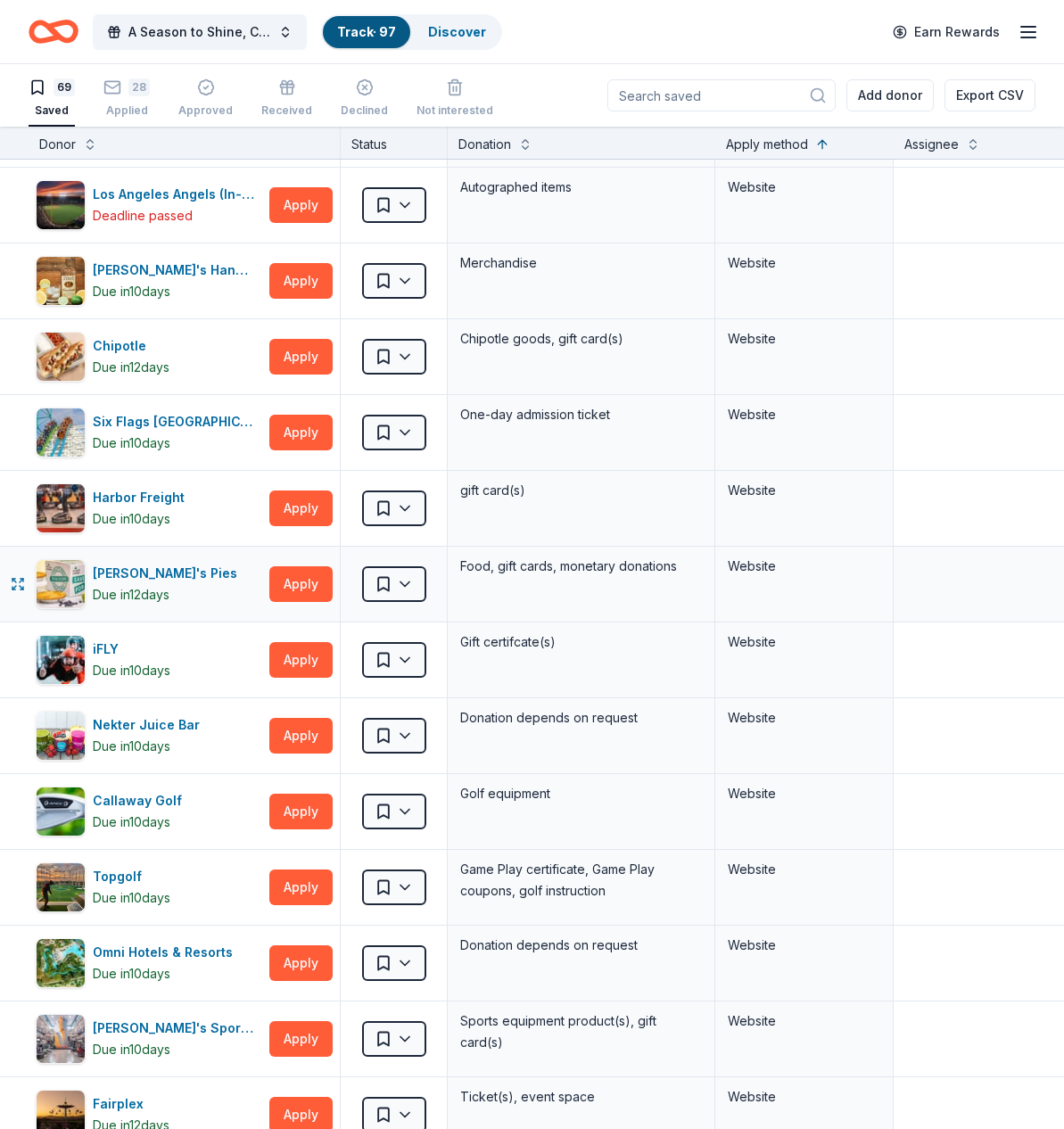
scroll to position [2872, 0]
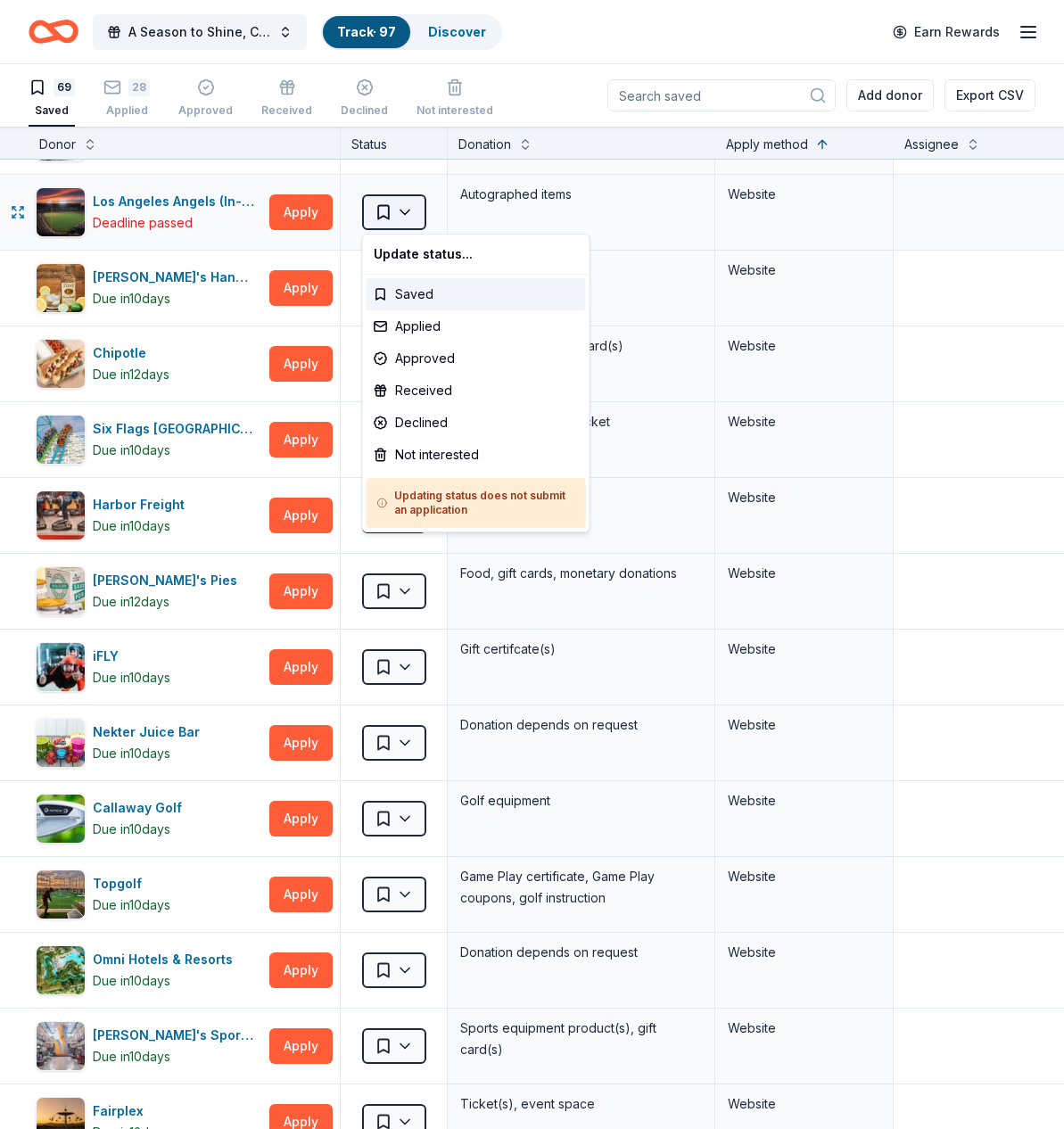
click at [419, 203] on html "A Season to Shine, CAT Gala Track · 97 Discover Earn Rewards 69 Saved 28 Applie…" at bounding box center [532, 564] width 1064 height 1129
click at [434, 459] on div "Not interested" at bounding box center [476, 455] width 219 height 33
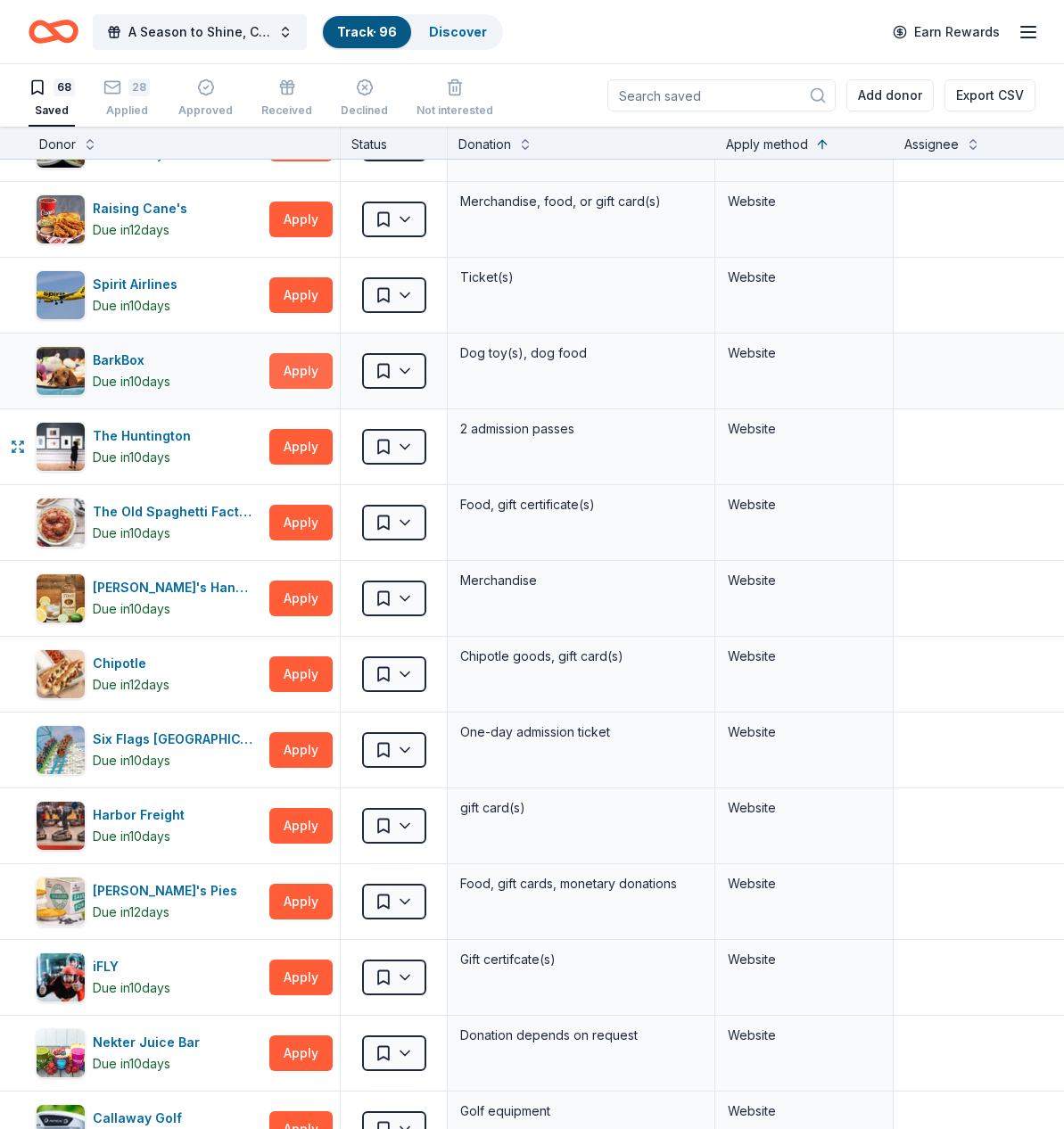
scroll to position [2483, 0]
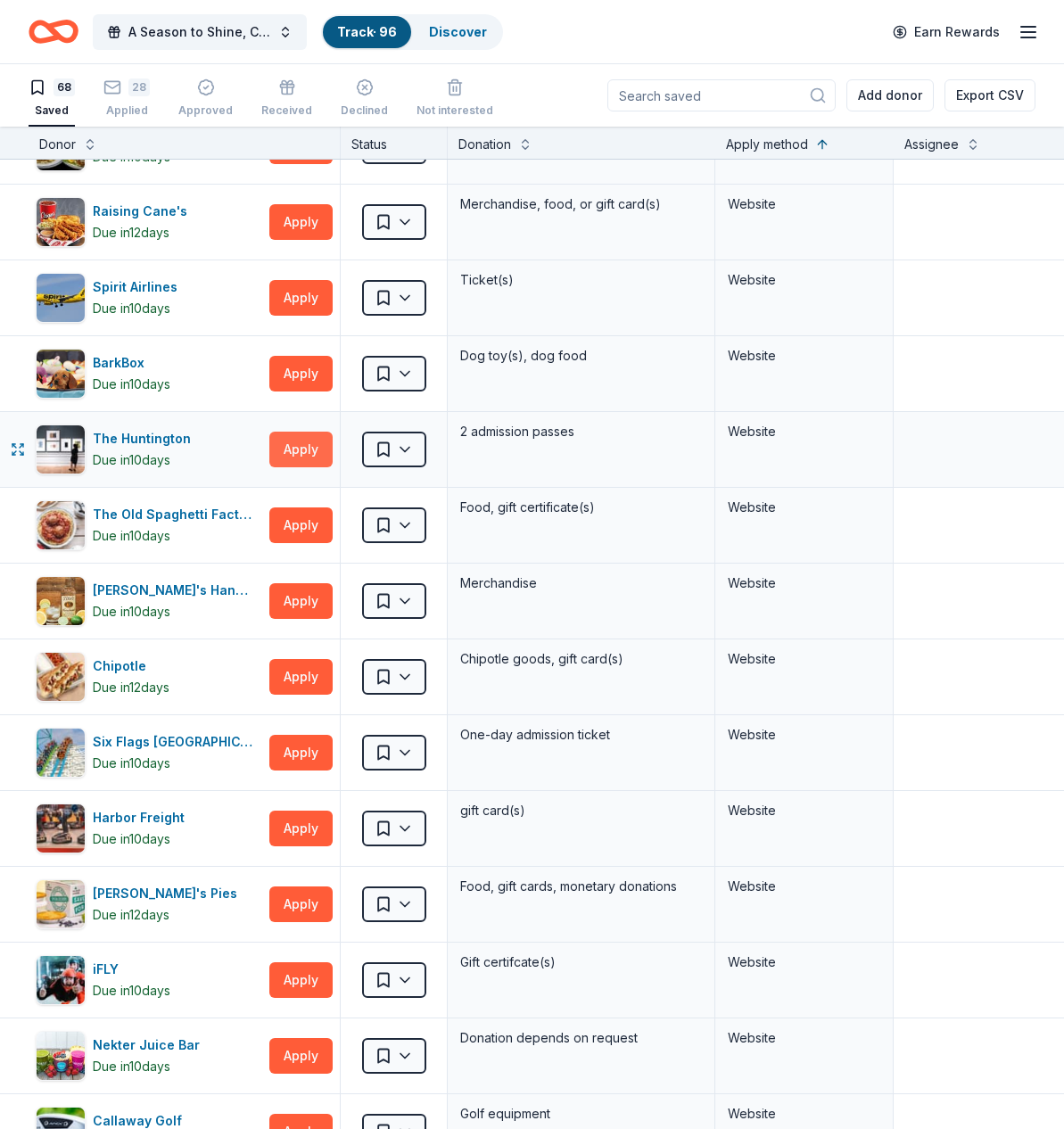
click at [307, 449] on button "Apply" at bounding box center [301, 449] width 63 height 35
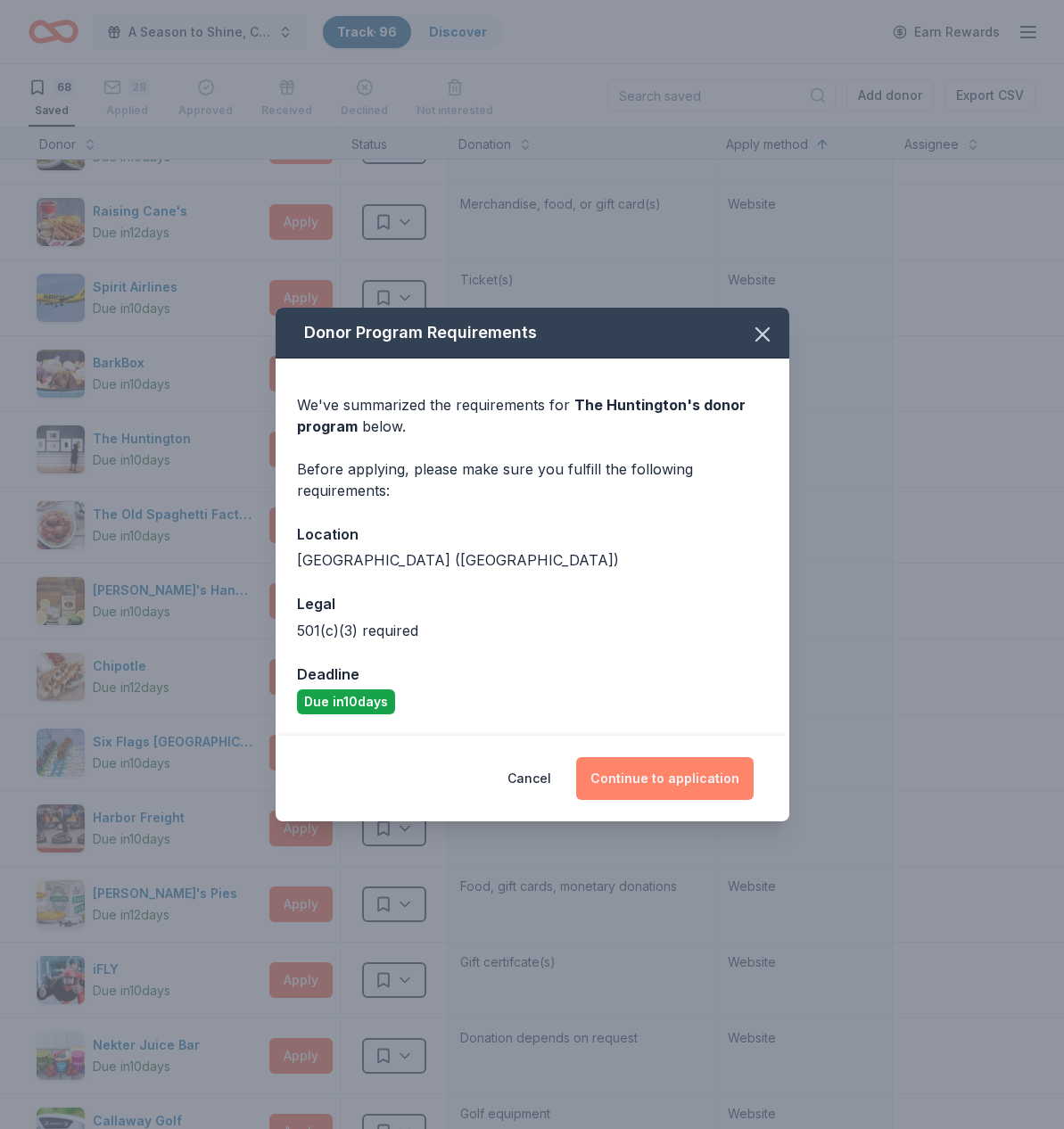
click at [668, 784] on button "Continue to application" at bounding box center [664, 779] width 177 height 43
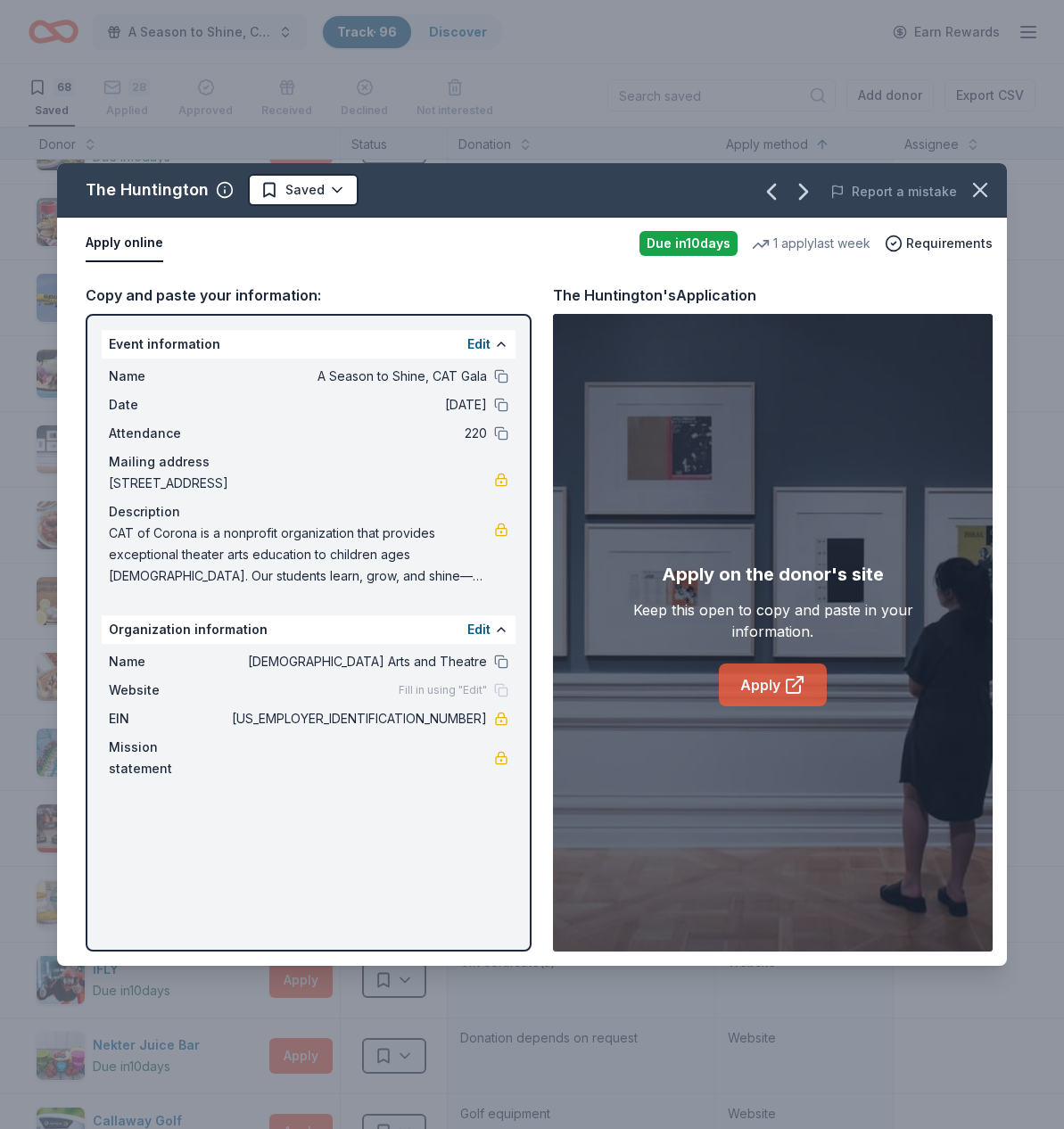
click at [768, 689] on link "Apply" at bounding box center [772, 685] width 108 height 43
drag, startPoint x: 979, startPoint y: 192, endPoint x: 703, endPoint y: 181, distance: 276.2
click at [979, 192] on icon "button" at bounding box center [980, 190] width 12 height 12
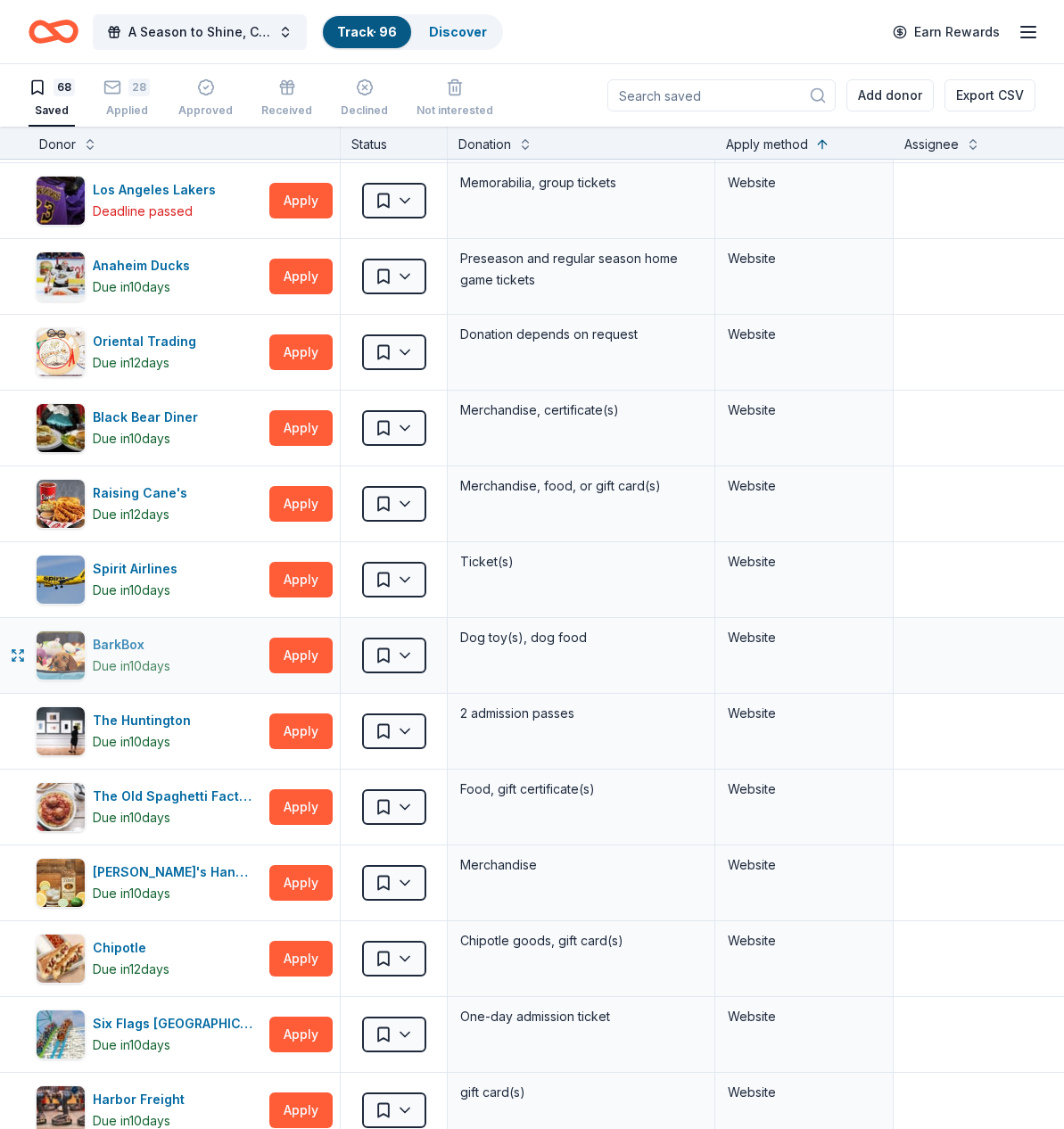
scroll to position [2199, 0]
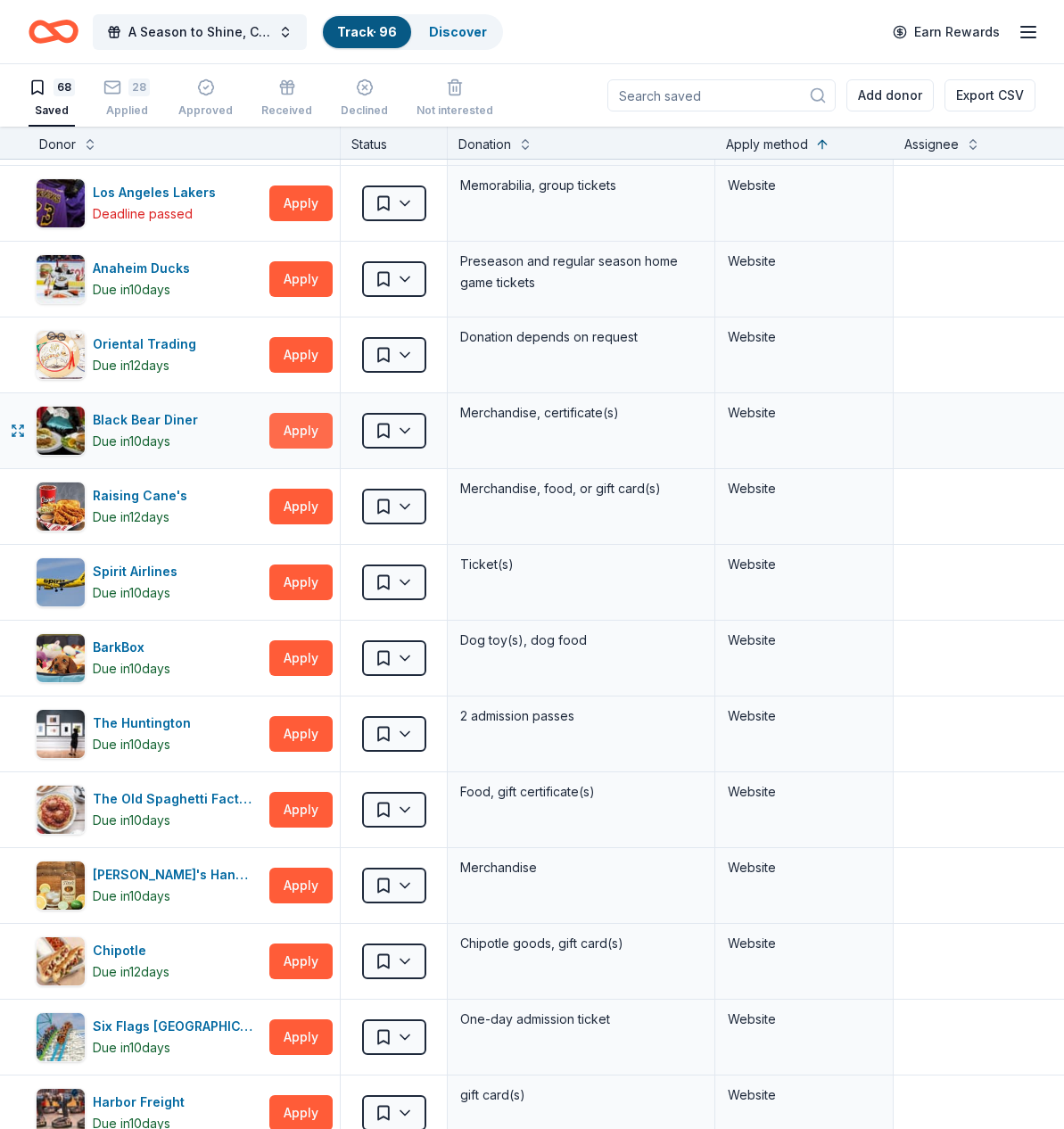
click at [318, 430] on button "Apply" at bounding box center [301, 430] width 63 height 35
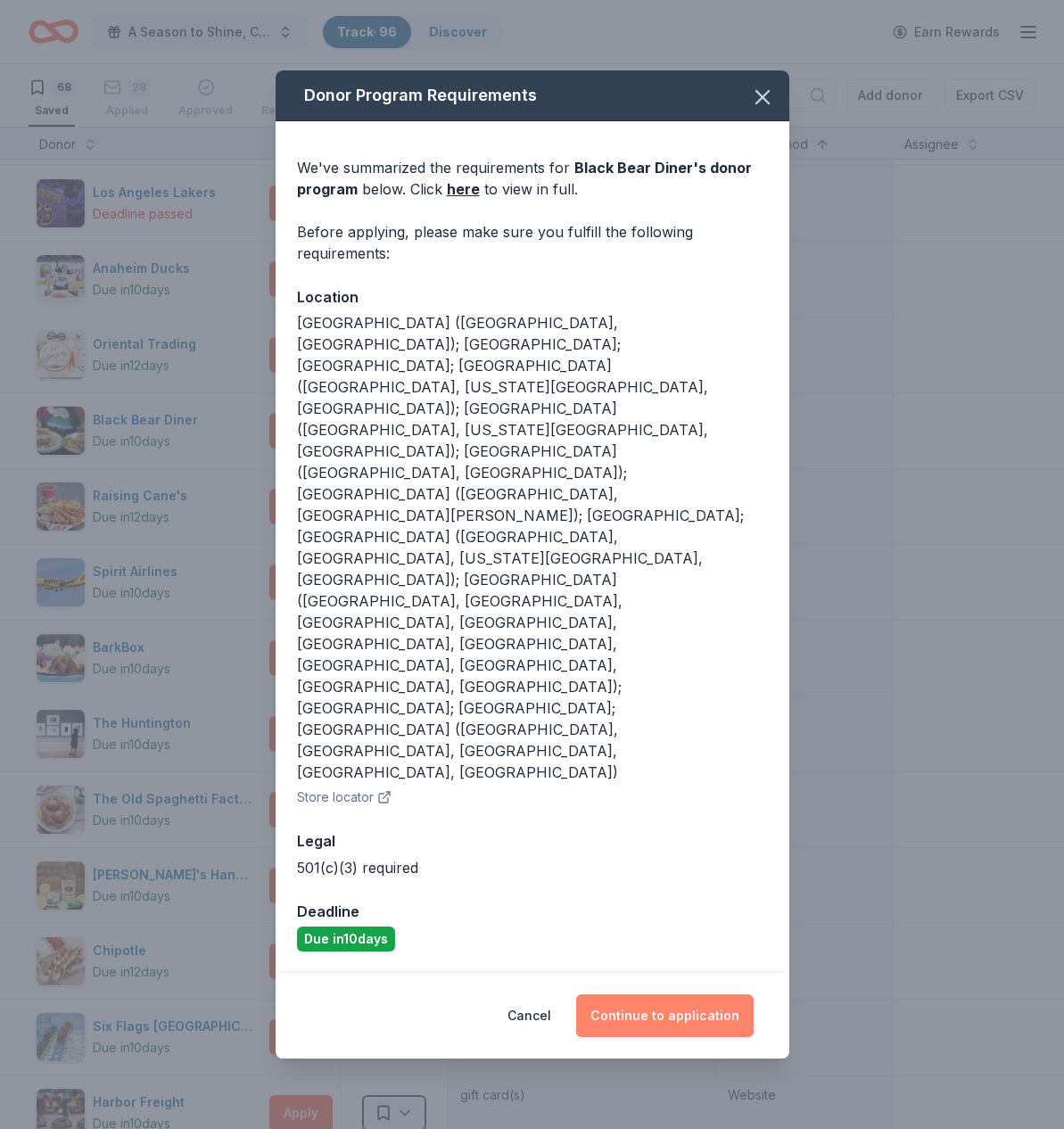
click at [661, 994] on button "Continue to application" at bounding box center [664, 1015] width 177 height 43
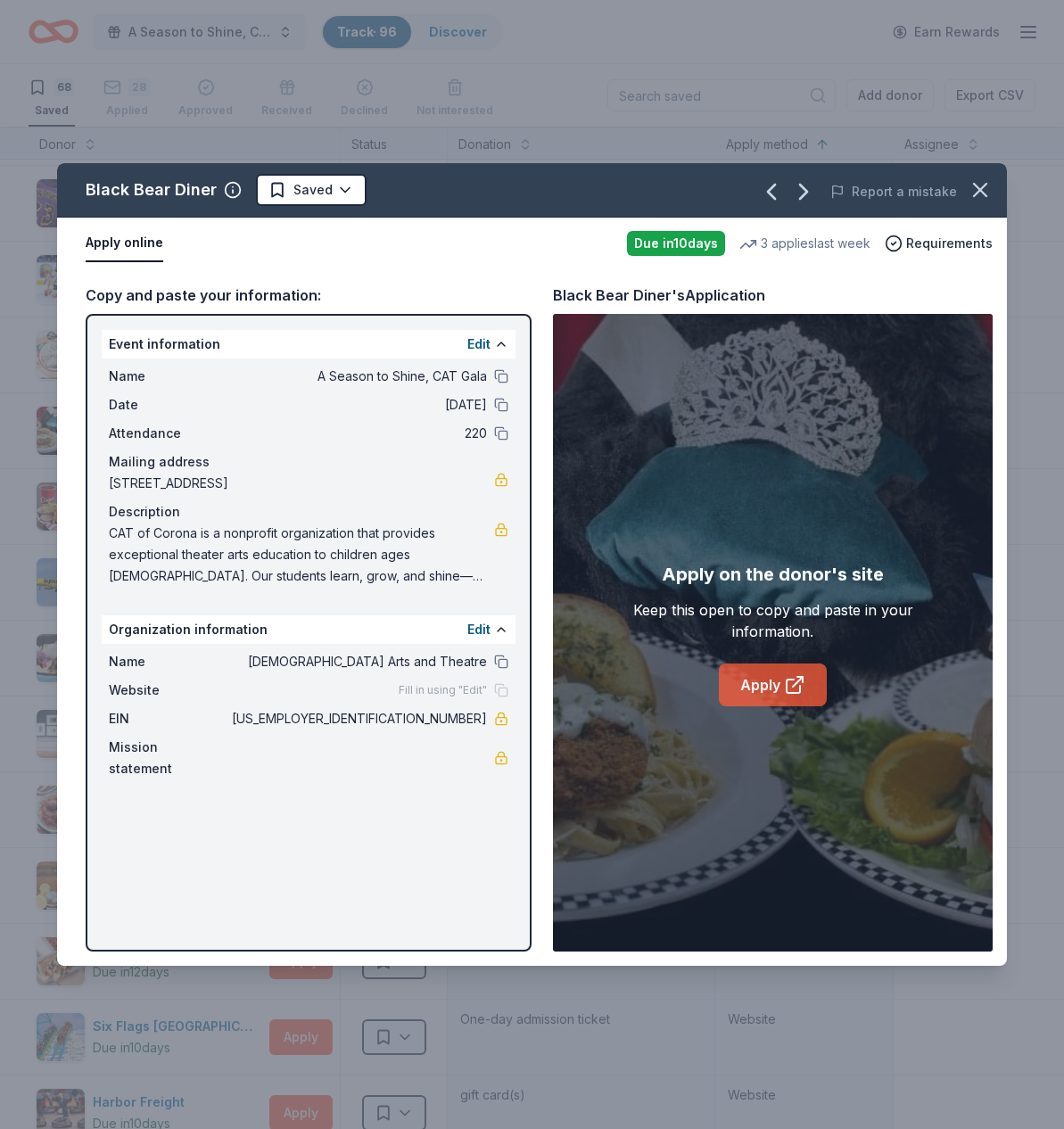
click at [758, 681] on link "Apply" at bounding box center [772, 685] width 108 height 43
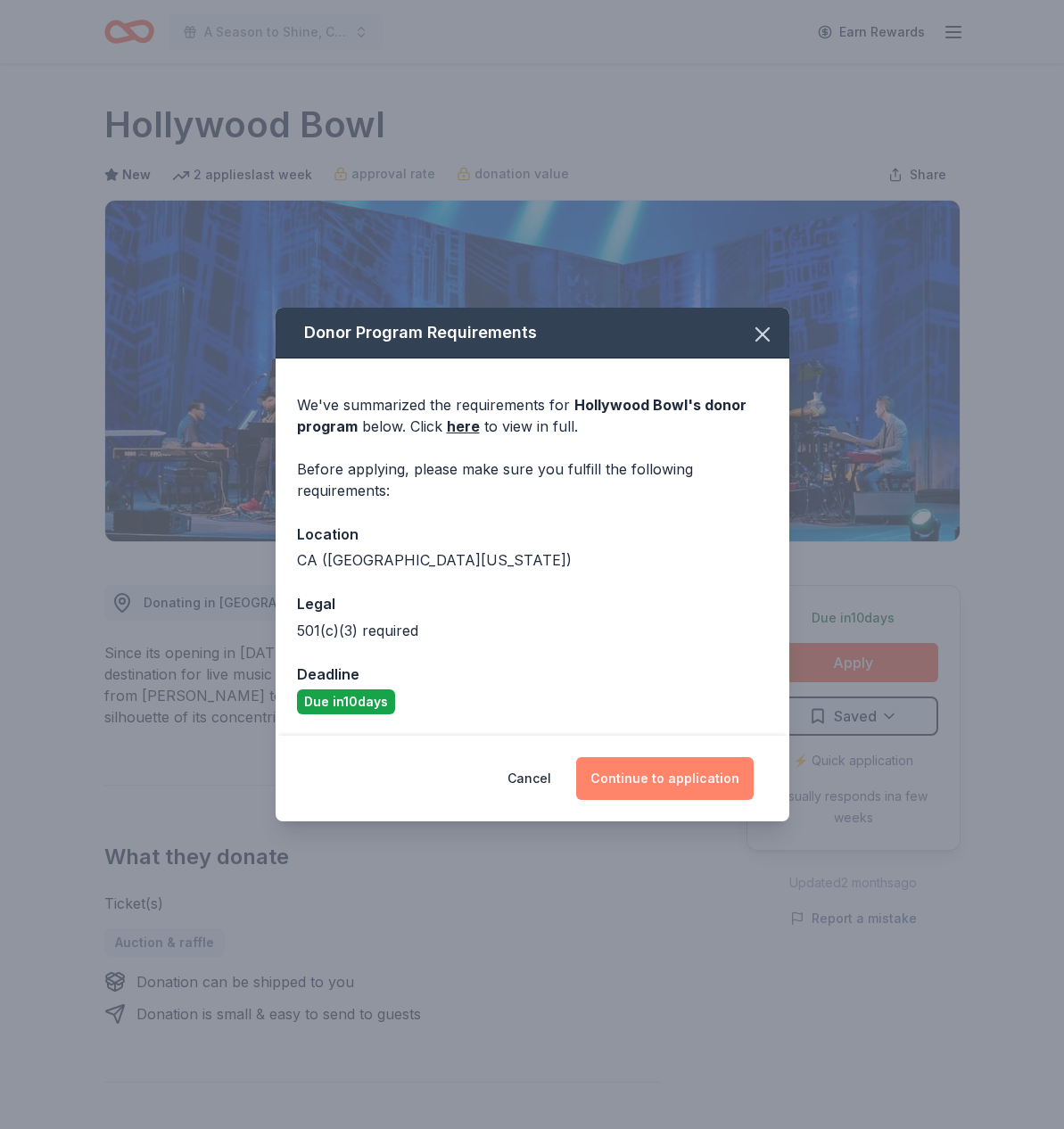
click at [671, 783] on button "Continue to application" at bounding box center [664, 779] width 177 height 43
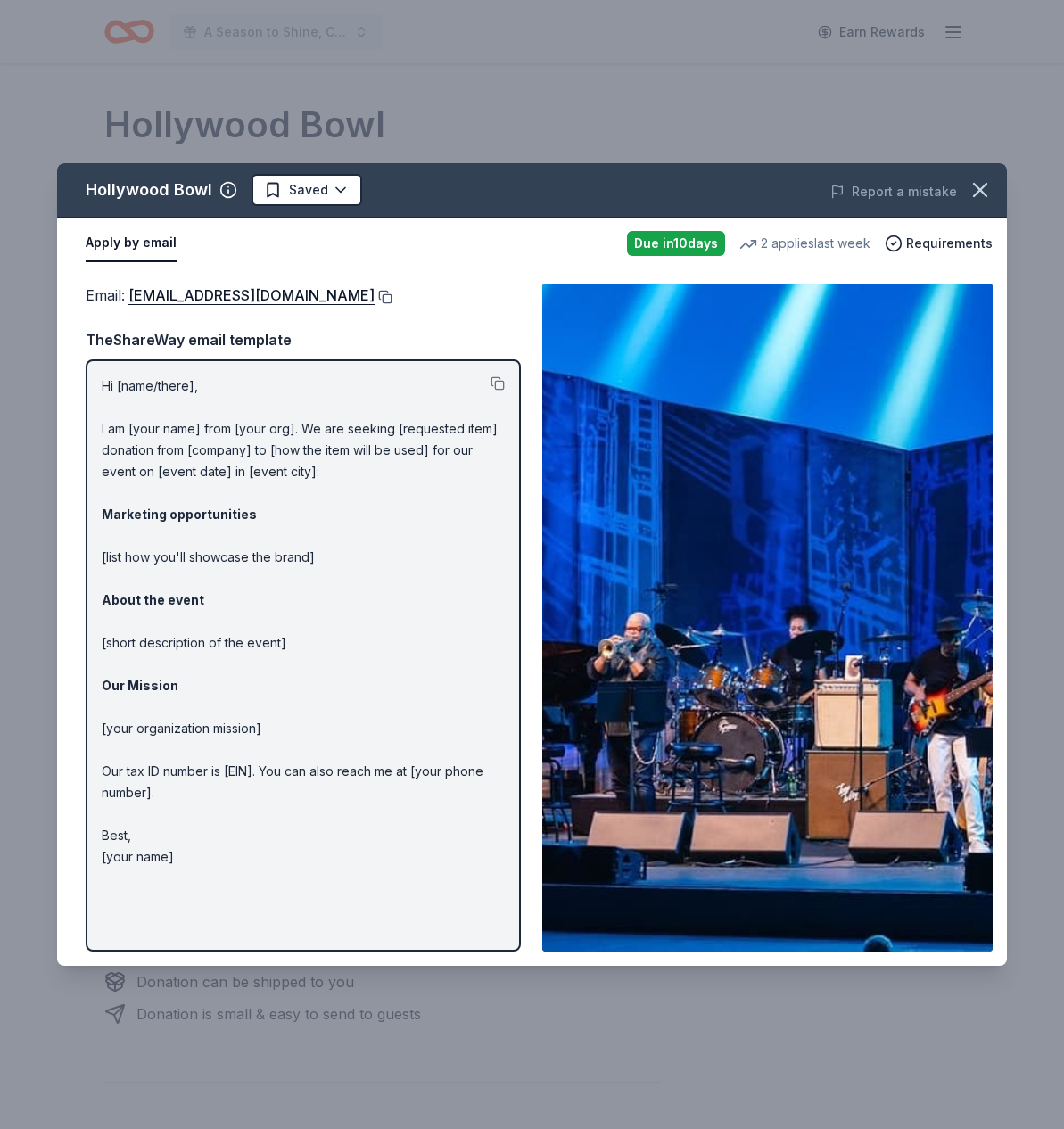
click at [374, 296] on button at bounding box center [383, 297] width 18 height 14
drag, startPoint x: 979, startPoint y: 186, endPoint x: 973, endPoint y: 200, distance: 15.2
click at [979, 187] on icon "button" at bounding box center [980, 190] width 25 height 25
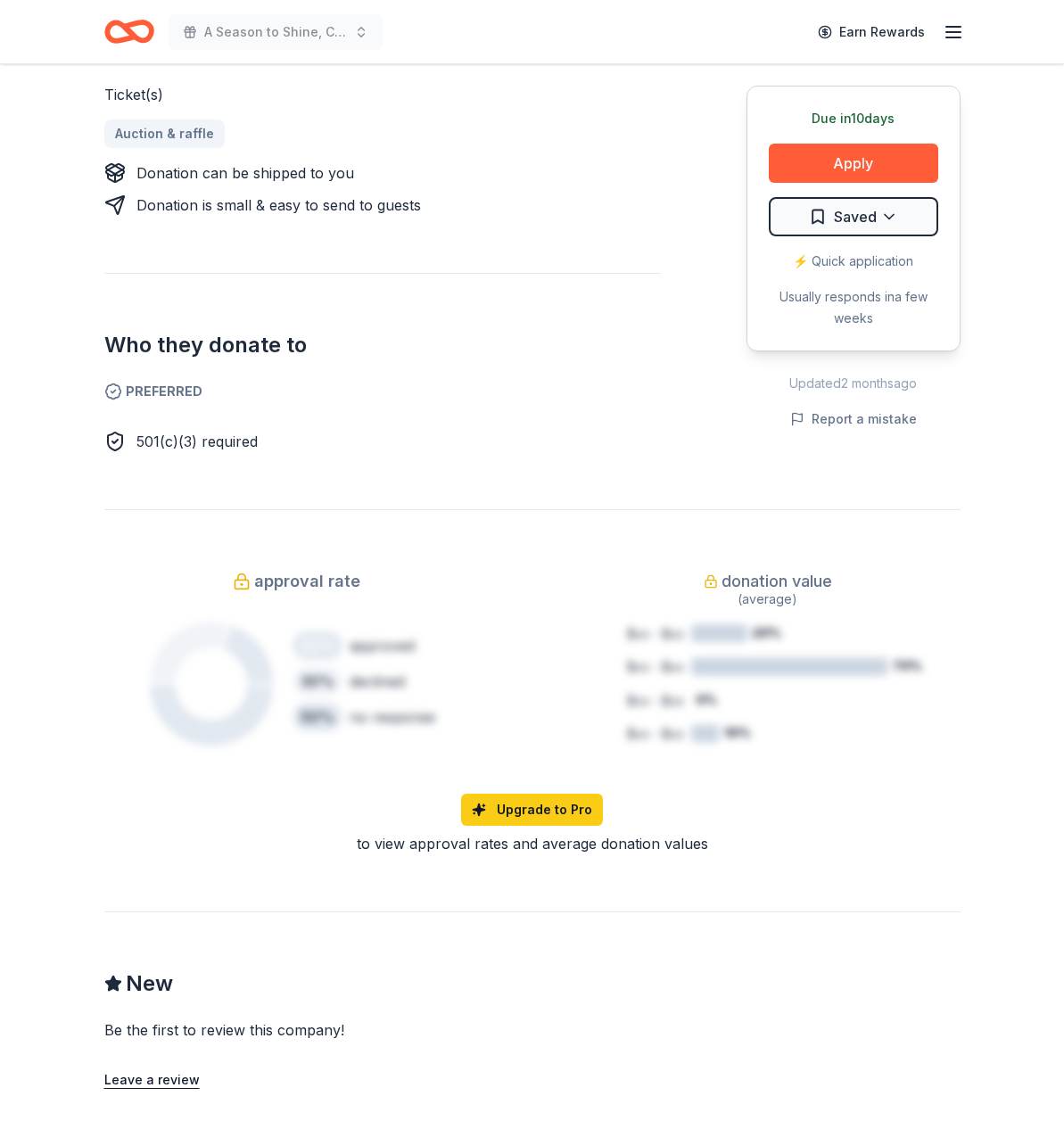
scroll to position [801, 0]
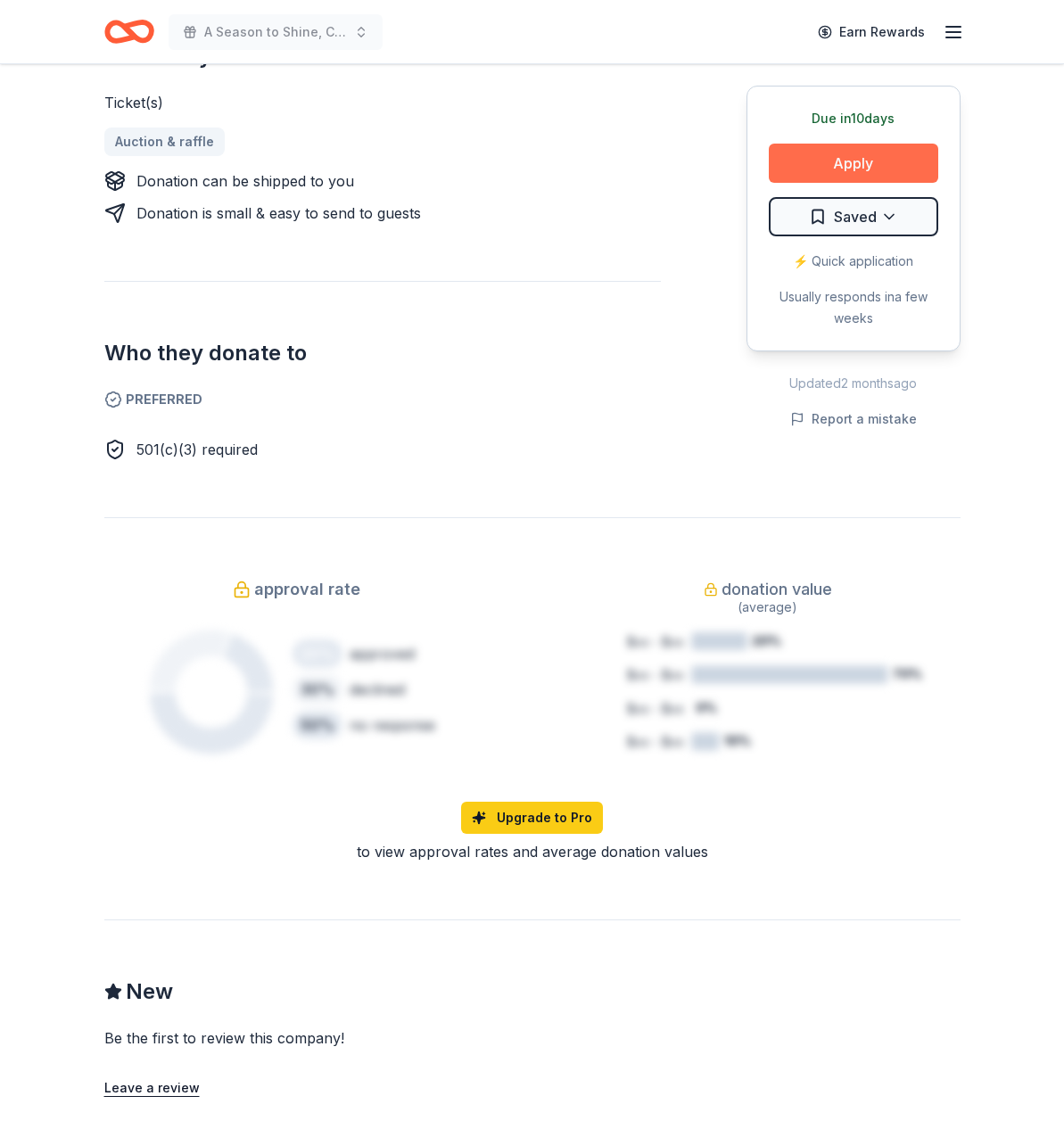
click at [837, 151] on button "Apply" at bounding box center [853, 163] width 170 height 39
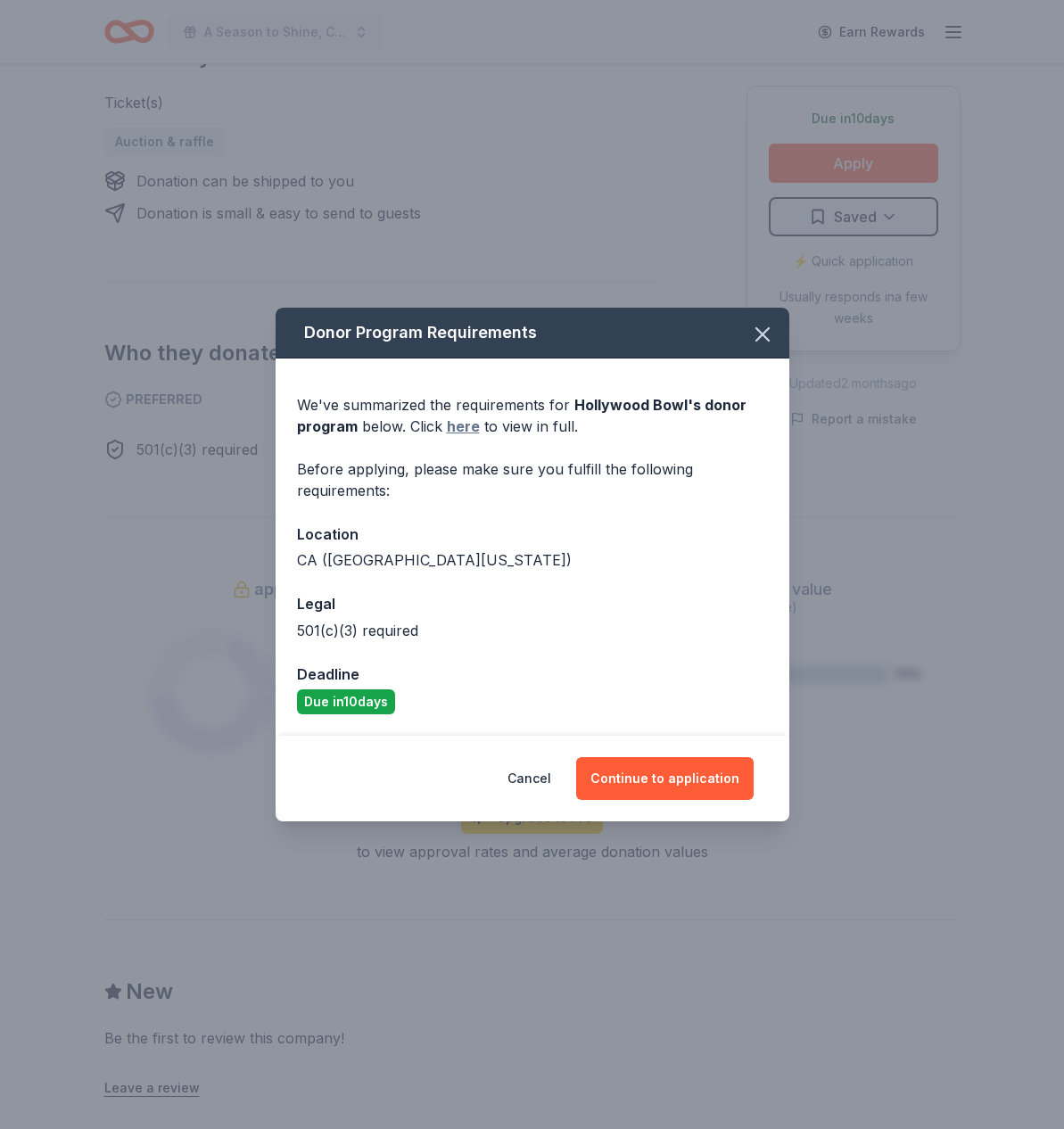
click at [460, 425] on link "here" at bounding box center [463, 426] width 33 height 21
click at [434, 3] on div "Donor Program Requirements We've summarized the requirements for Hollywood Bowl…" at bounding box center [532, 564] width 1064 height 1129
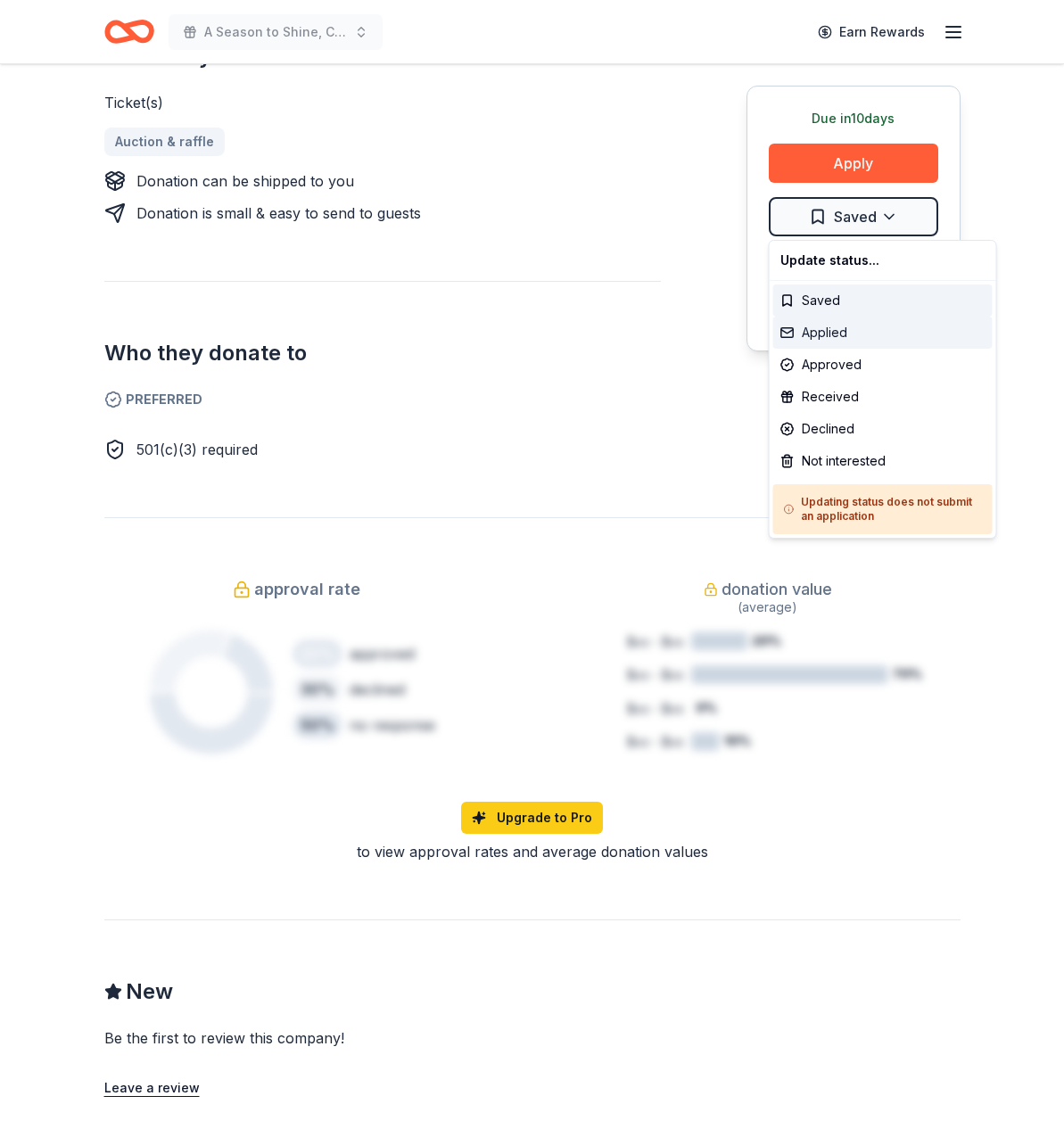
click at [835, 325] on div "Applied" at bounding box center [882, 333] width 219 height 33
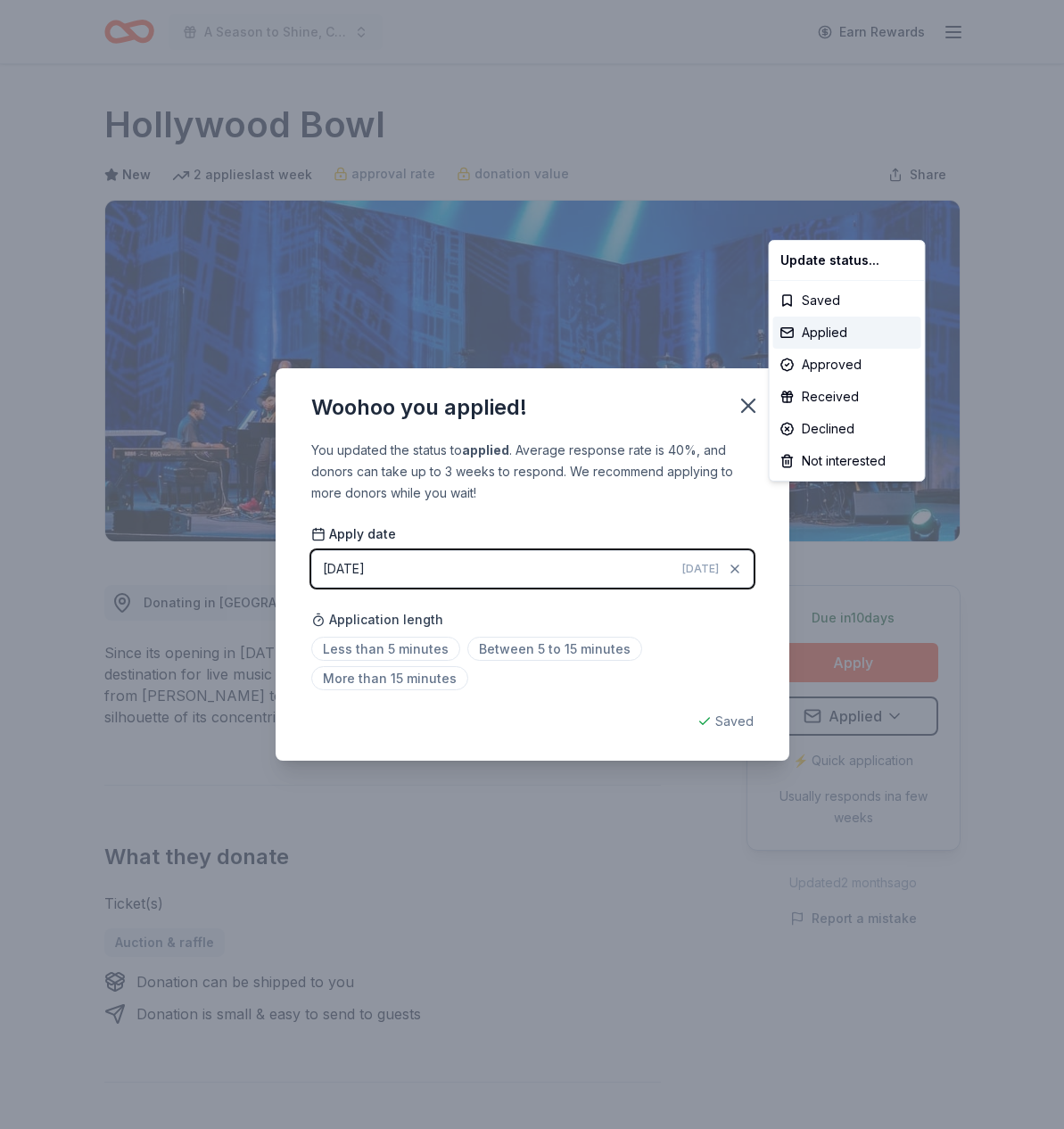
click at [407, 645] on html "A Season to Shine, CAT Gala Earn Rewards Due in 10 days Share Hollywood Bowl Ne…" at bounding box center [532, 564] width 1064 height 1129
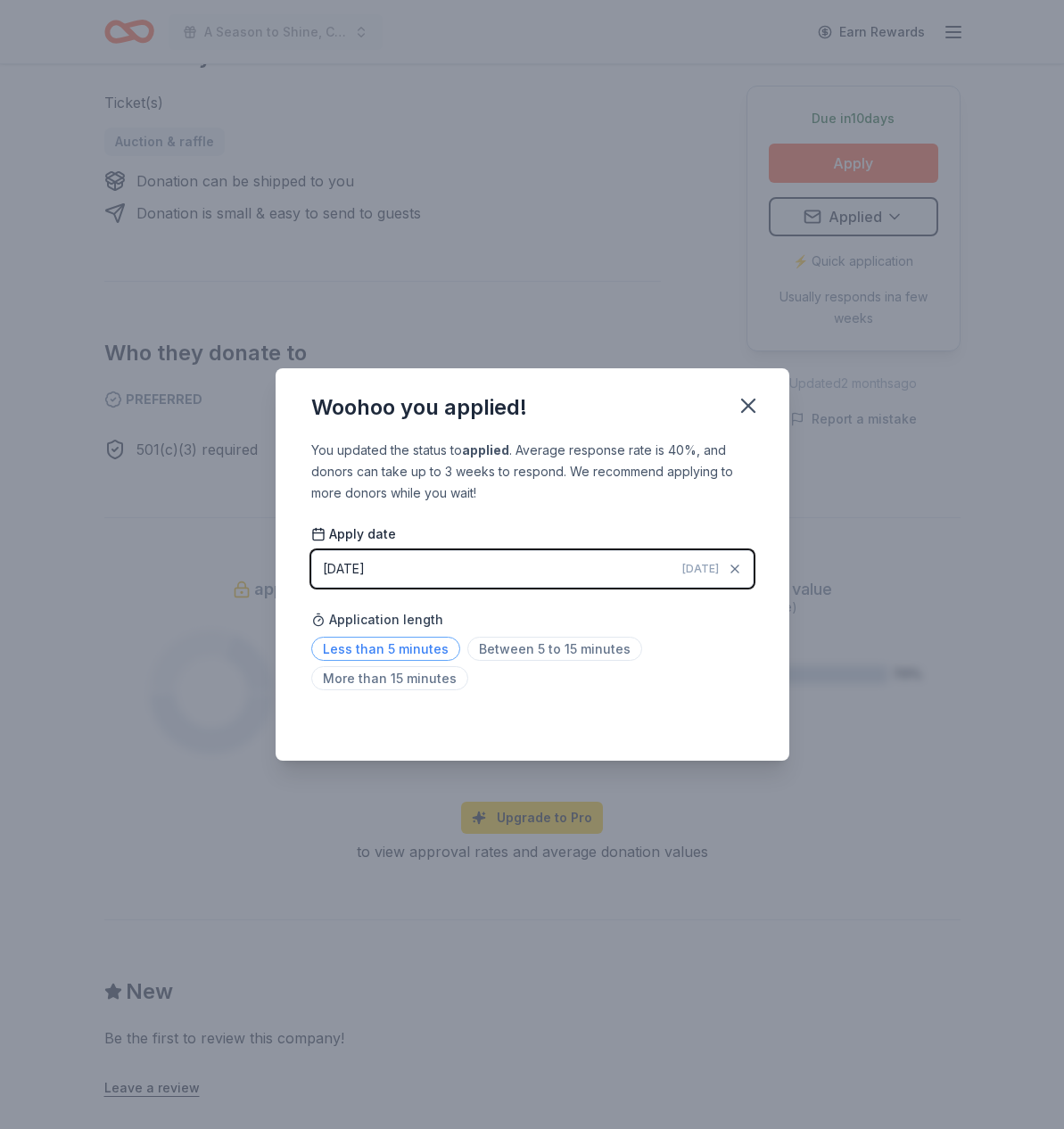
click at [367, 649] on span "Less than 5 minutes" at bounding box center [385, 648] width 148 height 24
click at [746, 408] on icon "button" at bounding box center [748, 405] width 12 height 12
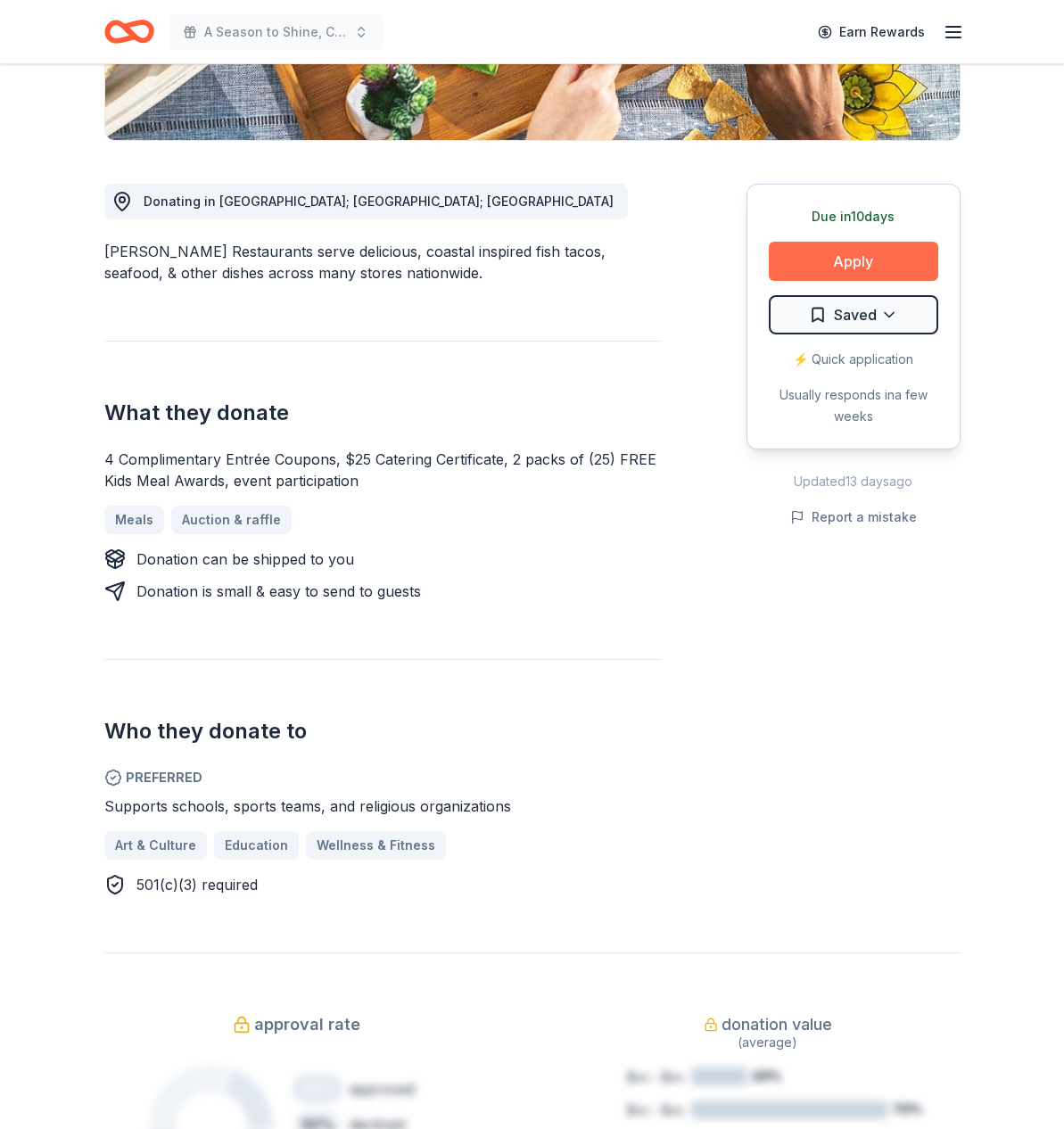
scroll to position [382, 0]
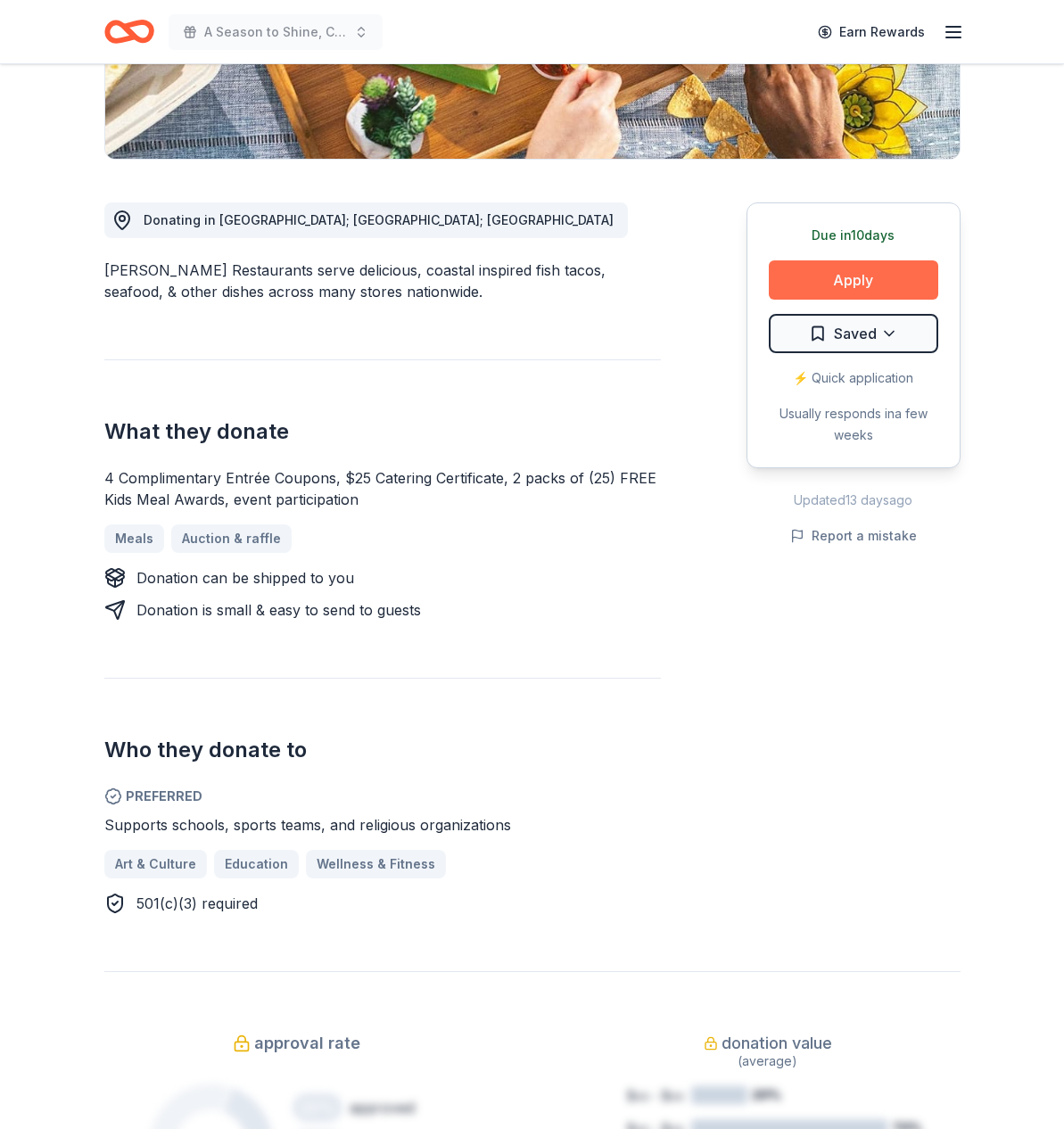
click at [848, 281] on button "Apply" at bounding box center [853, 280] width 170 height 39
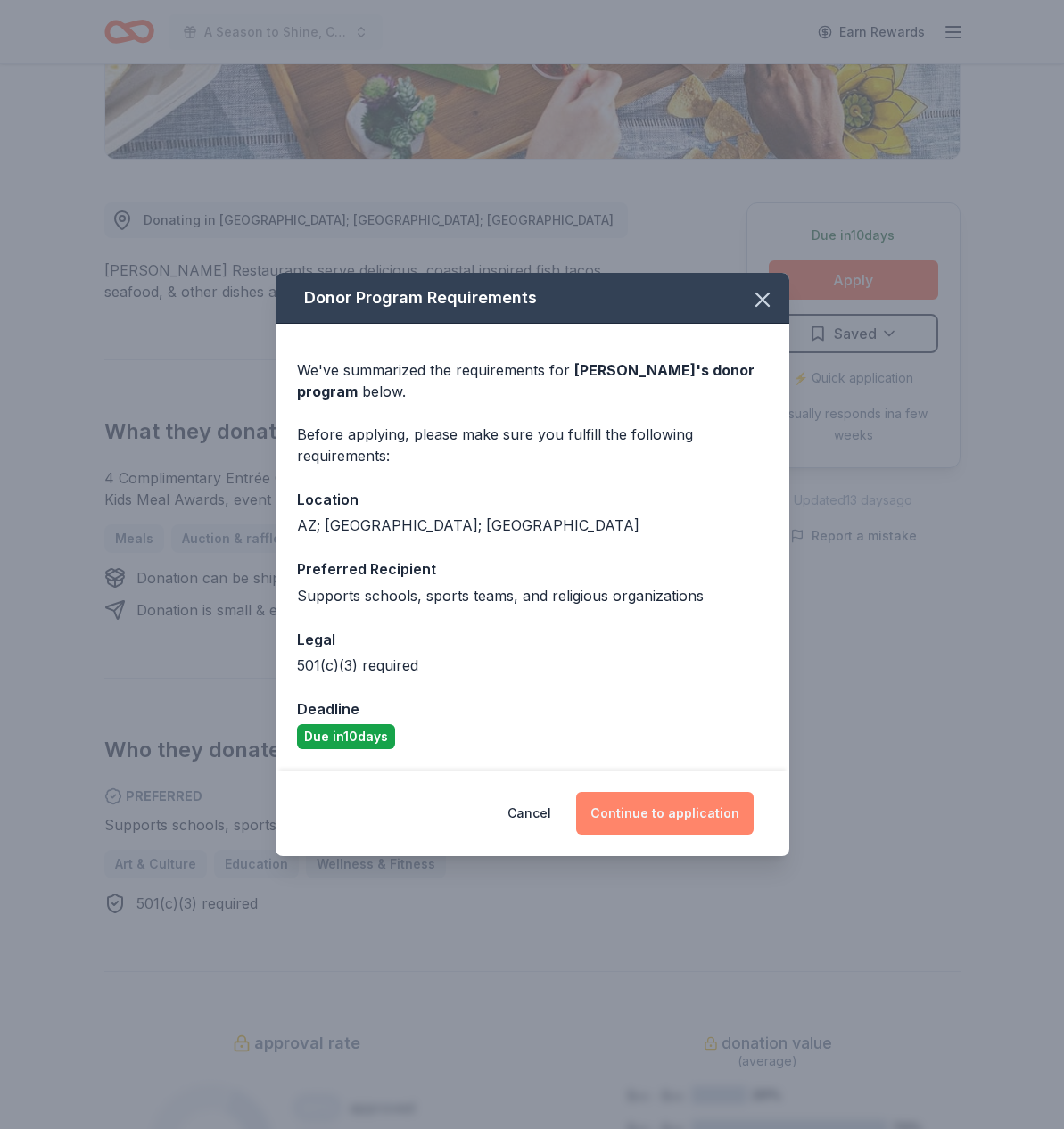
click at [702, 809] on button "Continue to application" at bounding box center [664, 813] width 177 height 43
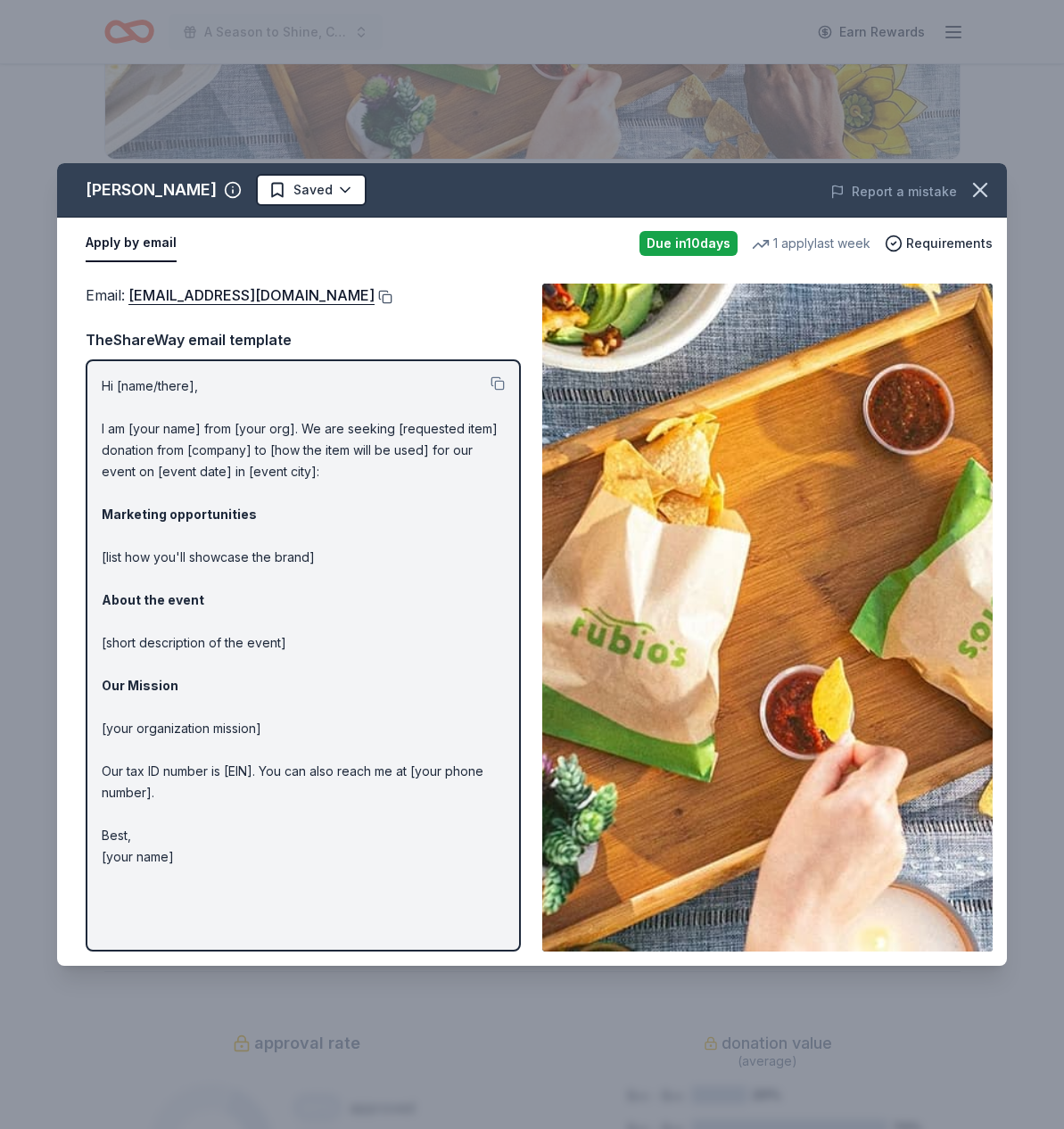
click at [374, 297] on button at bounding box center [383, 297] width 18 height 14
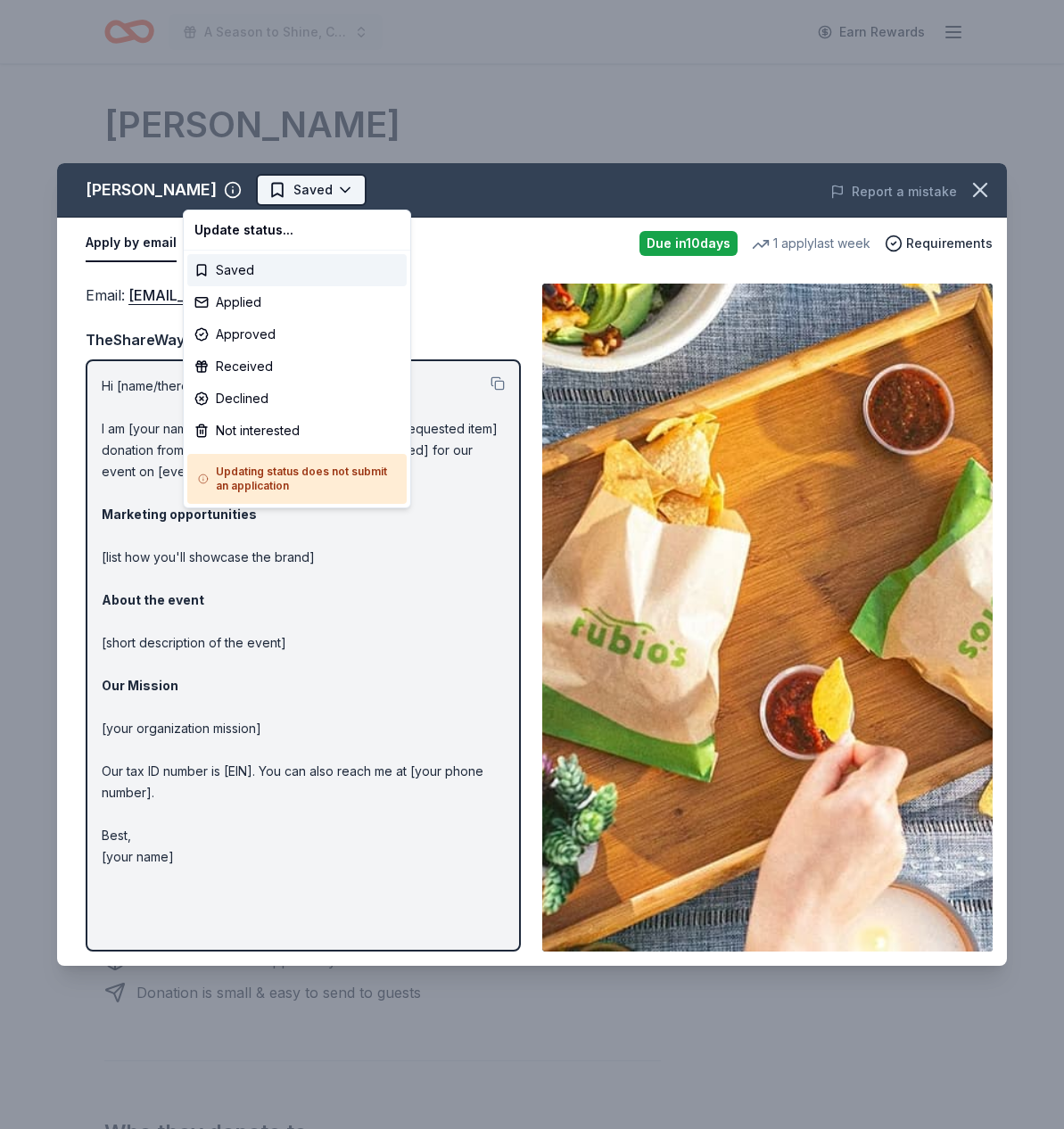
click at [269, 189] on html "A Season to Shine, CAT Gala Earn Rewards Due in 10 days Share Rubio's New • 1 r…" at bounding box center [532, 564] width 1064 height 1129
click at [228, 303] on div "Applied" at bounding box center [297, 303] width 219 height 33
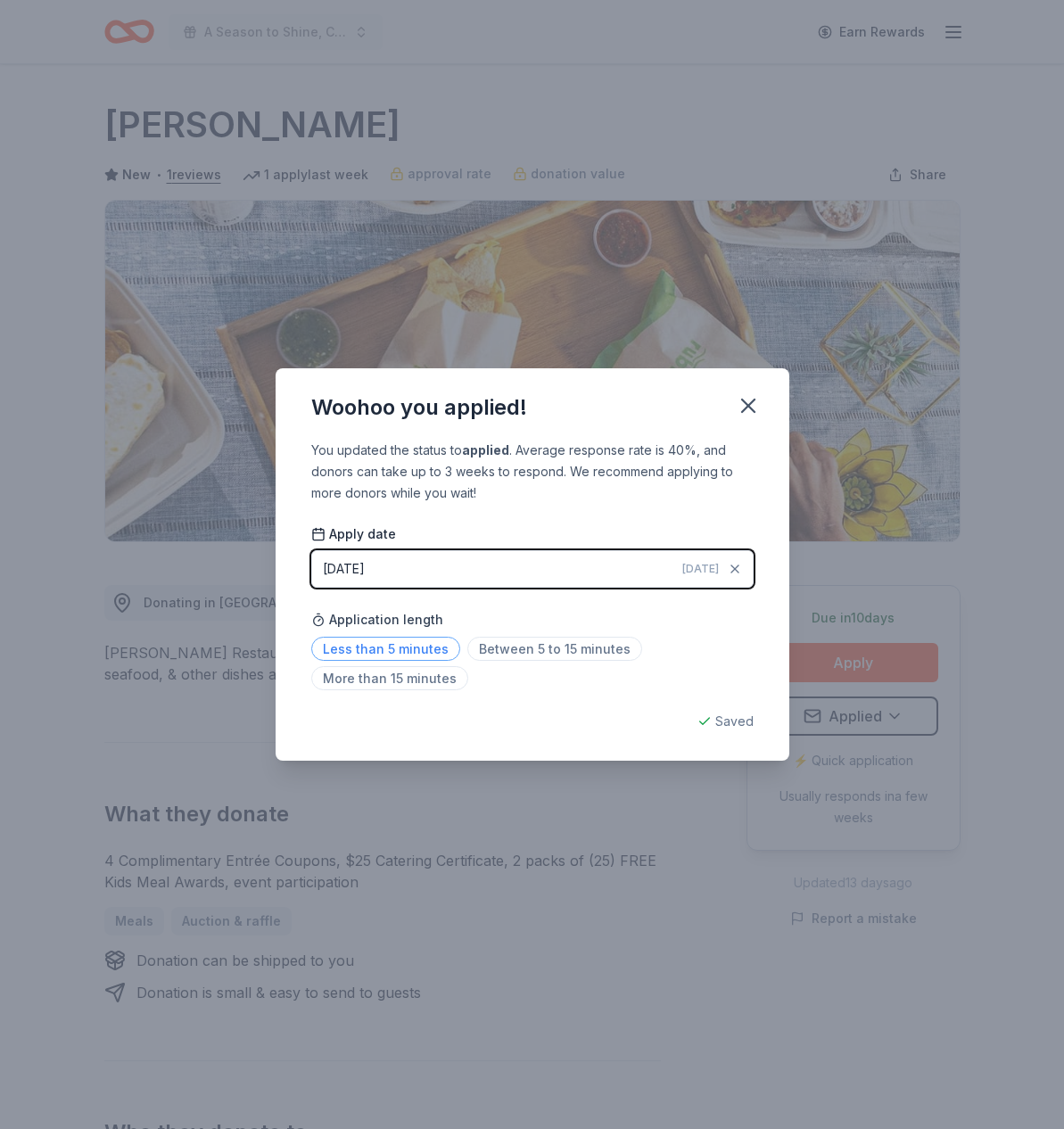
drag, startPoint x: 353, startPoint y: 653, endPoint x: 366, endPoint y: 654, distance: 13.0
click at [353, 653] on span "Less than 5 minutes" at bounding box center [385, 648] width 148 height 24
click at [752, 387] on button "button" at bounding box center [748, 405] width 39 height 39
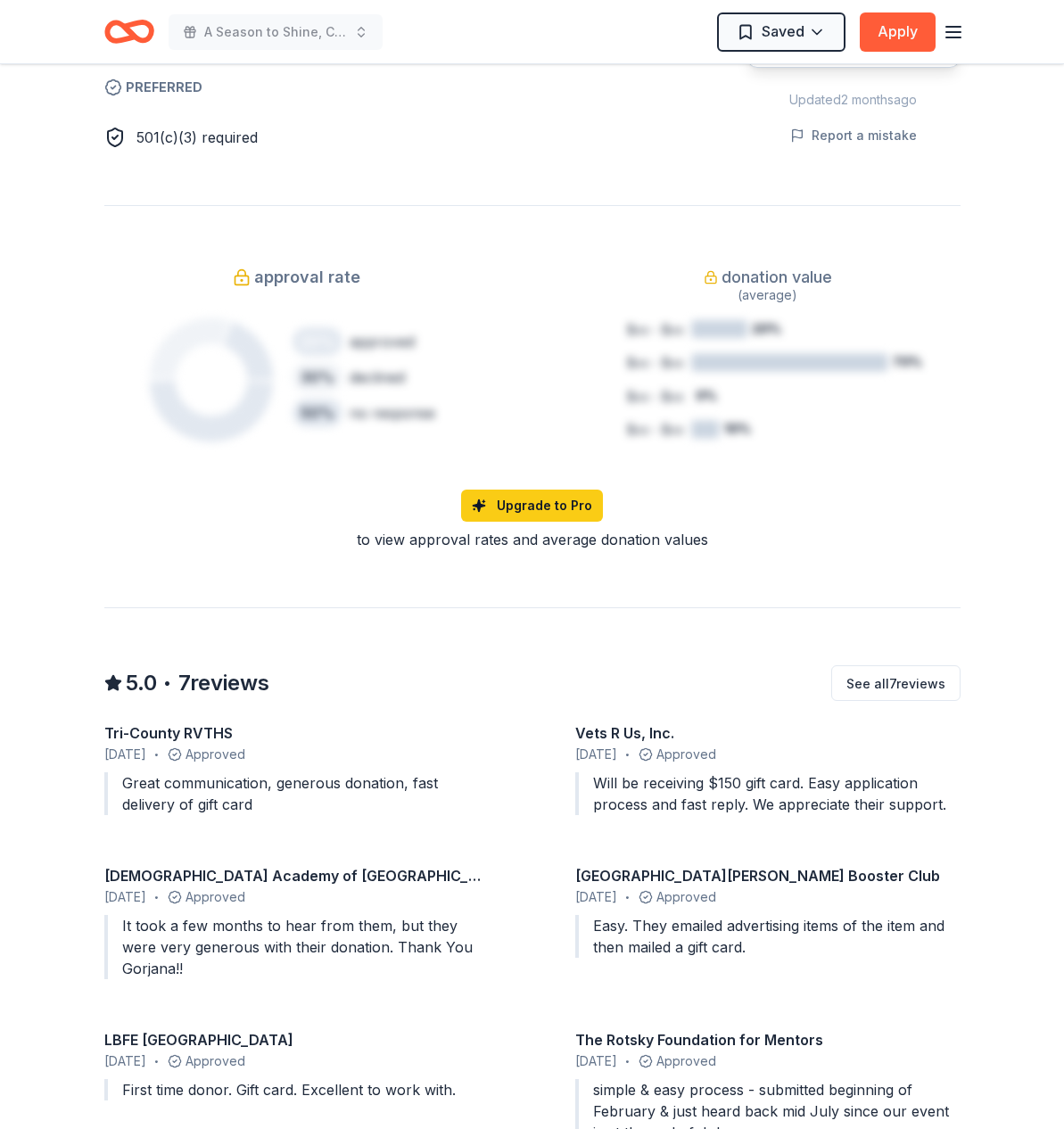
scroll to position [1035, 0]
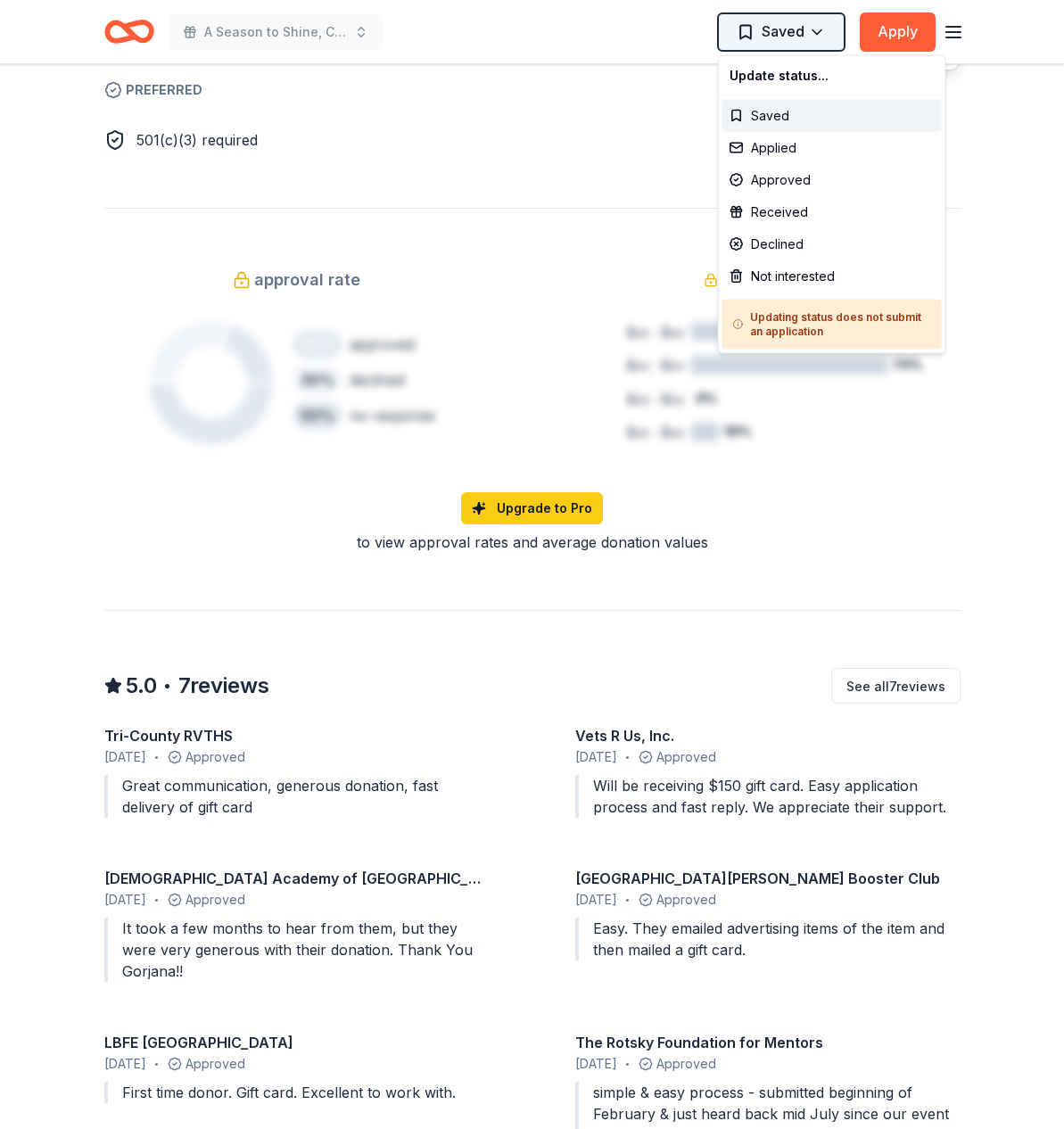
click at [781, 149] on div "Applied" at bounding box center [831, 148] width 219 height 33
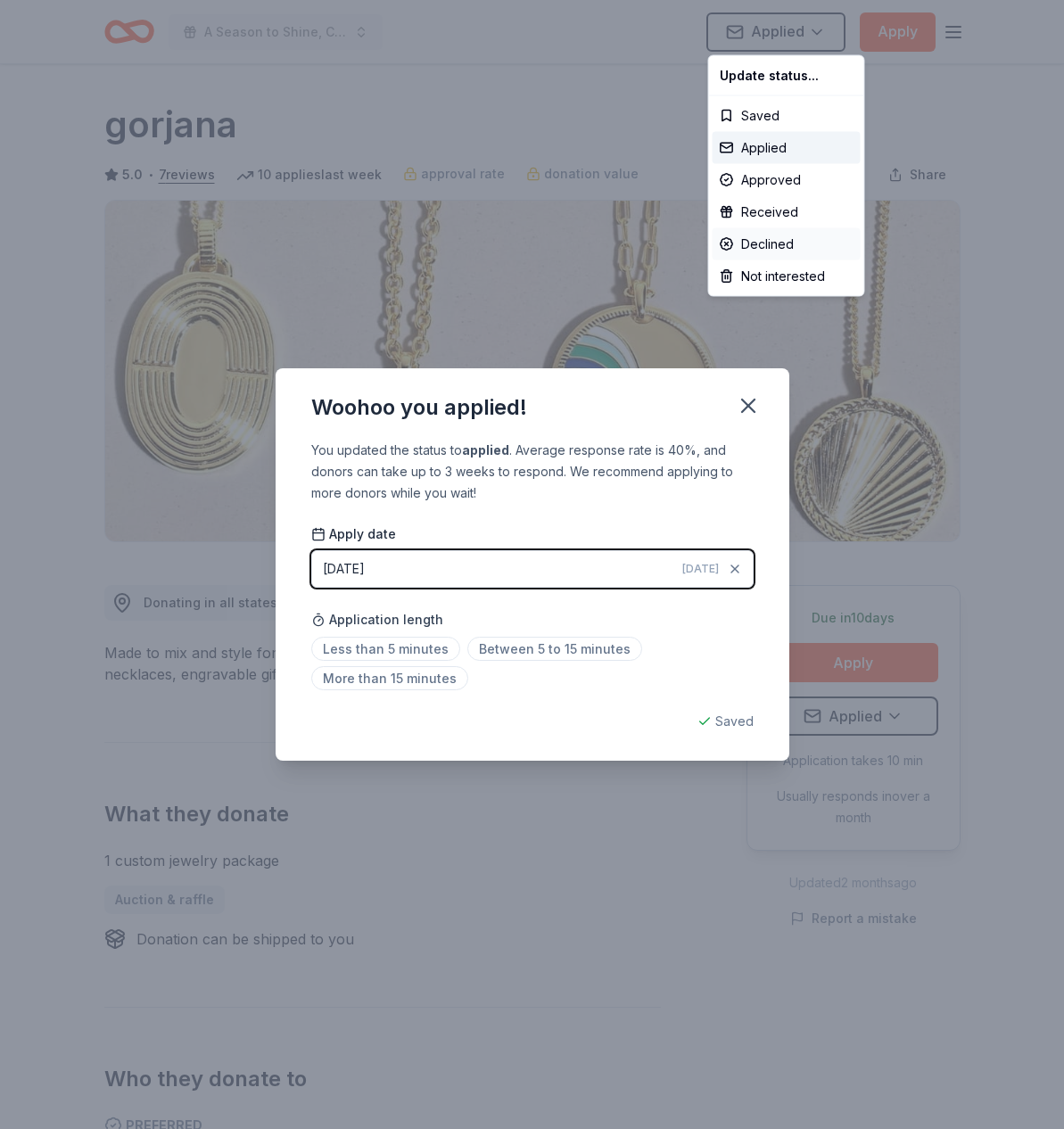
click at [415, 648] on html "A Season to Shine, CAT Gala Applied Apply Due in 10 days Share gorjana 5.0 • 7 …" at bounding box center [532, 564] width 1064 height 1129
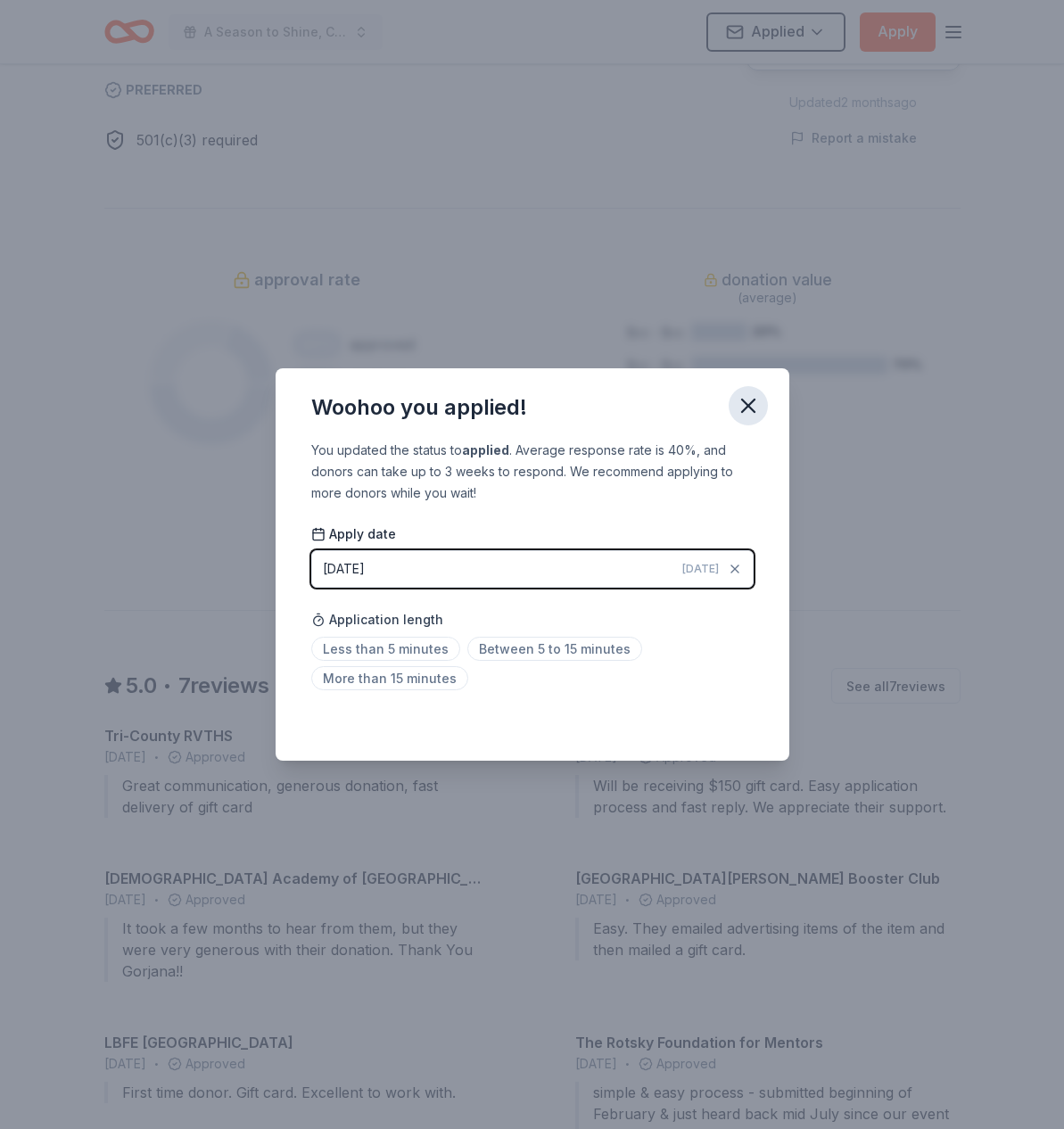
click at [755, 405] on icon "button" at bounding box center [748, 406] width 25 height 25
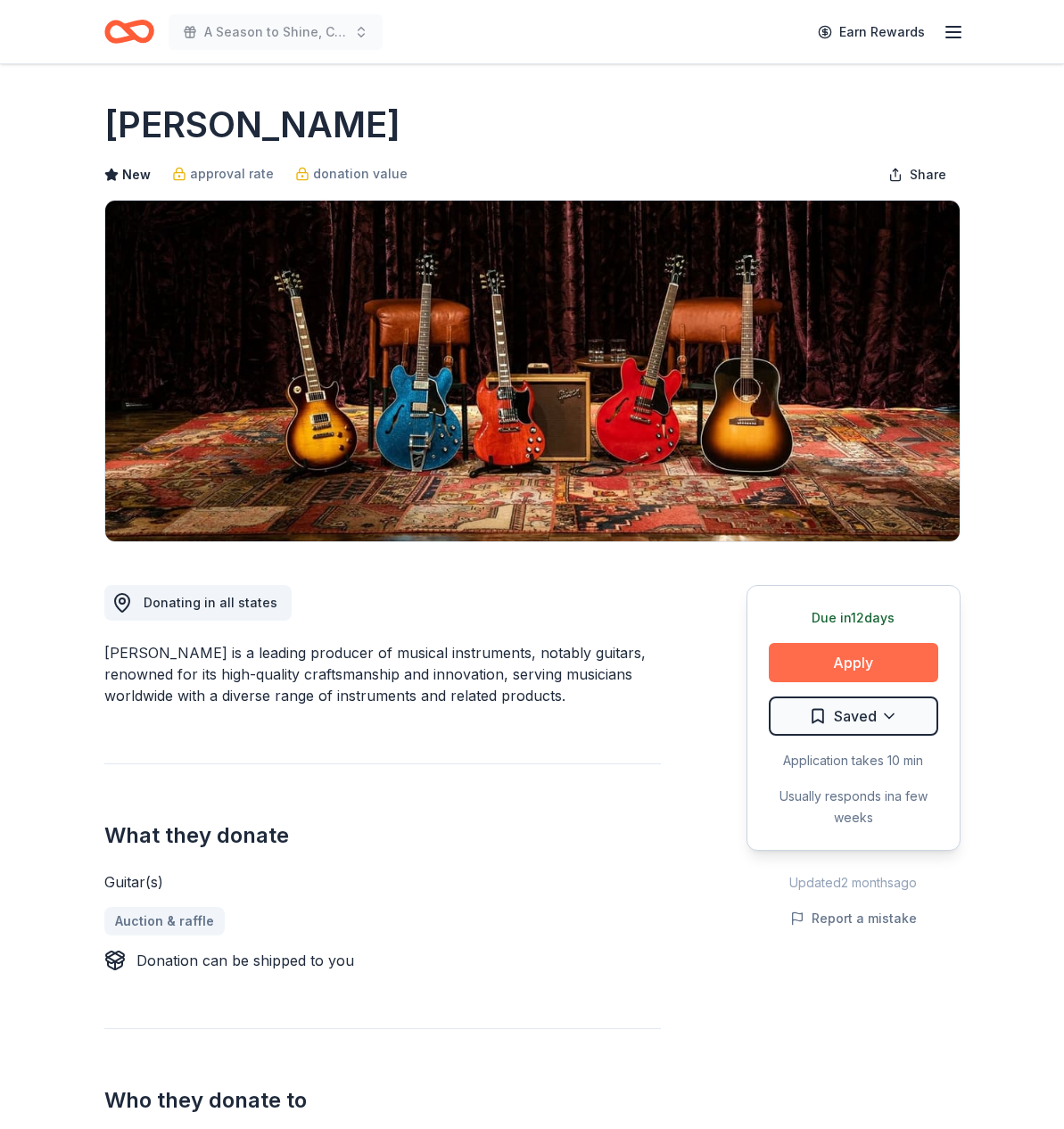
click at [871, 662] on button "Apply" at bounding box center [853, 662] width 170 height 39
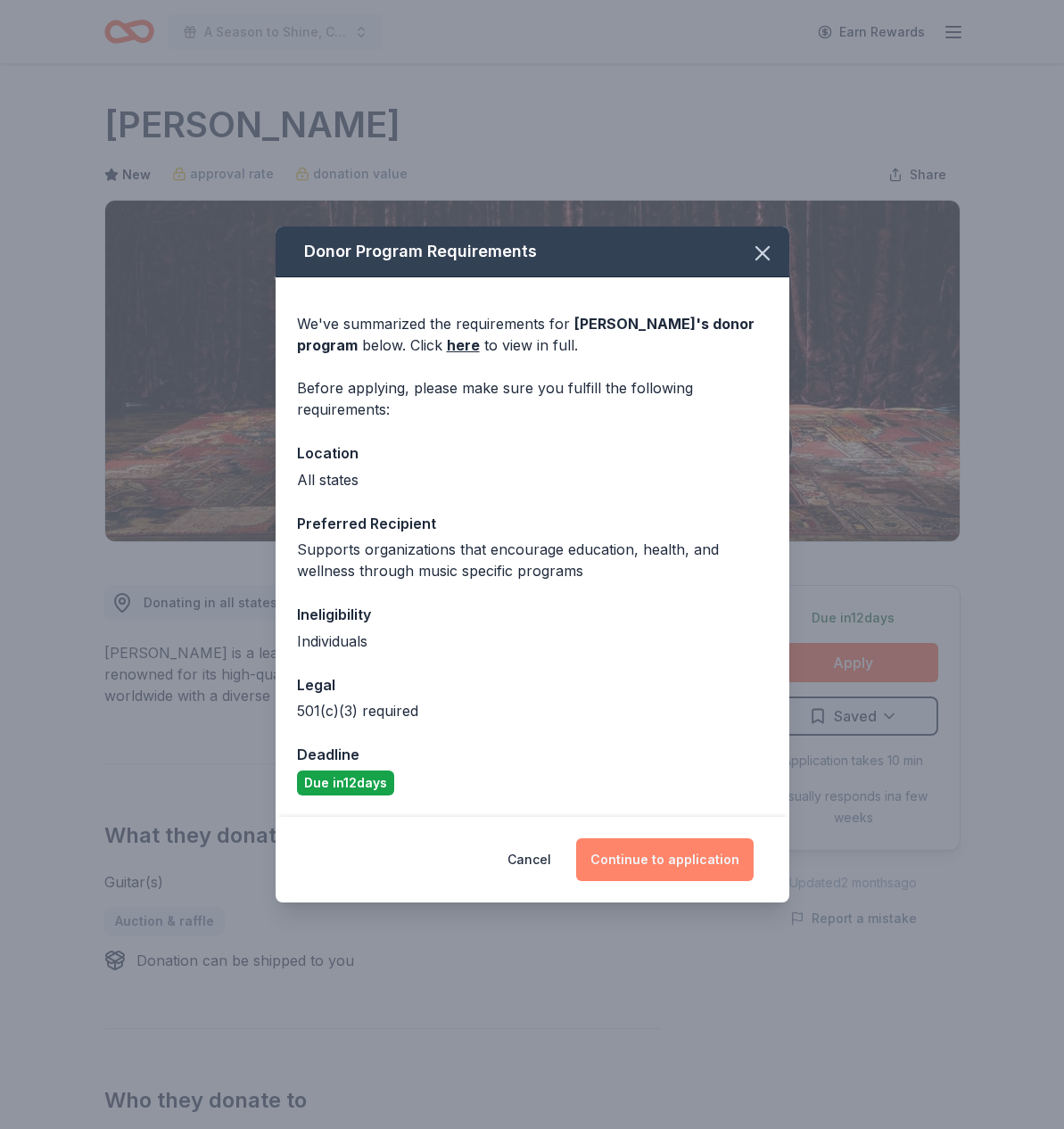
click at [660, 861] on button "Continue to application" at bounding box center [664, 859] width 177 height 43
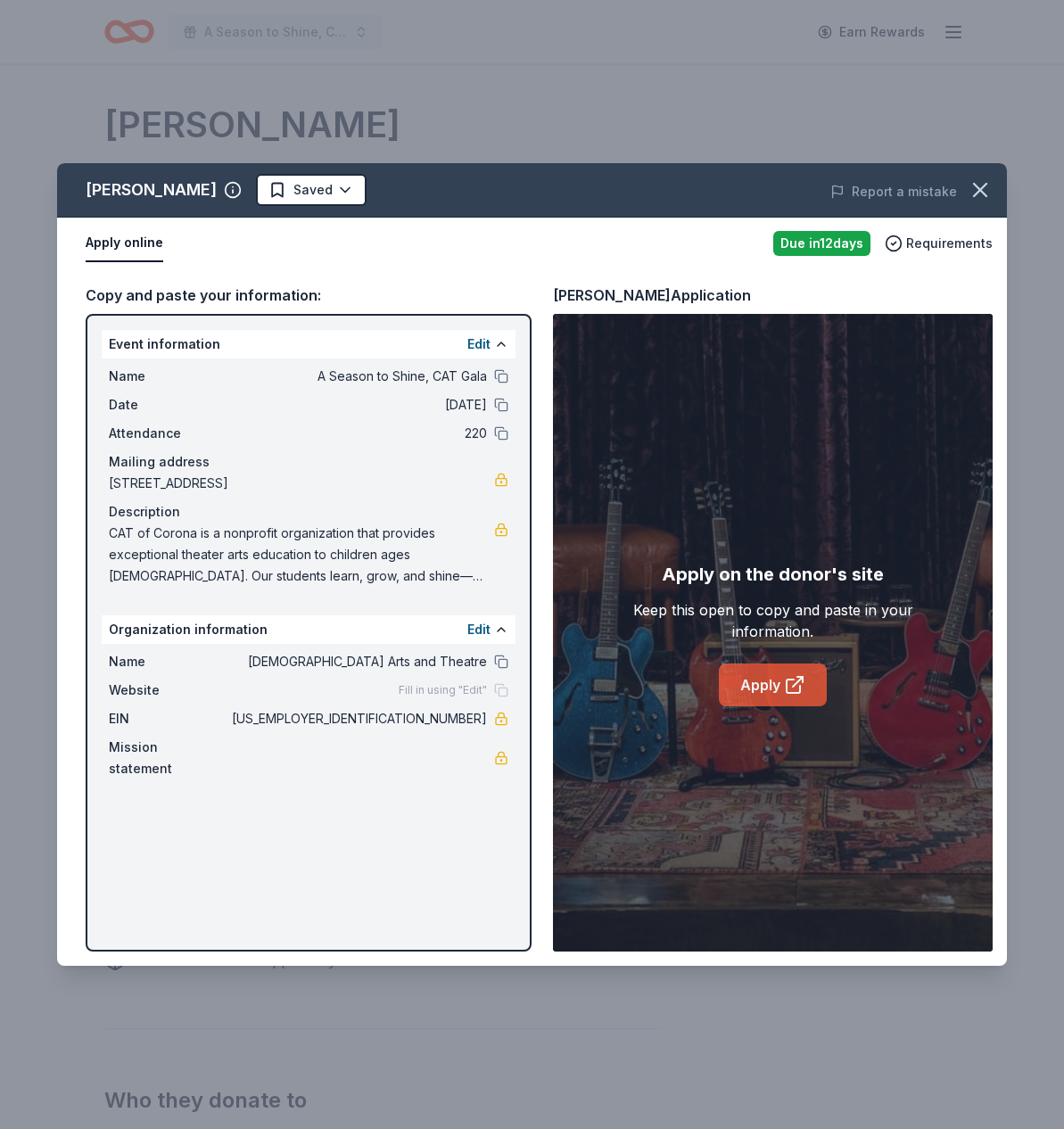
click at [752, 698] on link "Apply" at bounding box center [772, 685] width 108 height 43
click at [276, 186] on html "A Season to Shine, CAT Gala Earn Rewards Due [DATE] Share [PERSON_NAME] New app…" at bounding box center [532, 564] width 1064 height 1129
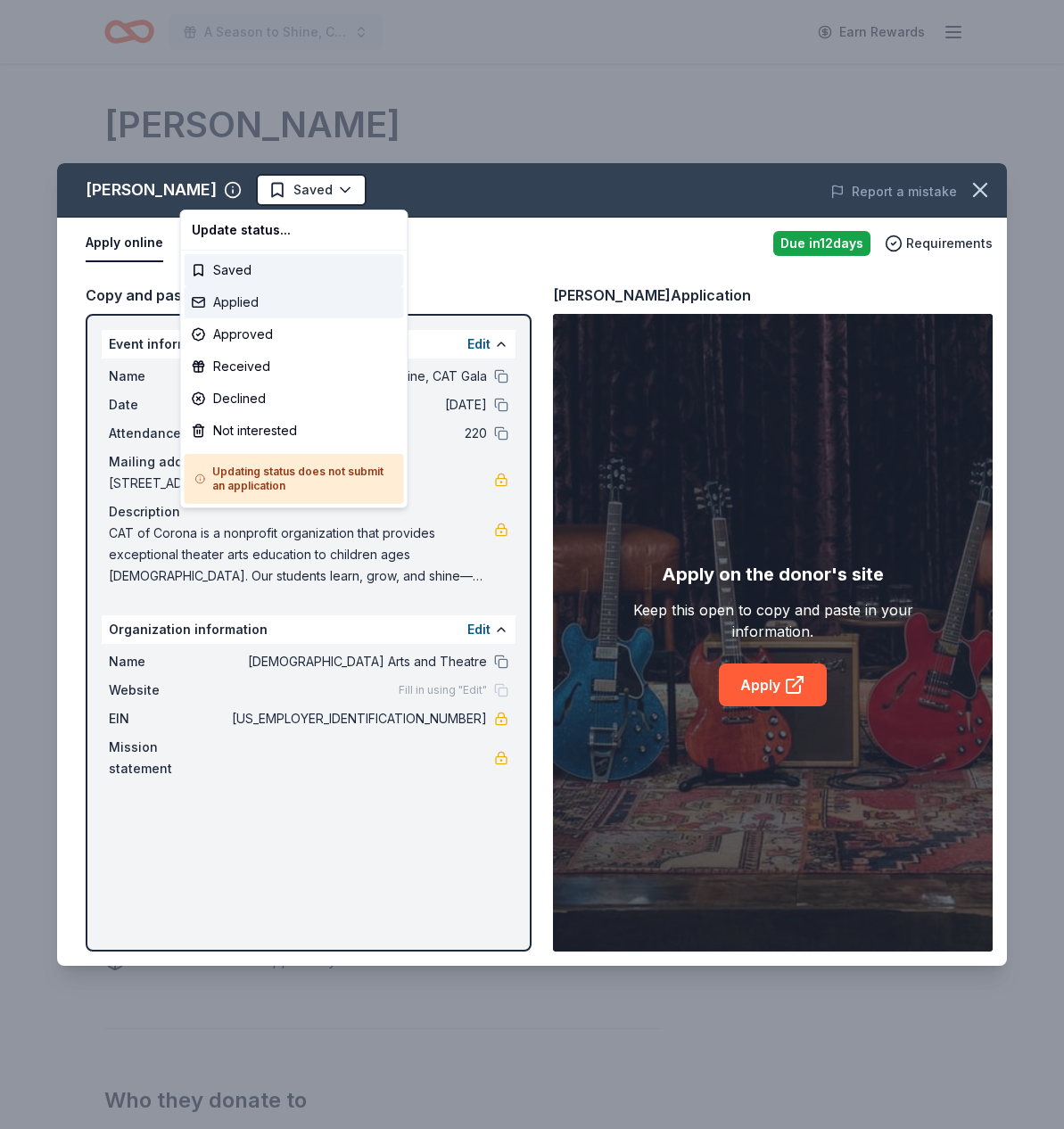
click at [234, 300] on div "Applied" at bounding box center [294, 303] width 219 height 33
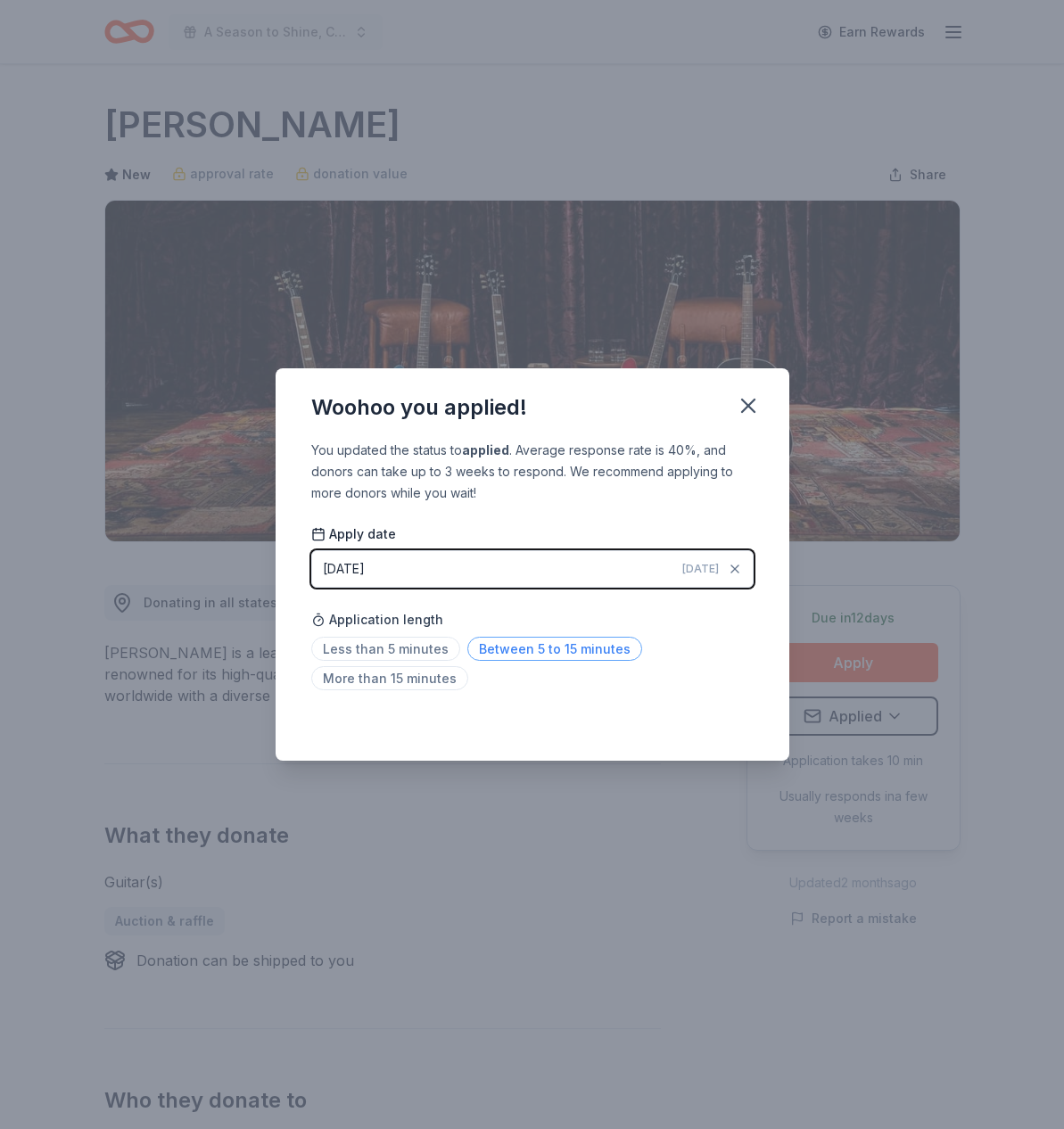
click at [516, 650] on span "Between 5 to 15 minutes" at bounding box center [555, 648] width 174 height 24
click at [745, 401] on icon "button" at bounding box center [748, 406] width 25 height 25
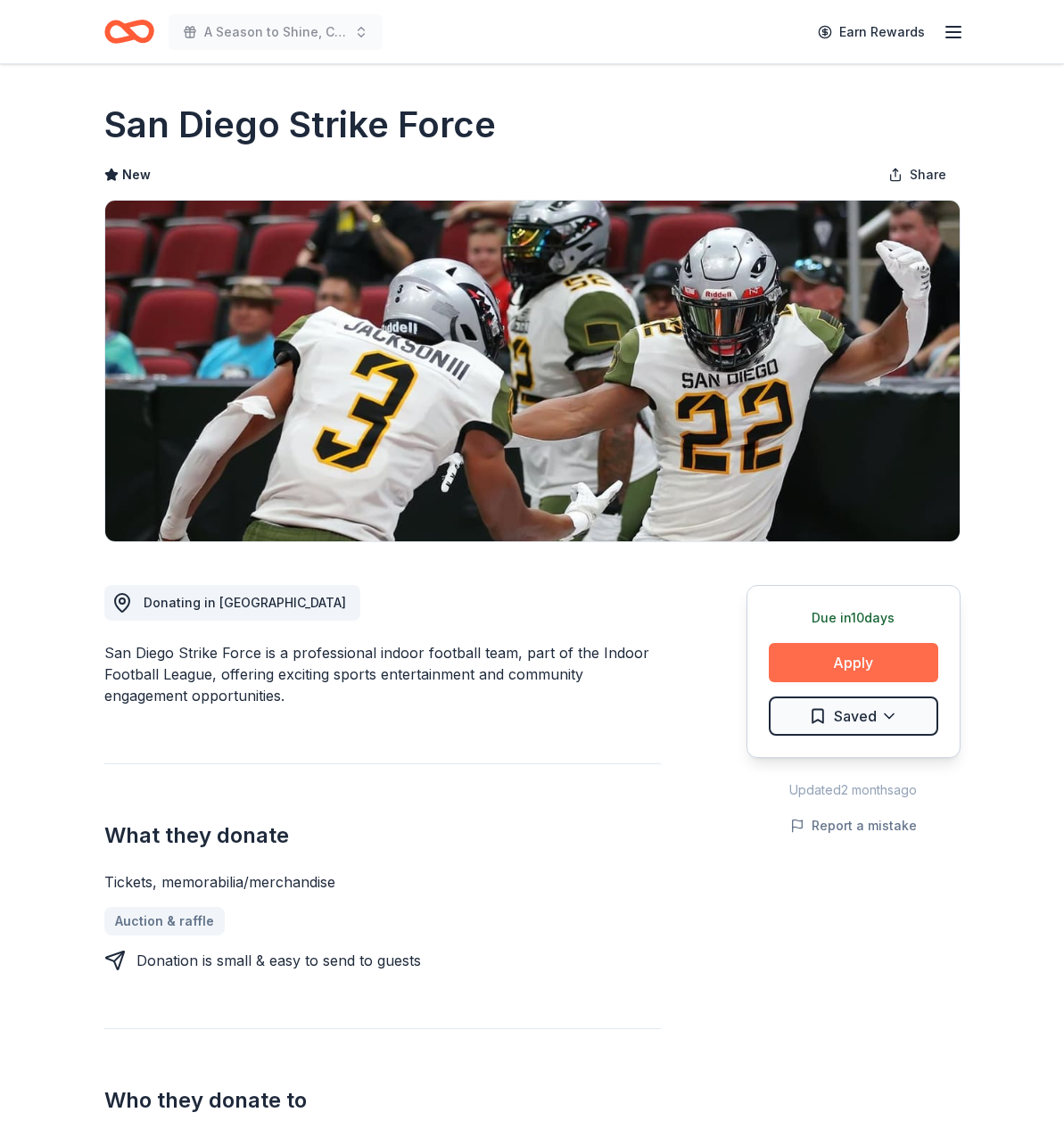
click at [846, 657] on button "Apply" at bounding box center [853, 662] width 170 height 39
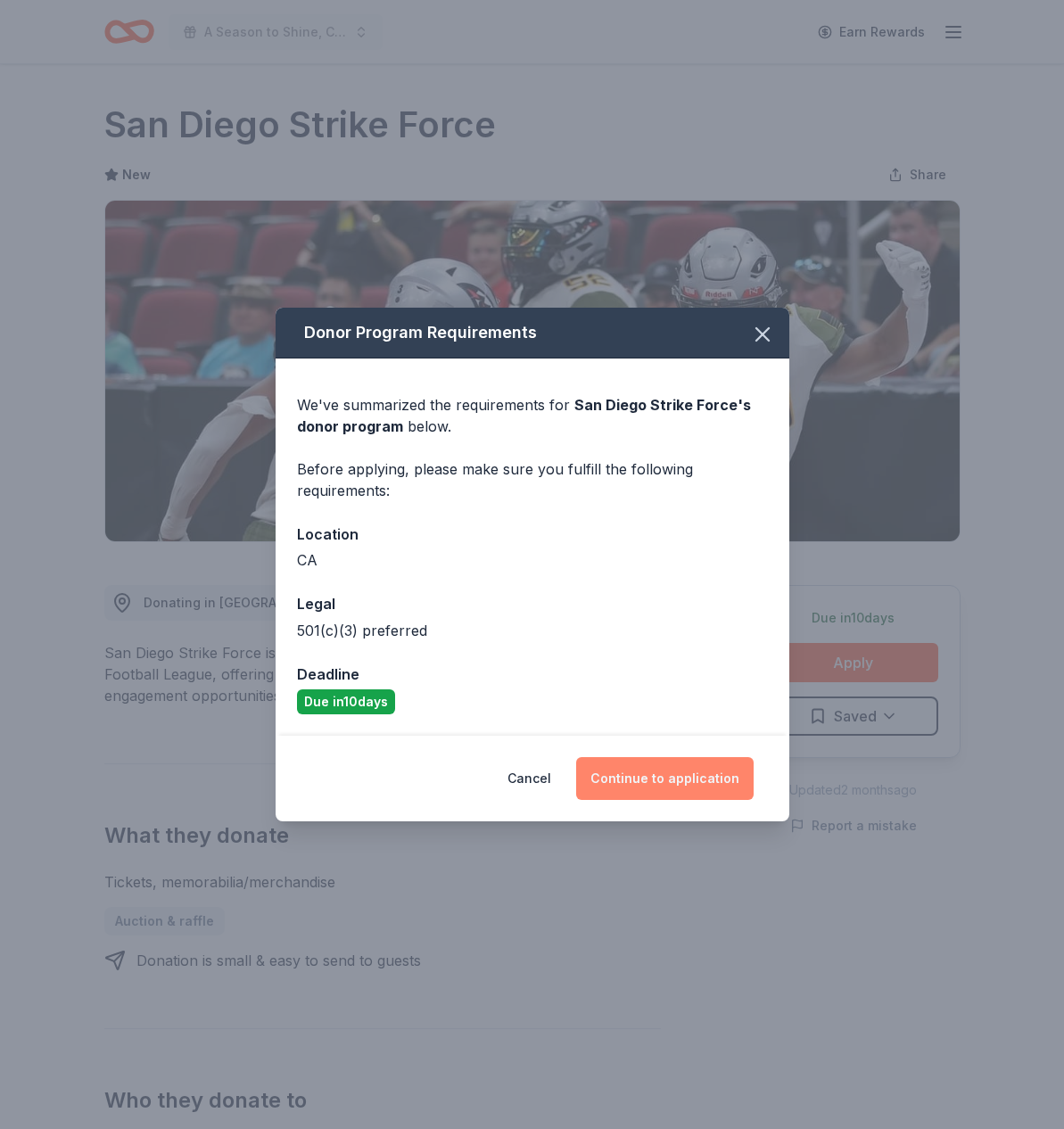
click at [712, 778] on button "Continue to application" at bounding box center [664, 779] width 177 height 43
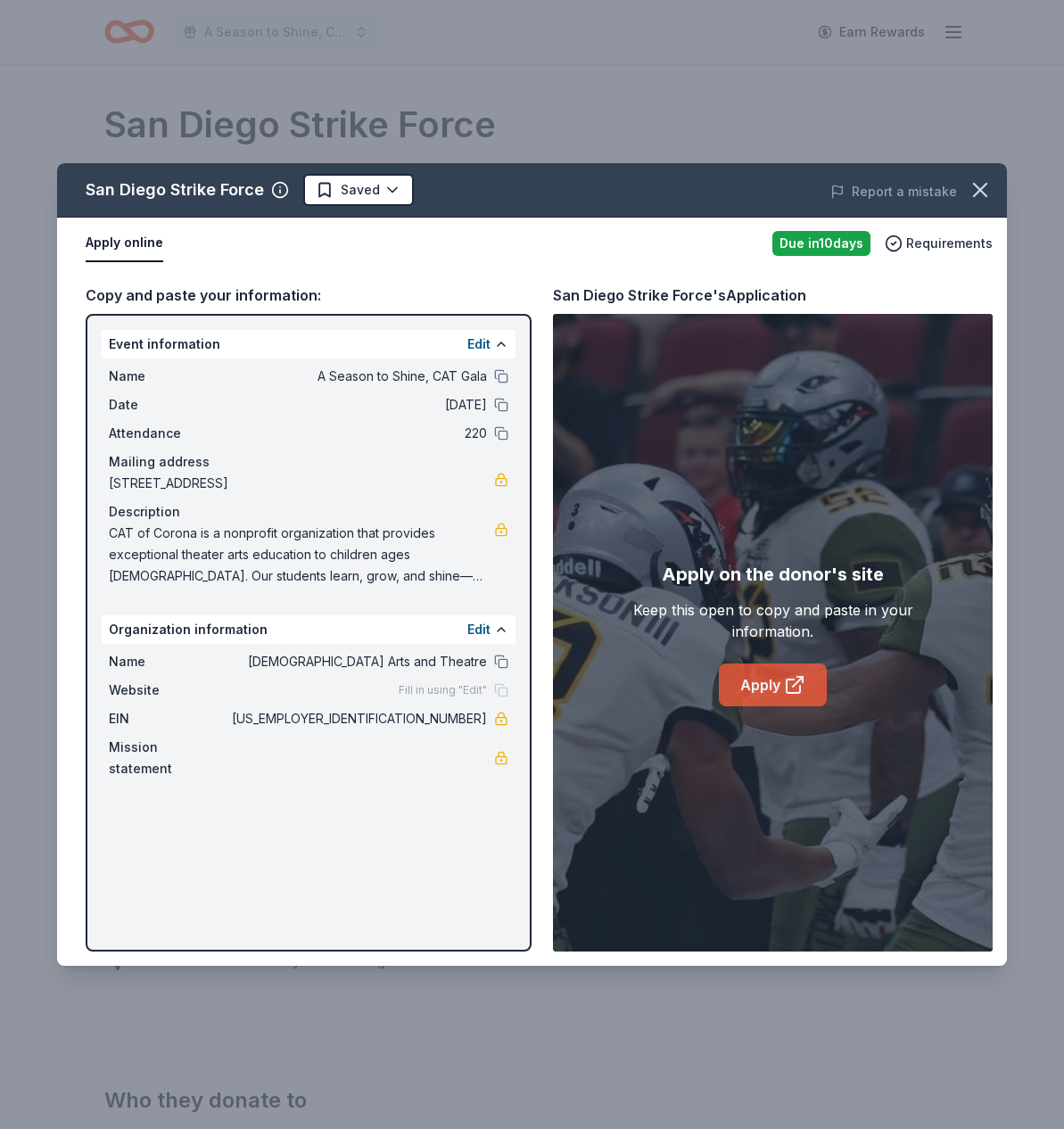
click at [799, 705] on link "Apply" at bounding box center [772, 685] width 108 height 43
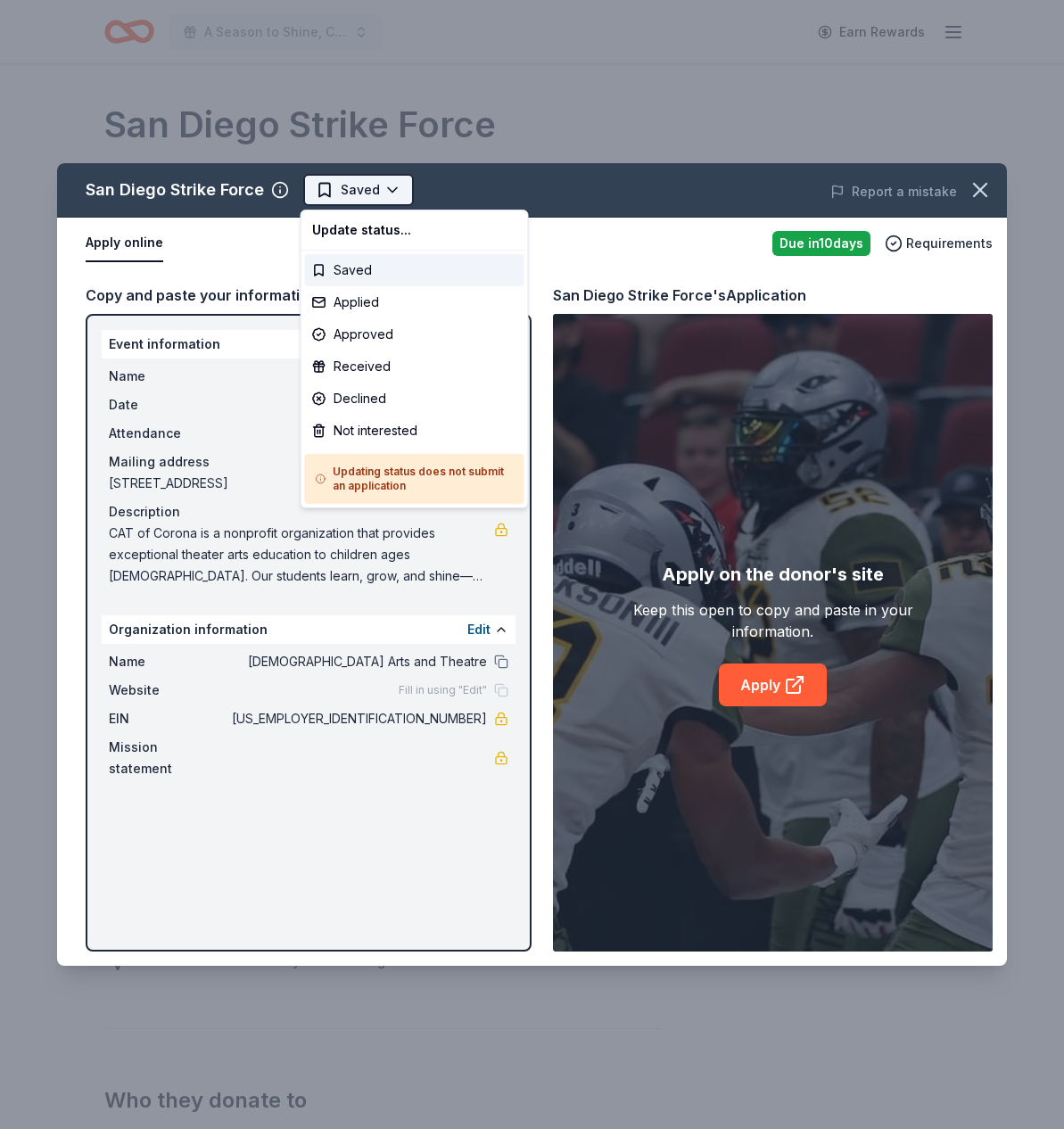
click at [400, 190] on html "A Season to Shine, CAT Gala Earn Rewards Due in 10 days Share San Diego Strike …" at bounding box center [532, 564] width 1064 height 1129
click at [361, 292] on div "Applied" at bounding box center [414, 303] width 219 height 33
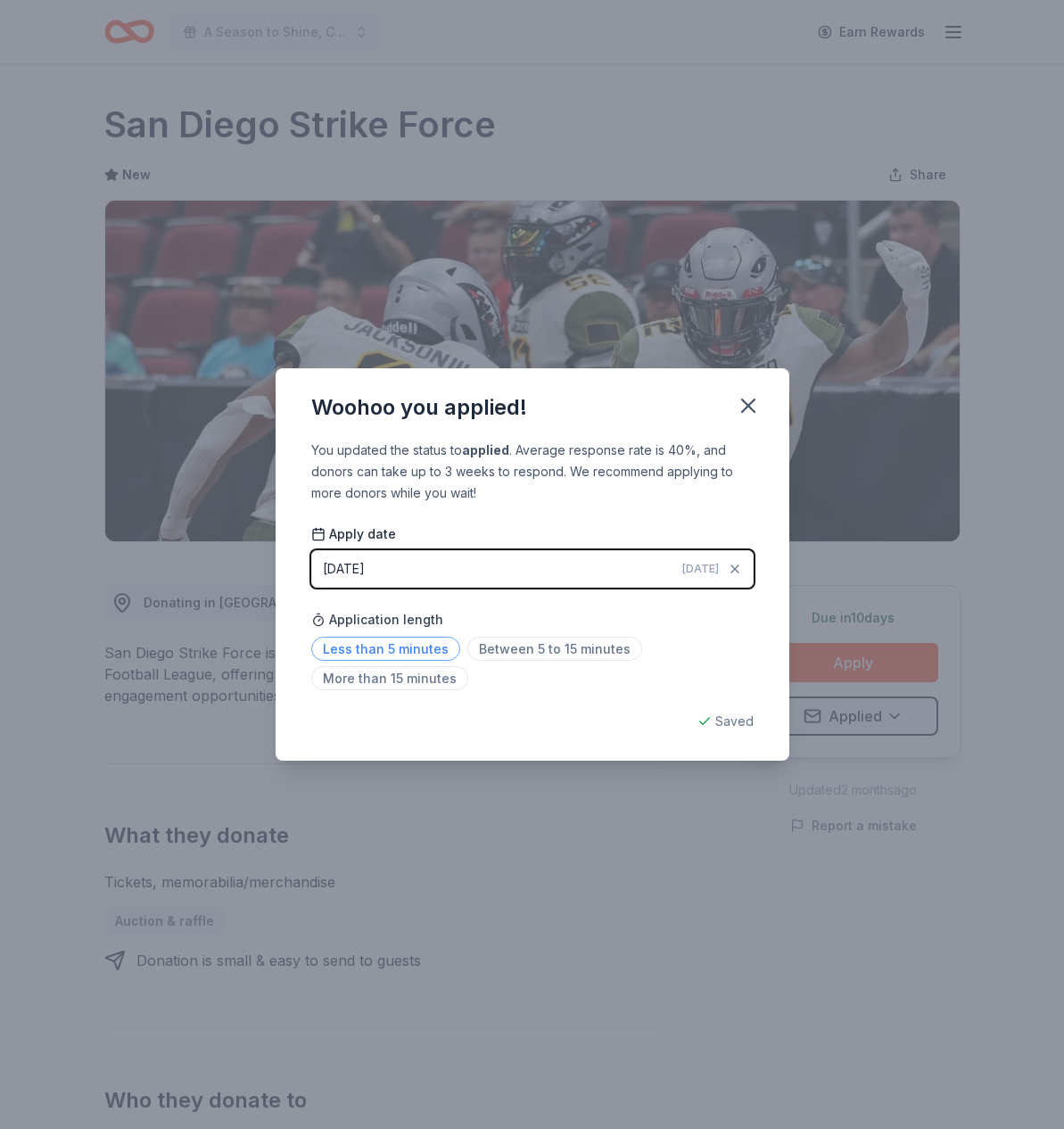
click at [408, 653] on span "Less than 5 minutes" at bounding box center [385, 648] width 148 height 24
click at [753, 406] on icon "button" at bounding box center [748, 406] width 25 height 25
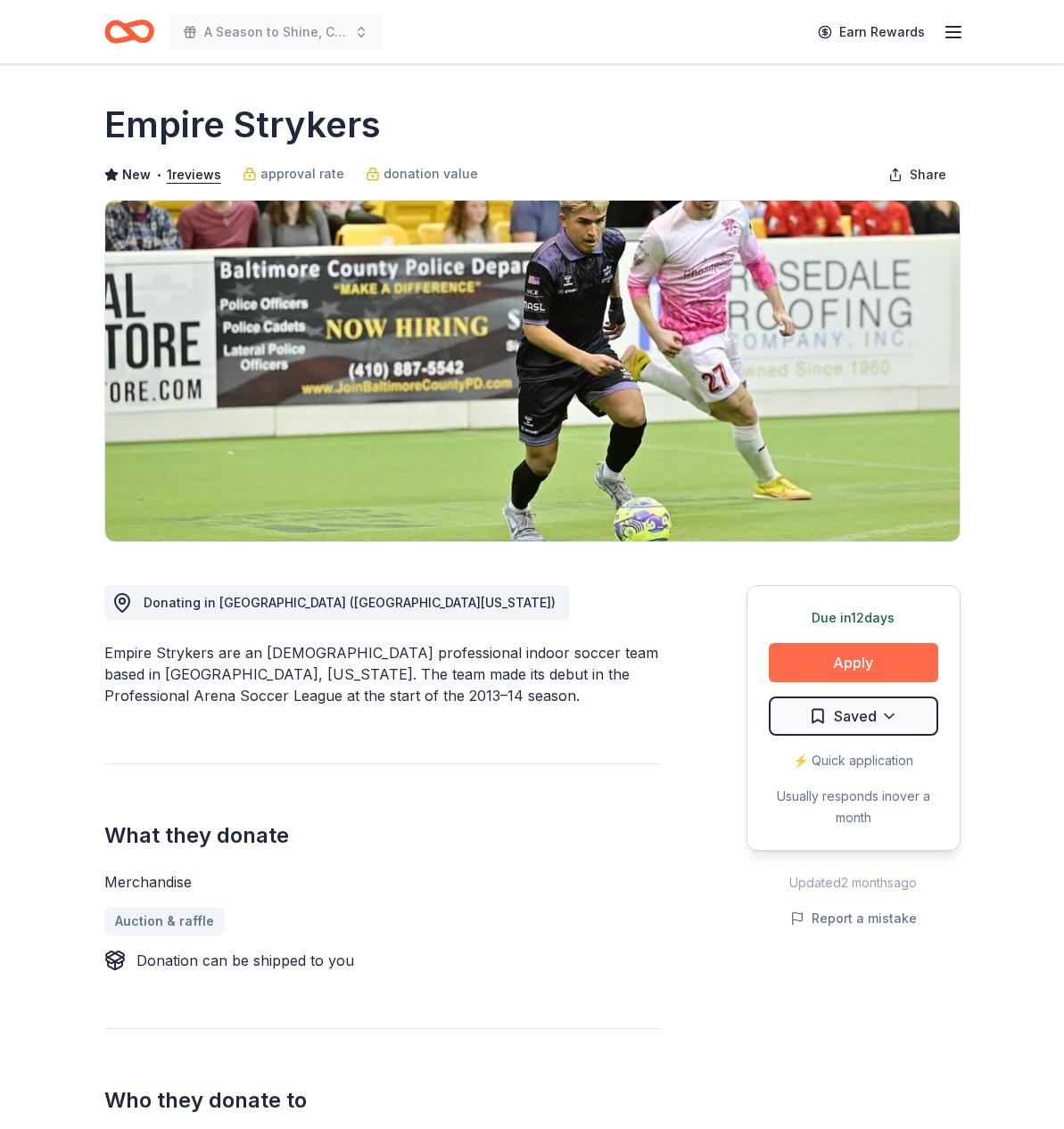
click at [879, 662] on button "Apply" at bounding box center [853, 662] width 170 height 39
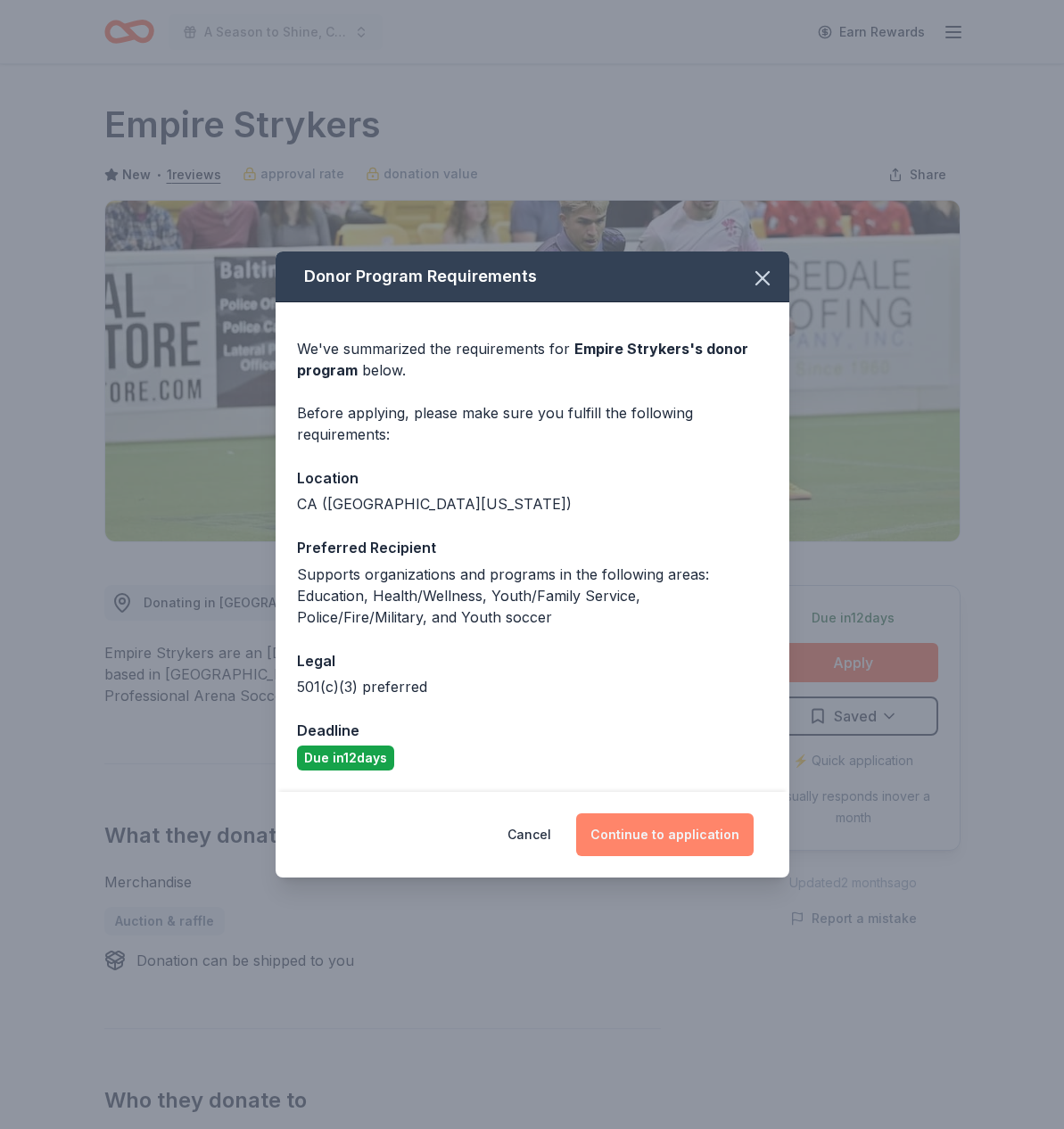
click at [693, 832] on button "Continue to application" at bounding box center [664, 834] width 177 height 43
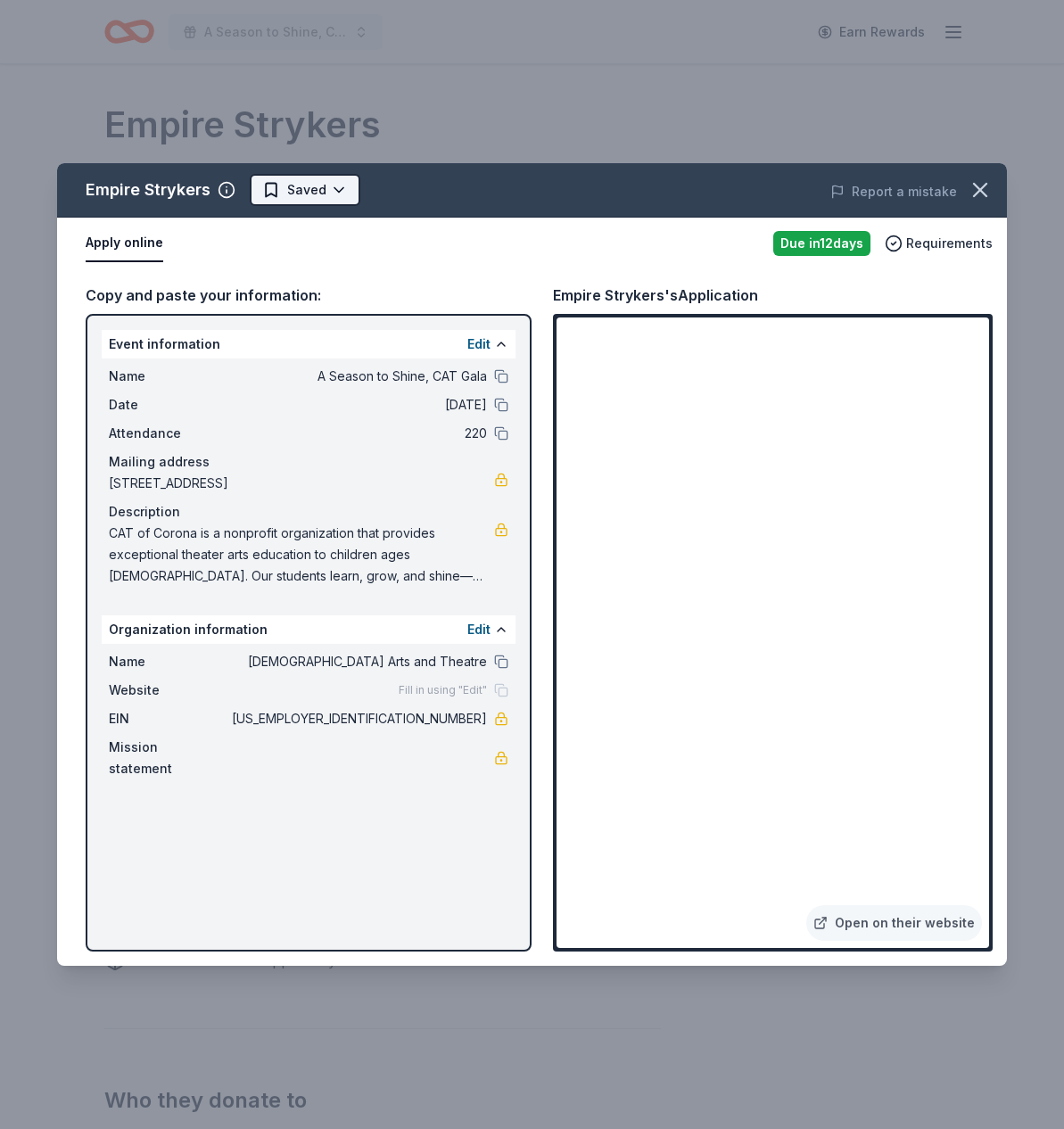
click at [334, 186] on html "A Season to Shine, CAT Gala Earn Rewards Due [DATE] Share Empire Strykers New •…" at bounding box center [532, 564] width 1064 height 1129
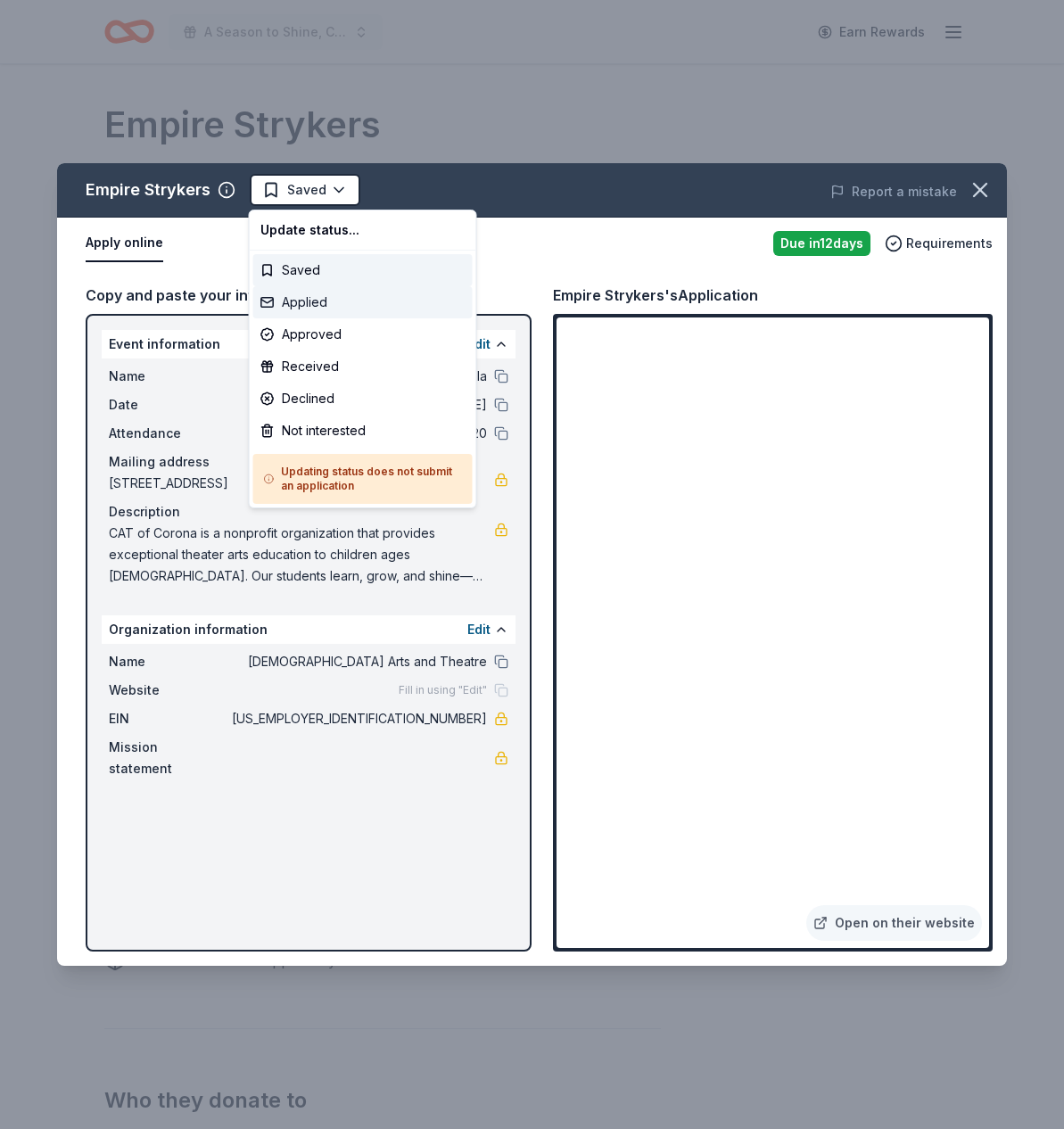
click at [312, 303] on div "Applied" at bounding box center [362, 303] width 219 height 33
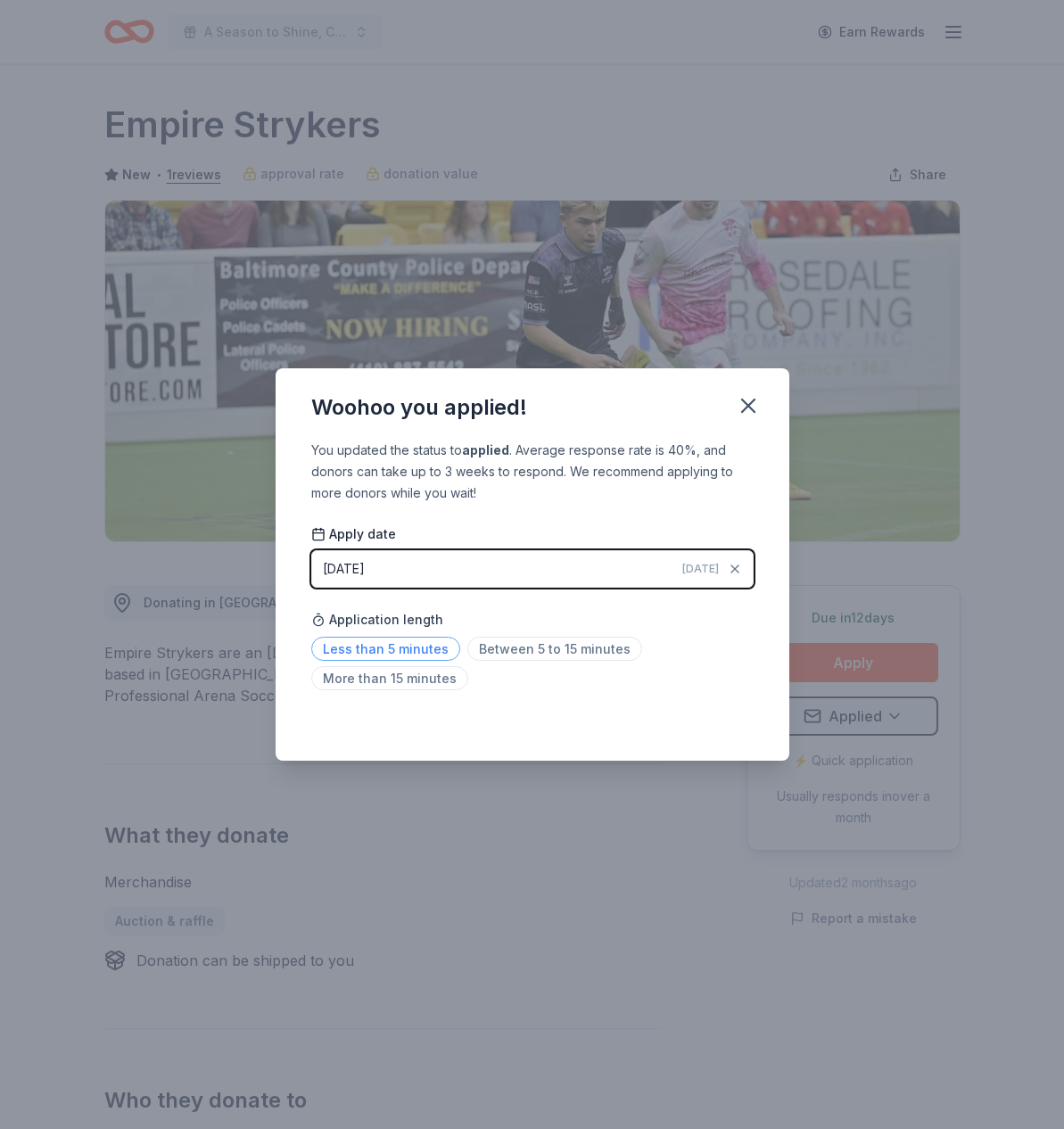
click at [441, 645] on span "Less than 5 minutes" at bounding box center [385, 648] width 148 height 24
click at [748, 405] on icon "button" at bounding box center [748, 405] width 12 height 12
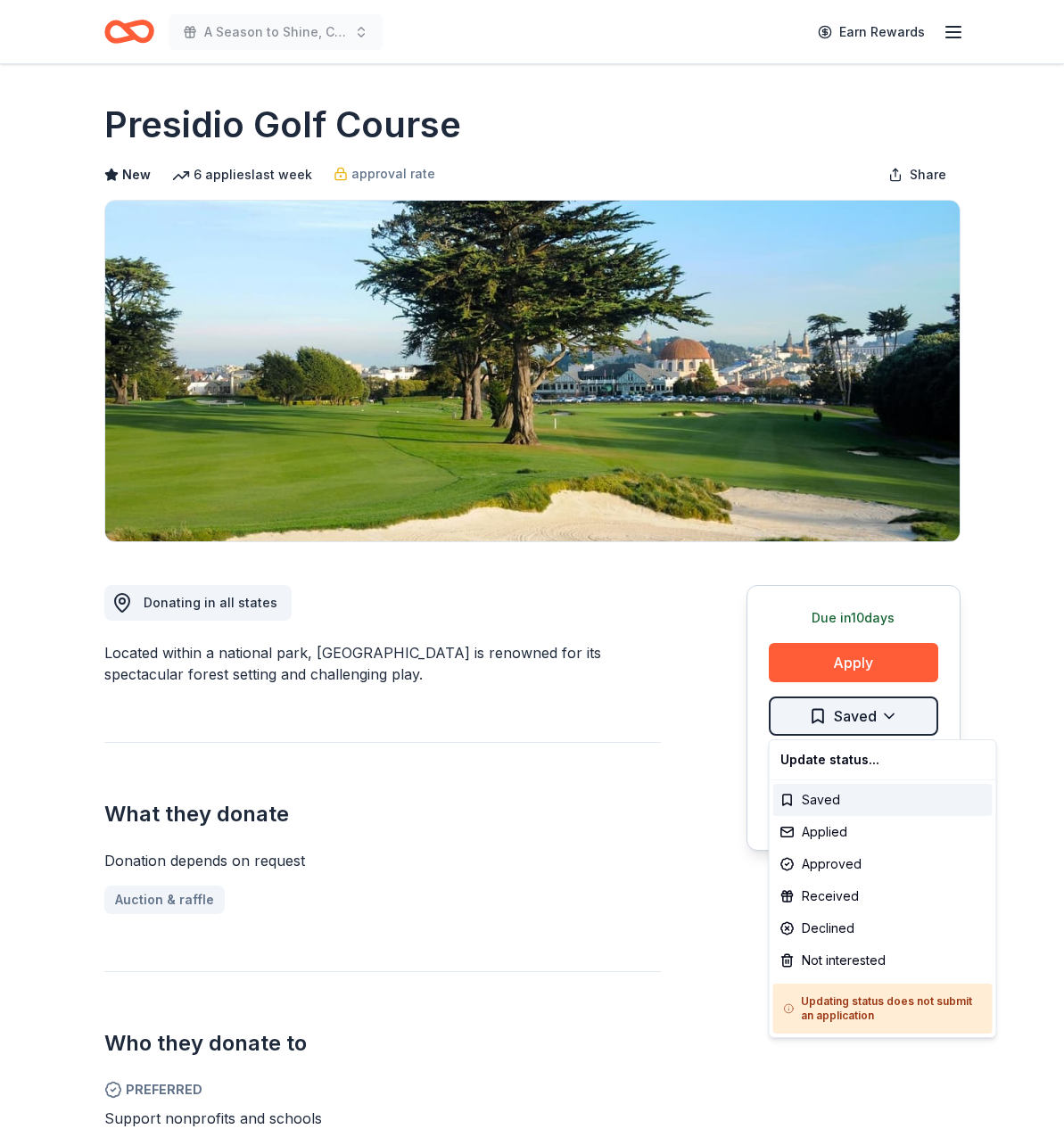
click at [873, 712] on html "A Season to Shine, CAT Gala Earn Rewards Due [DATE] Share Presidio Golf Course …" at bounding box center [532, 564] width 1064 height 1129
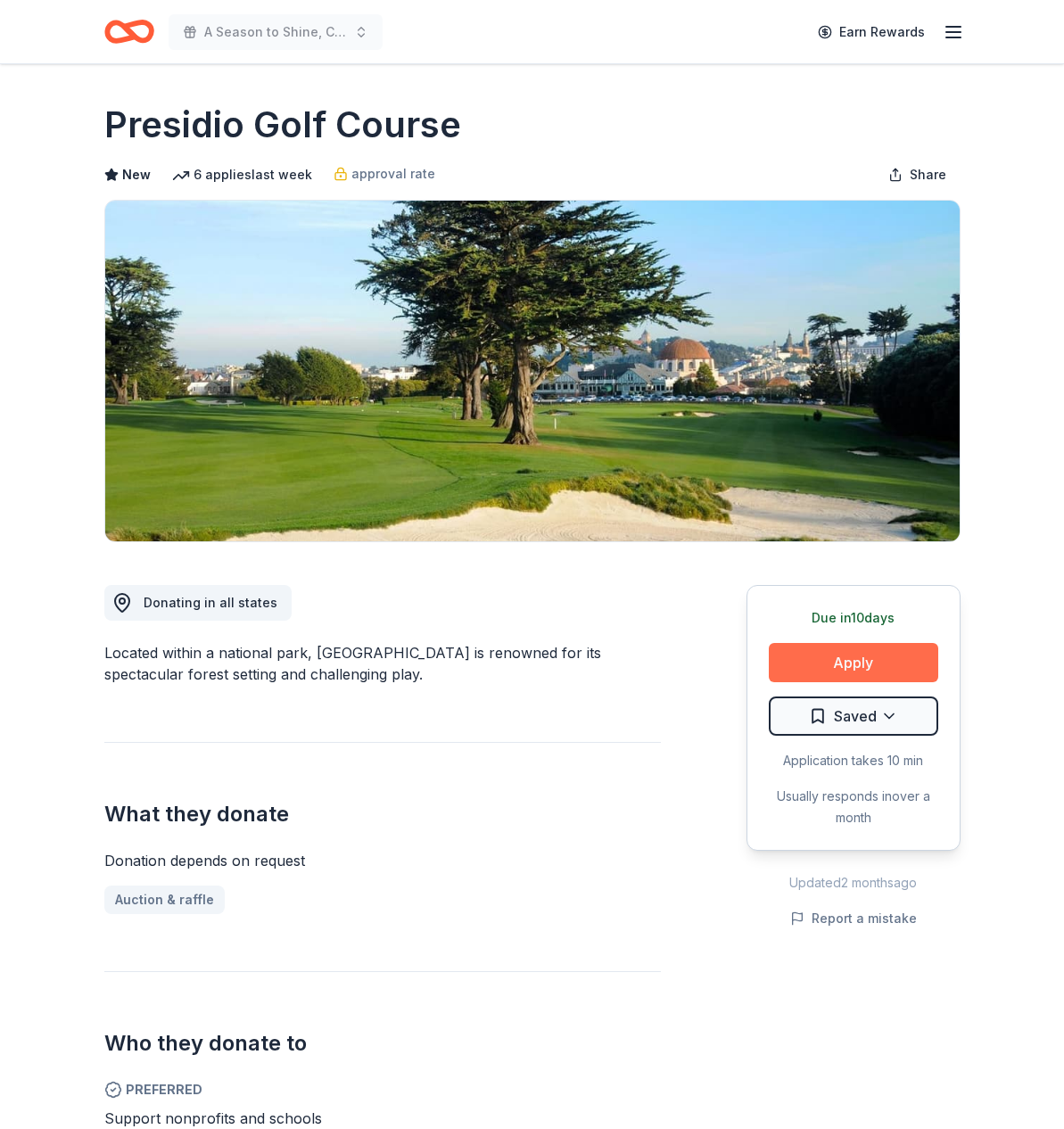
click at [861, 664] on button "Apply" at bounding box center [853, 662] width 170 height 39
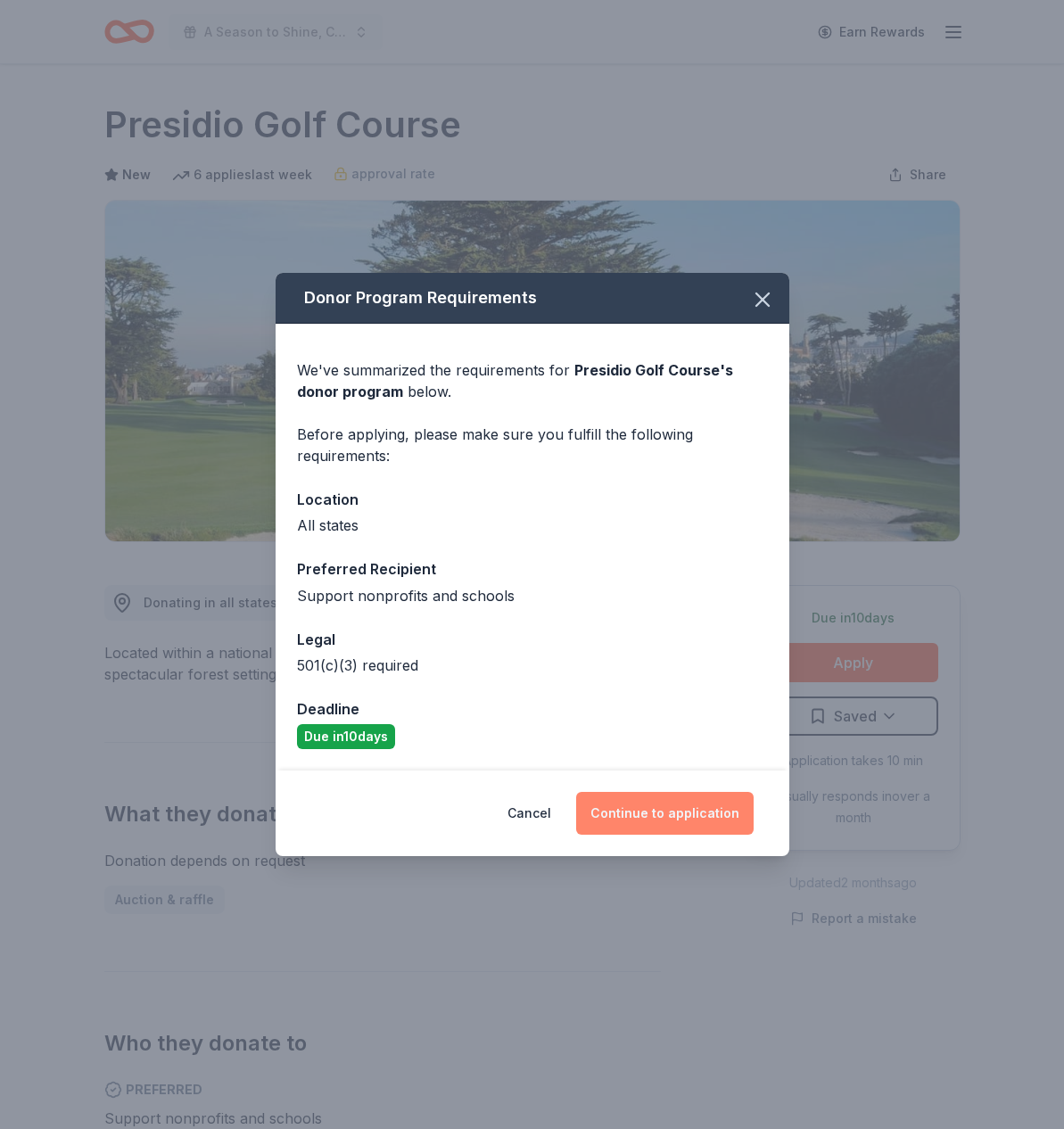
click at [697, 809] on button "Continue to application" at bounding box center [664, 813] width 177 height 43
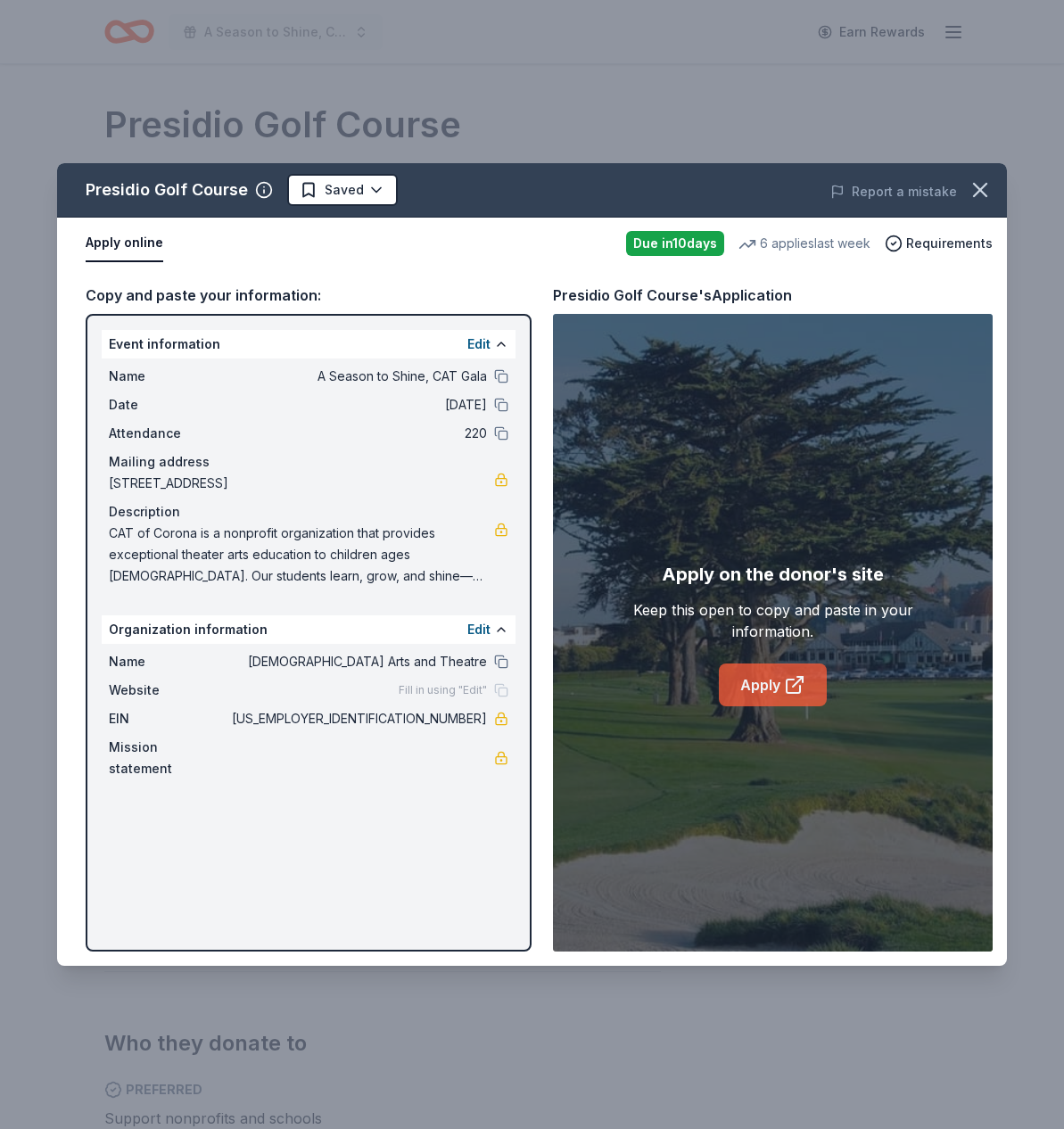
click at [801, 691] on icon at bounding box center [794, 685] width 21 height 21
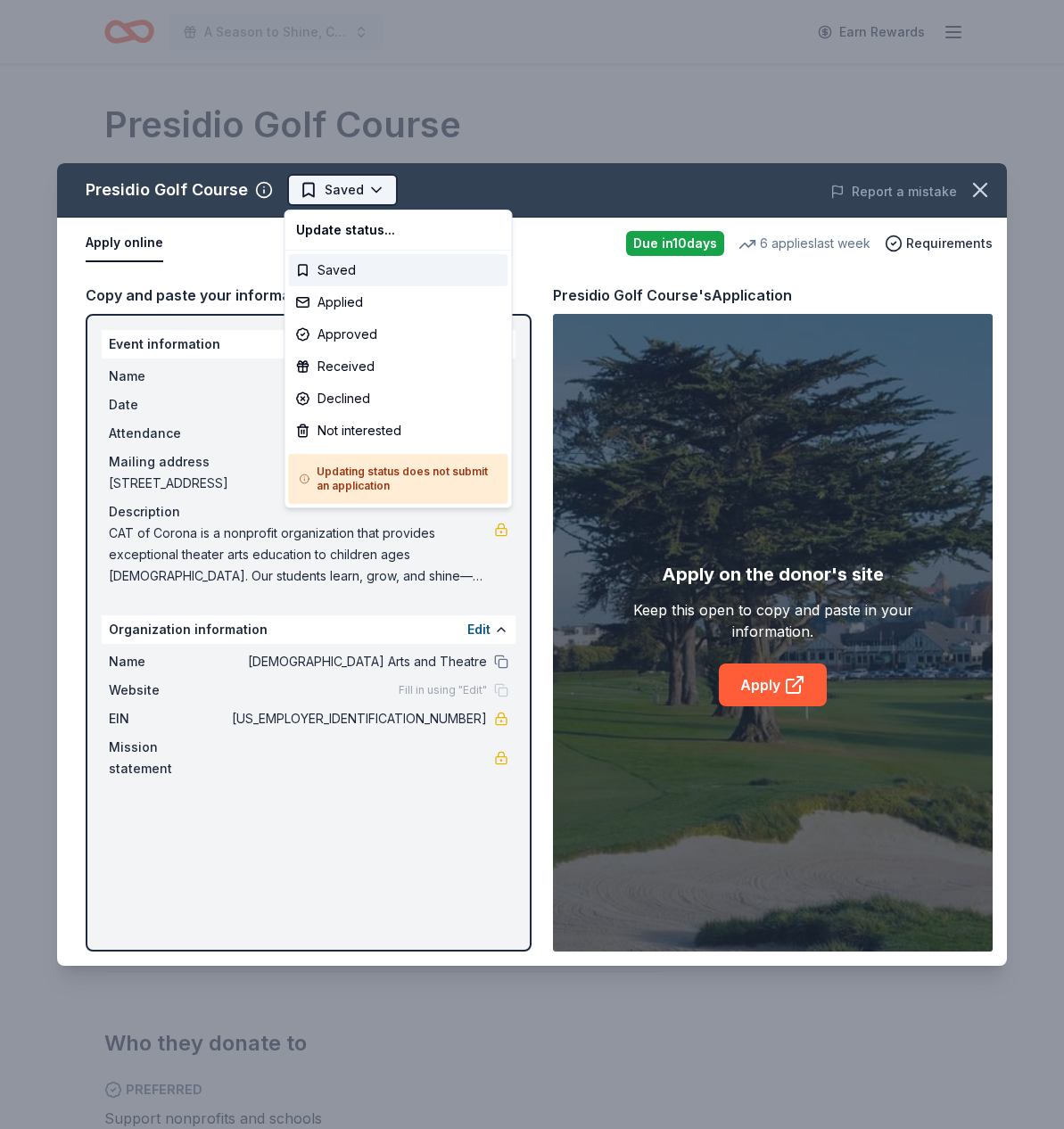
click at [375, 192] on html "A Season to Shine, CAT Gala Earn Rewards Due in 10 days Share Presidio Golf Cou…" at bounding box center [532, 564] width 1064 height 1129
click at [351, 306] on div "Applied" at bounding box center [398, 303] width 219 height 33
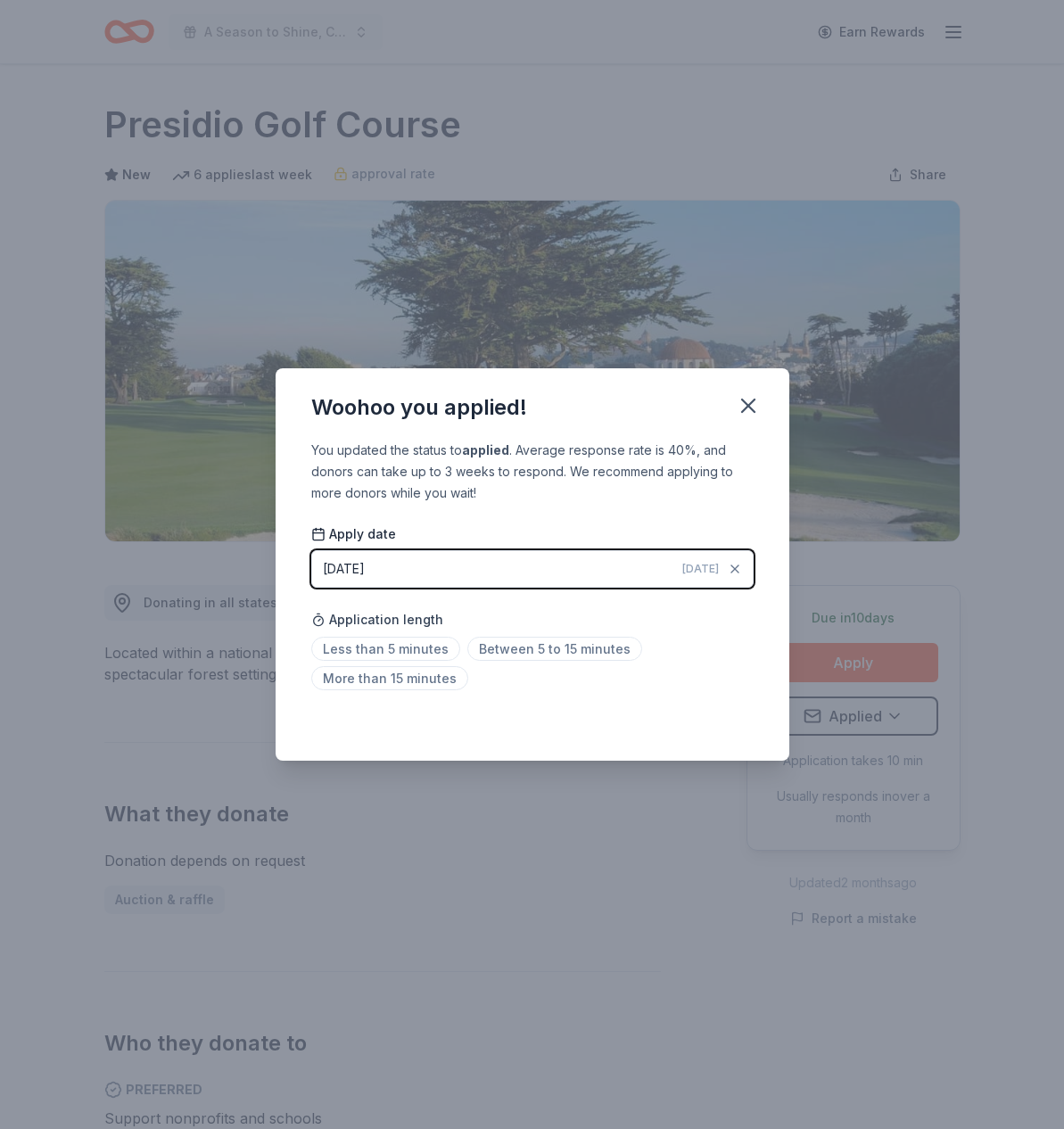
drag, startPoint x: 532, startPoint y: 646, endPoint x: 577, endPoint y: 584, distance: 76.6
click at [532, 646] on span "Between 5 to 15 minutes" at bounding box center [555, 648] width 174 height 24
click at [740, 405] on icon "button" at bounding box center [748, 406] width 25 height 25
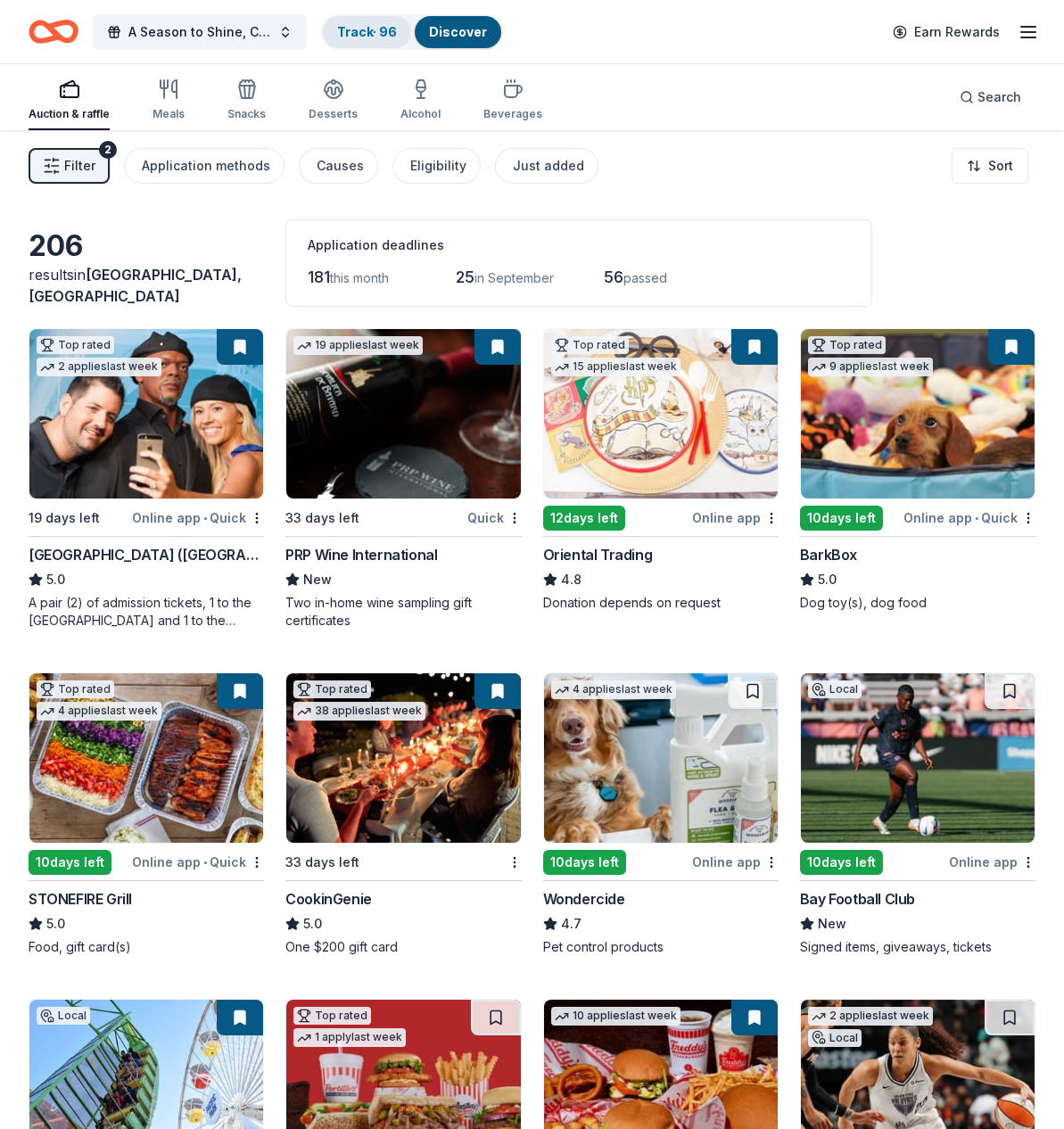
click at [350, 28] on link "Track · 96" at bounding box center [367, 32] width 59 height 15
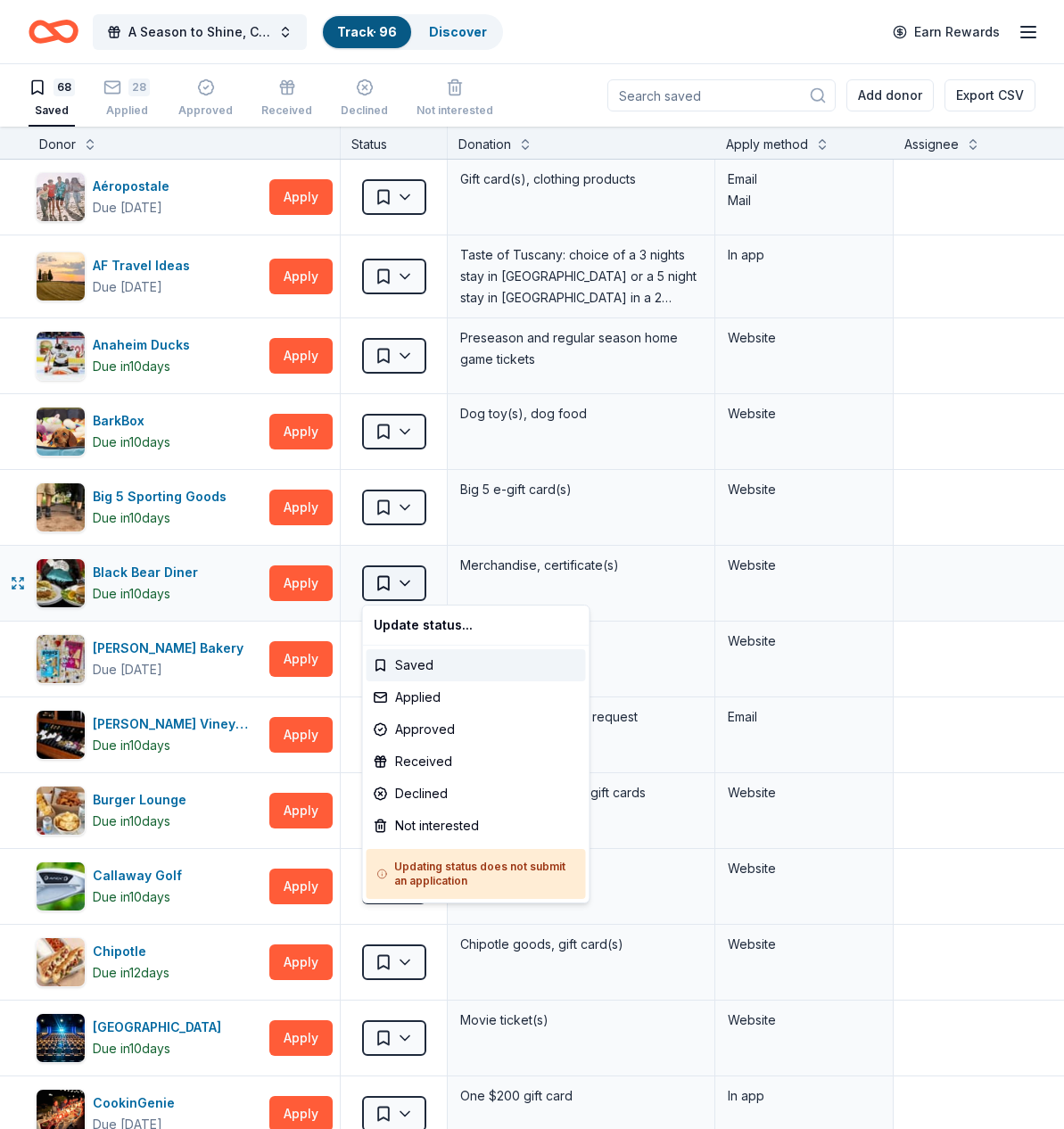
click at [408, 583] on html "A Season to Shine, CAT Gala Track · 96 Discover Earn Rewards 68 Saved 28 Applie…" at bounding box center [532, 564] width 1064 height 1129
click at [421, 696] on div "Applied" at bounding box center [476, 697] width 219 height 33
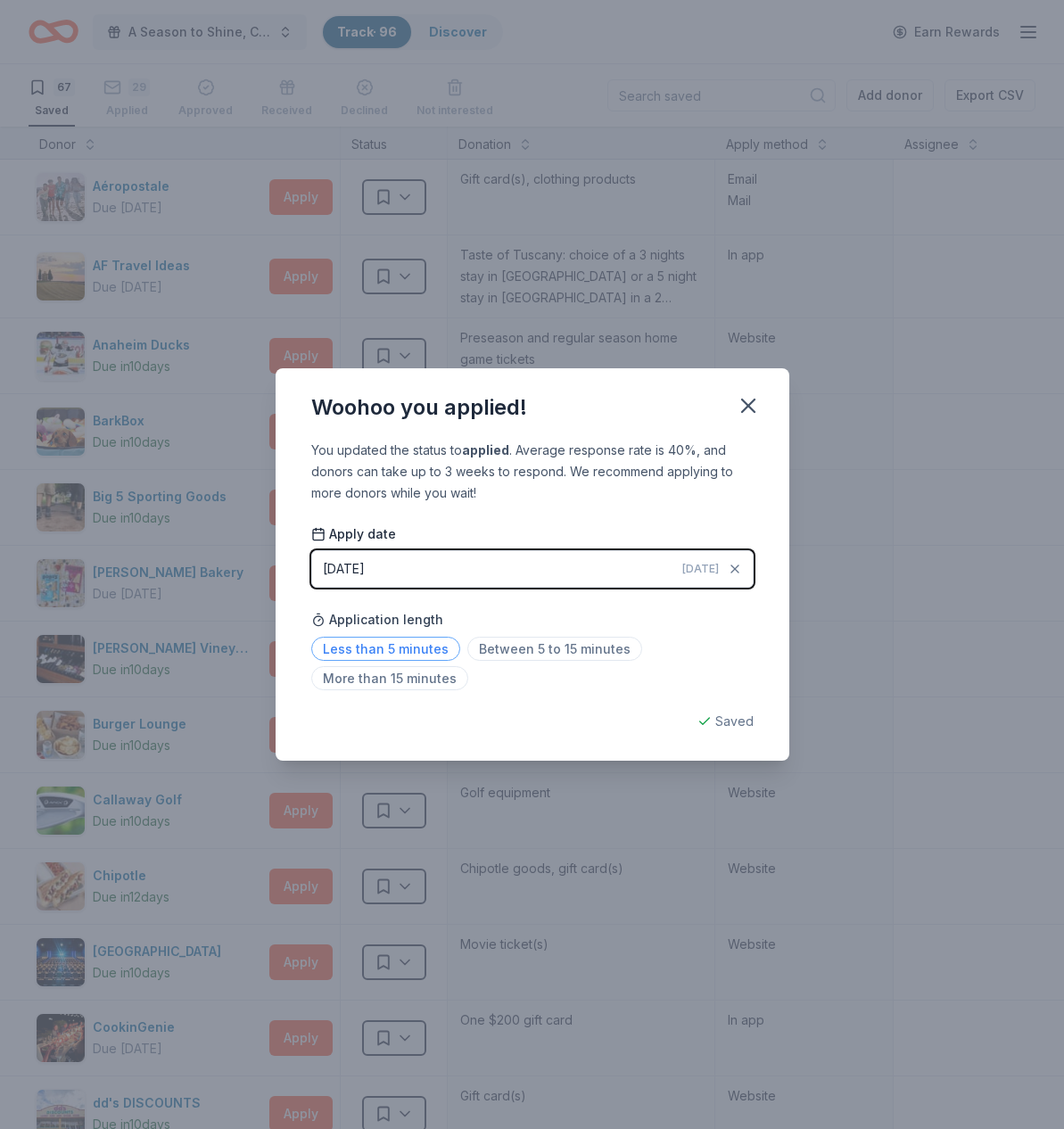
click at [428, 643] on span "Less than 5 minutes" at bounding box center [385, 648] width 148 height 24
click at [750, 402] on icon "button" at bounding box center [748, 405] width 12 height 12
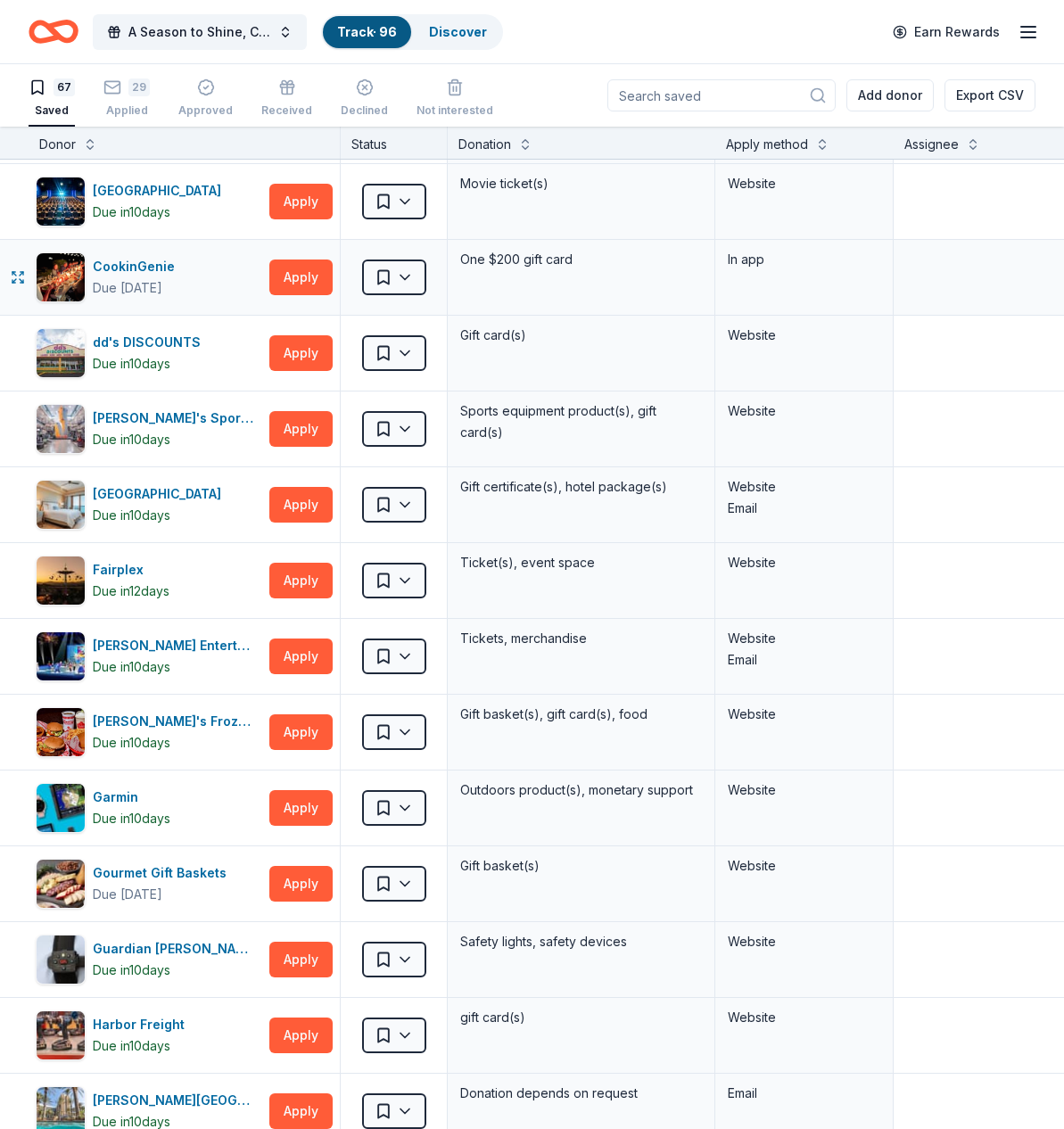
scroll to position [763, 0]
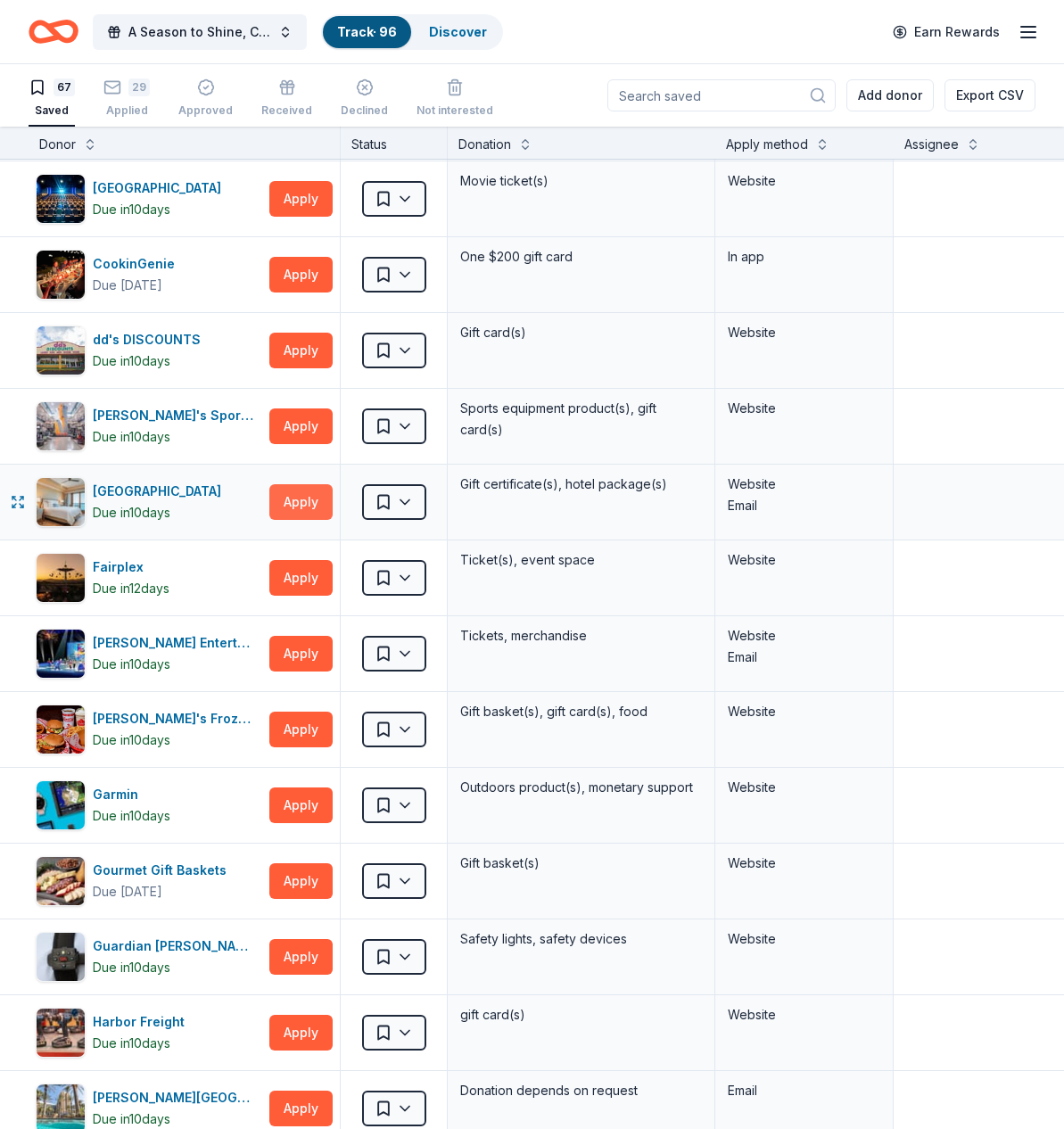
click at [302, 499] on button "Apply" at bounding box center [301, 502] width 63 height 35
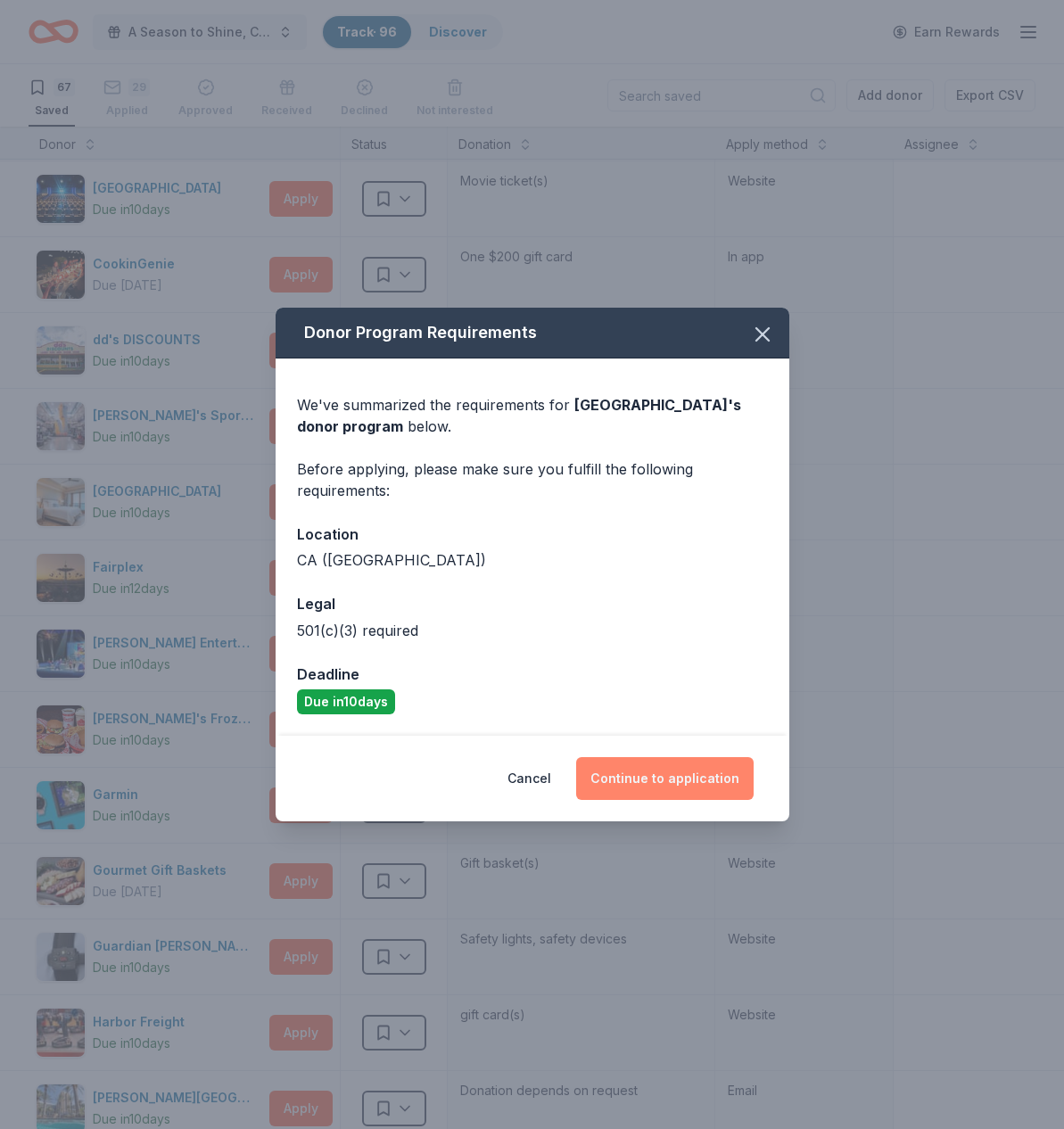
click at [647, 770] on button "Continue to application" at bounding box center [664, 779] width 177 height 43
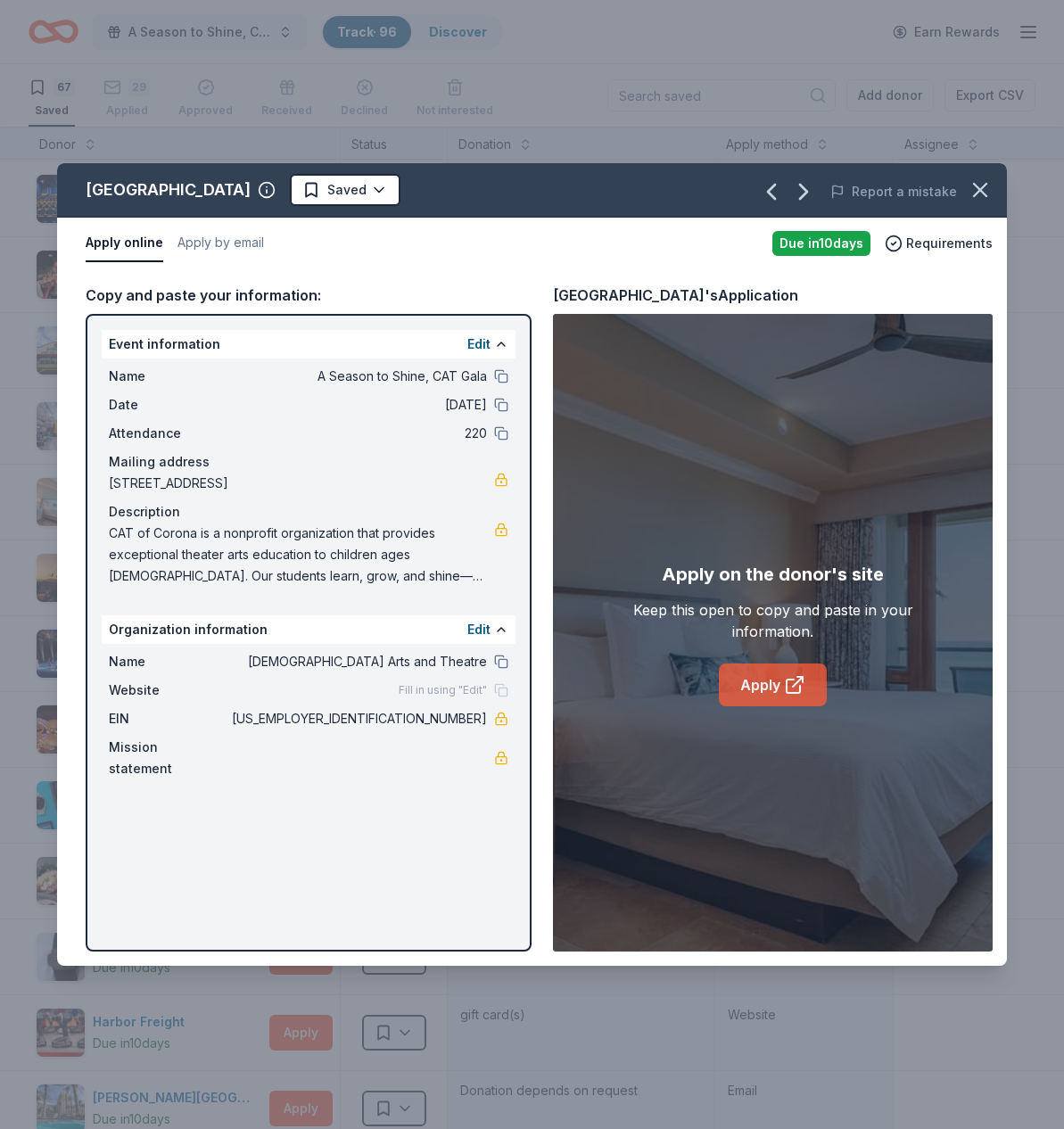
click at [762, 685] on link "Apply" at bounding box center [772, 685] width 108 height 43
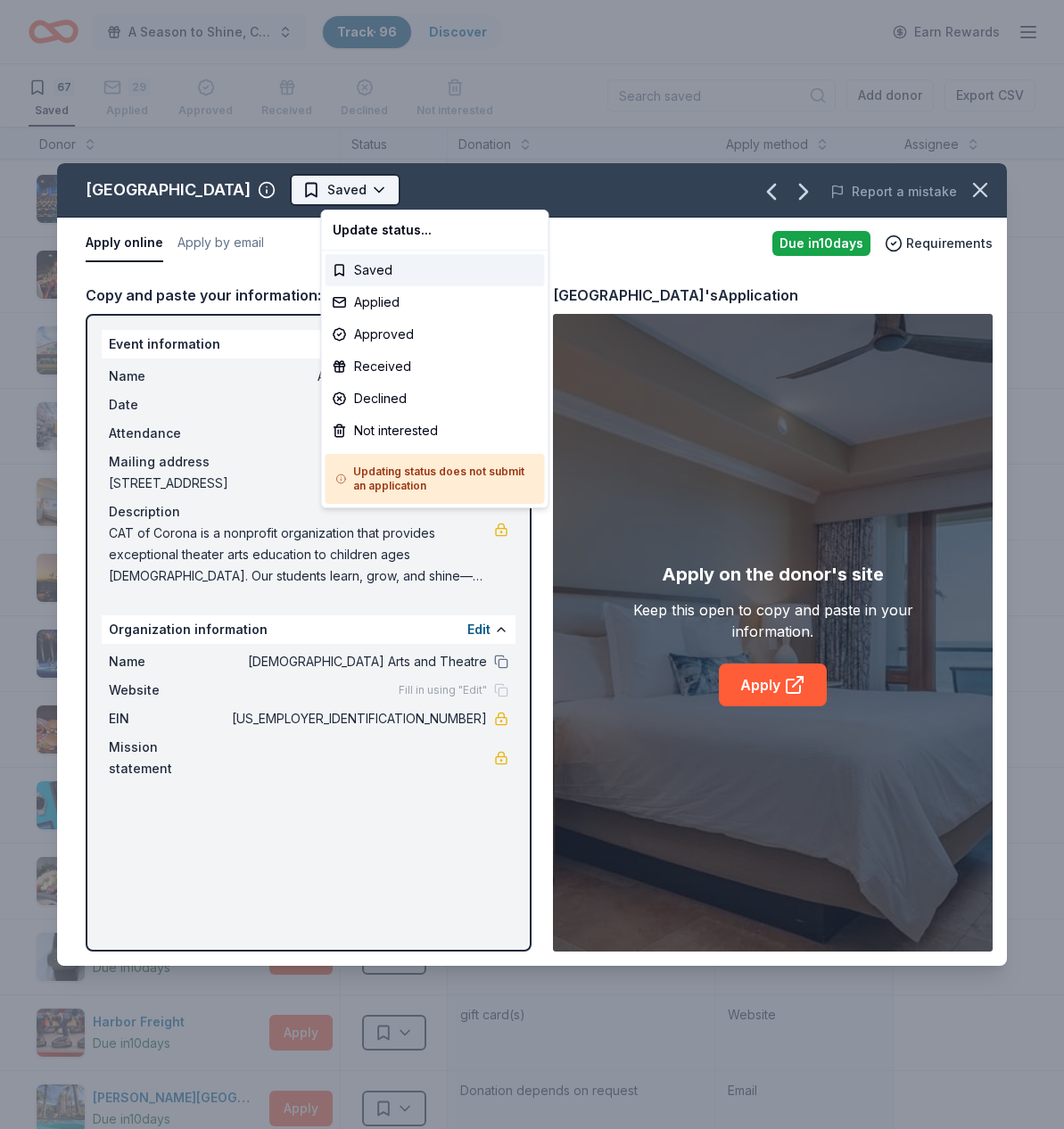
click at [413, 192] on html "A Season to Shine, CAT Gala Track · 96 Discover Earn Rewards 67 Saved 29 Applie…" at bounding box center [532, 564] width 1064 height 1129
click at [390, 301] on div "Applied" at bounding box center [435, 303] width 219 height 33
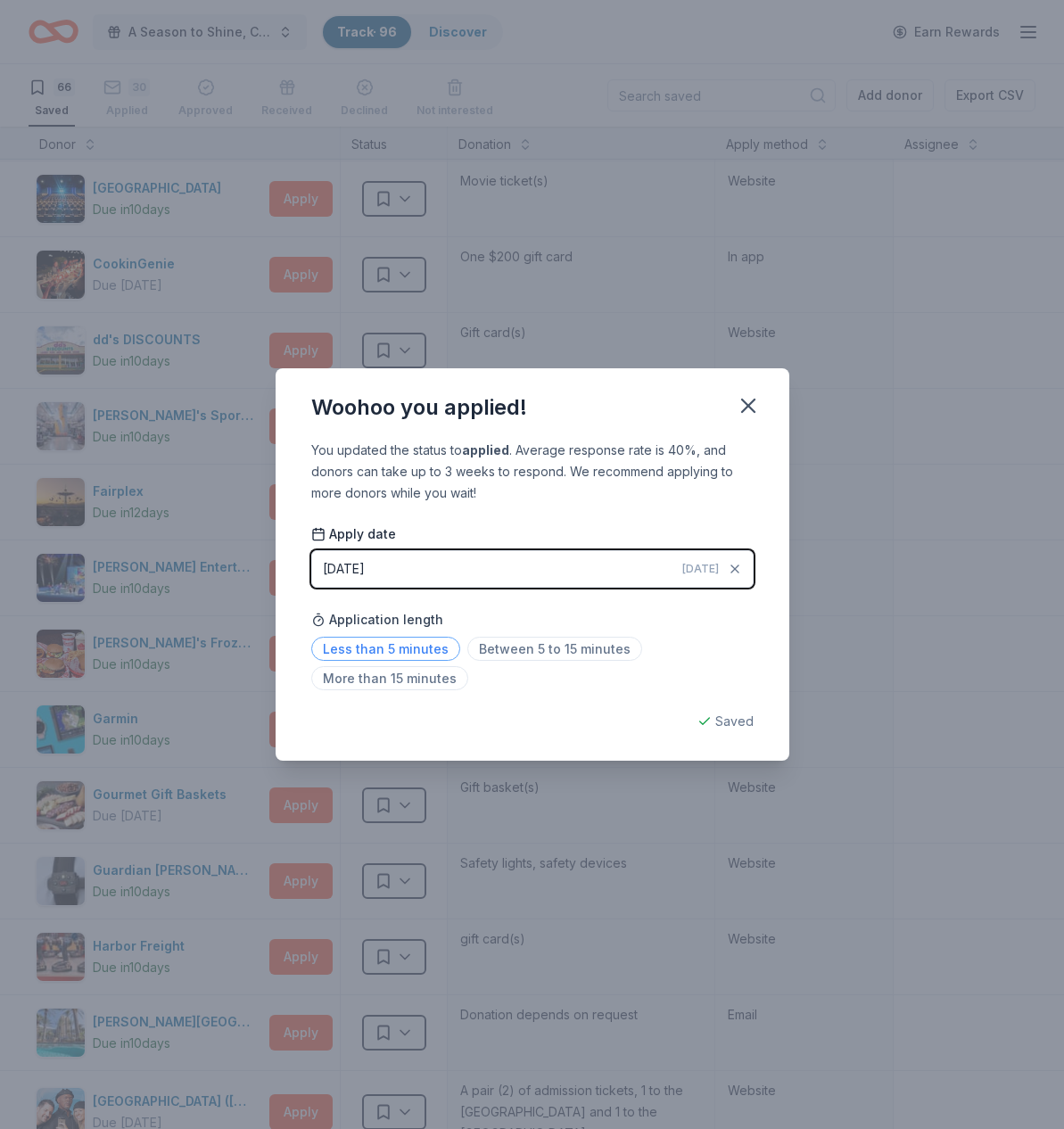
click at [364, 646] on span "Less than 5 minutes" at bounding box center [385, 648] width 148 height 24
click at [750, 403] on icon "button" at bounding box center [748, 405] width 12 height 12
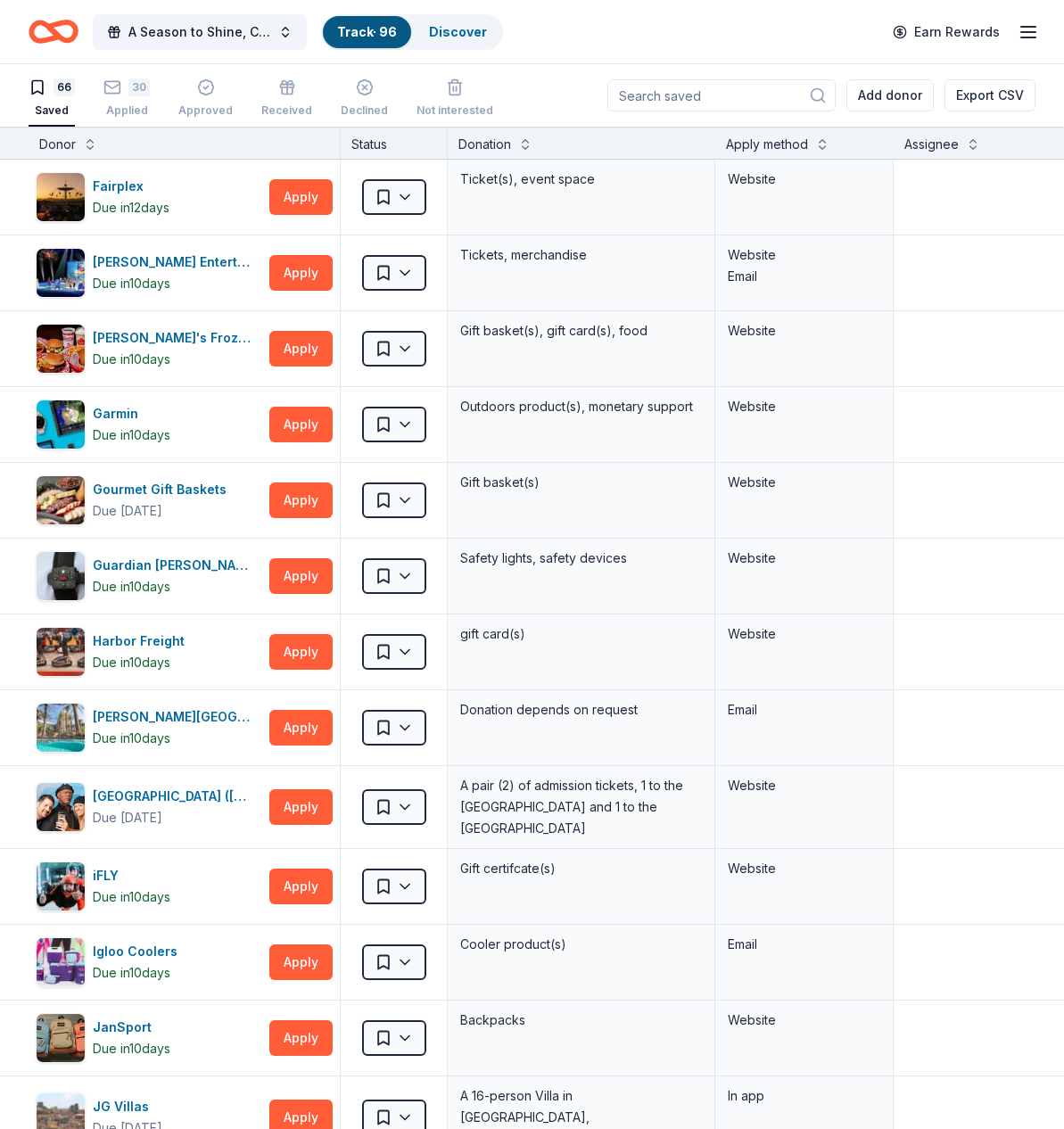
scroll to position [1070, 0]
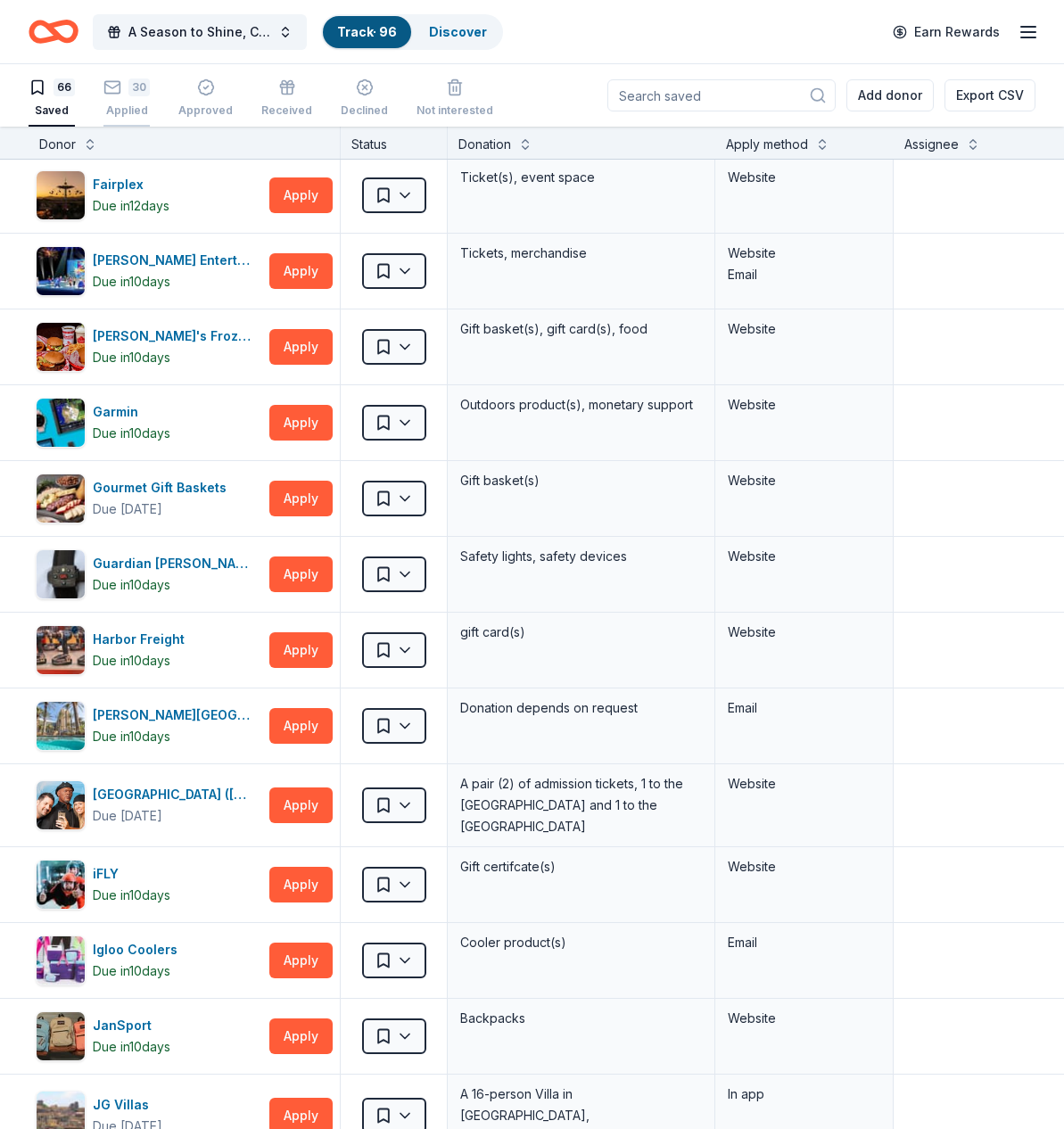
click at [127, 101] on div "30 Applied" at bounding box center [126, 91] width 46 height 39
